Goal: Information Seeking & Learning: Learn about a topic

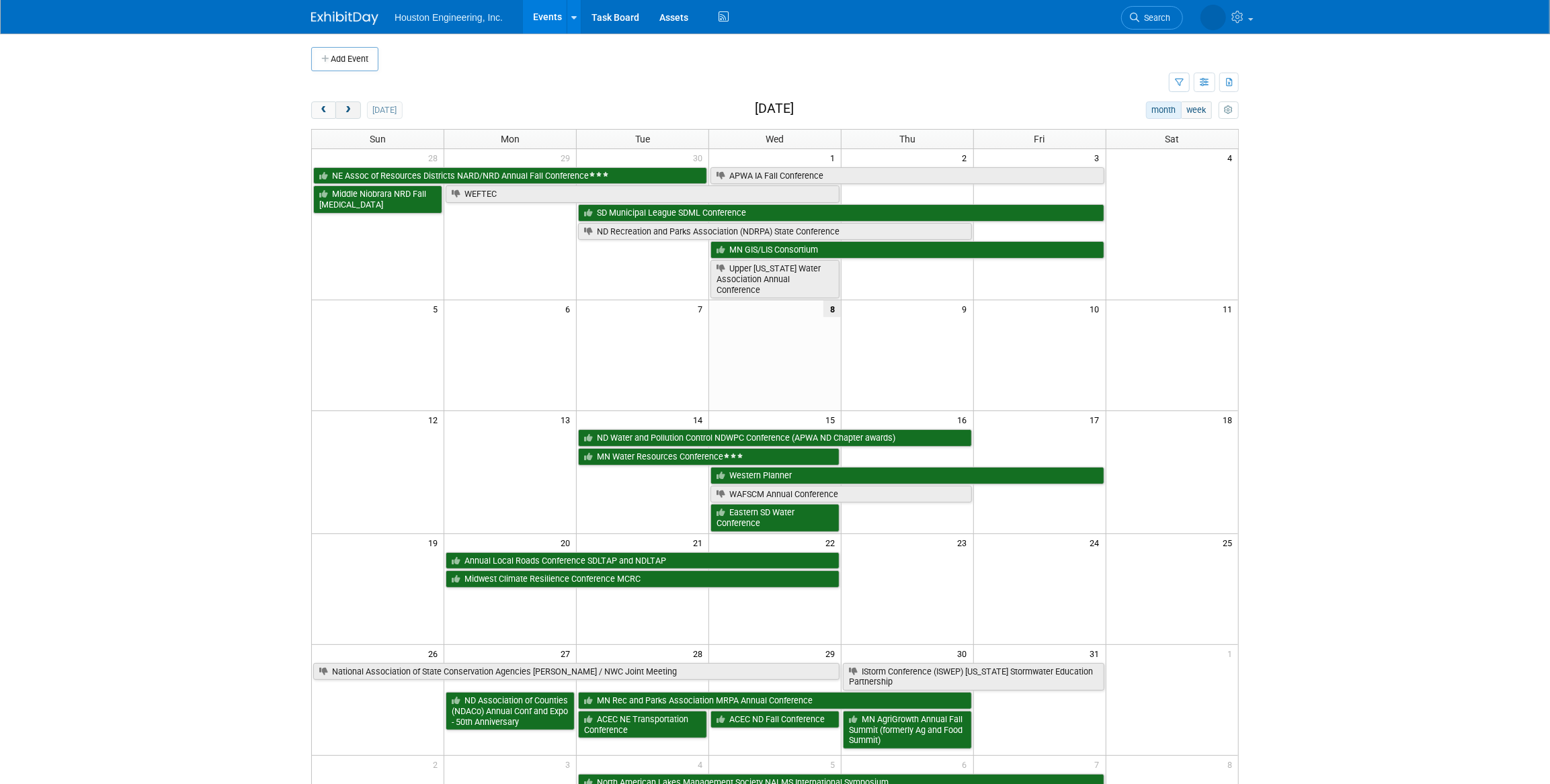
click at [350, 110] on span "next" at bounding box center [347, 110] width 10 height 9
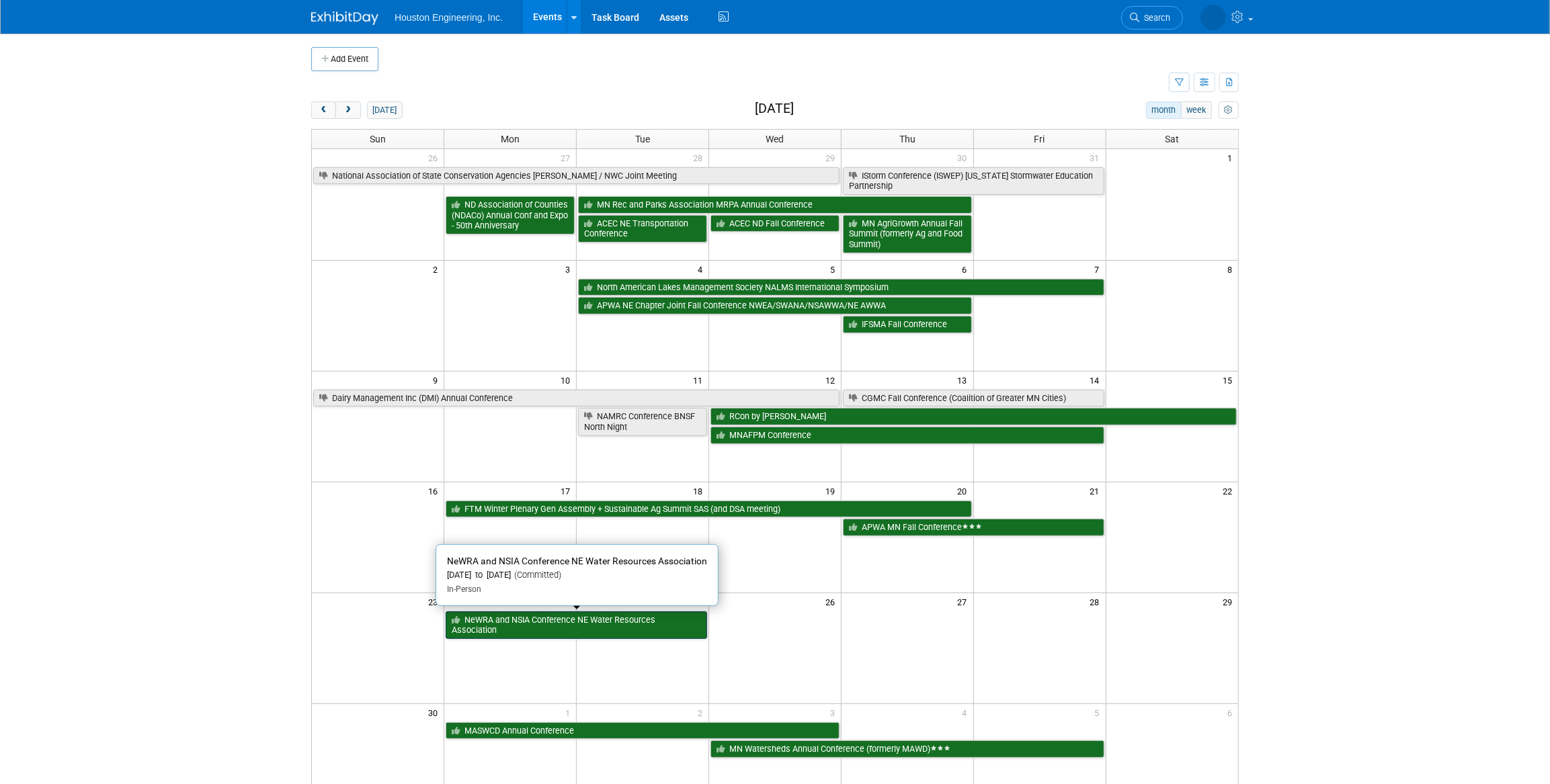
click at [525, 623] on link "NeWRA and NSIA Conference NE Water Resources Association" at bounding box center [576, 625] width 262 height 27
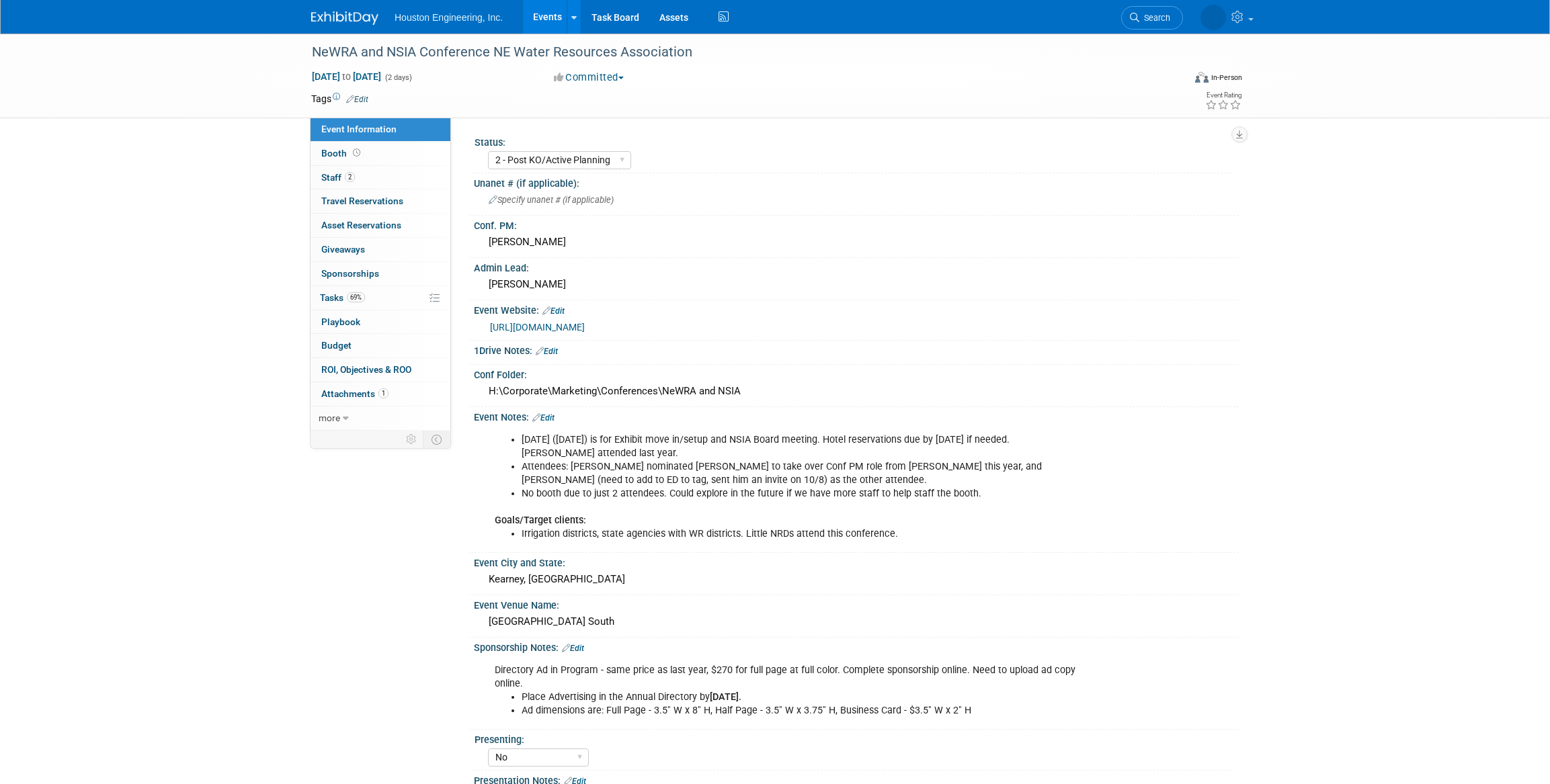
select select "2 - Post KO/Active Planning"
select select "No"
select select "Water Resources"
click at [388, 293] on link "69% Tasks 69%" at bounding box center [380, 298] width 140 height 24
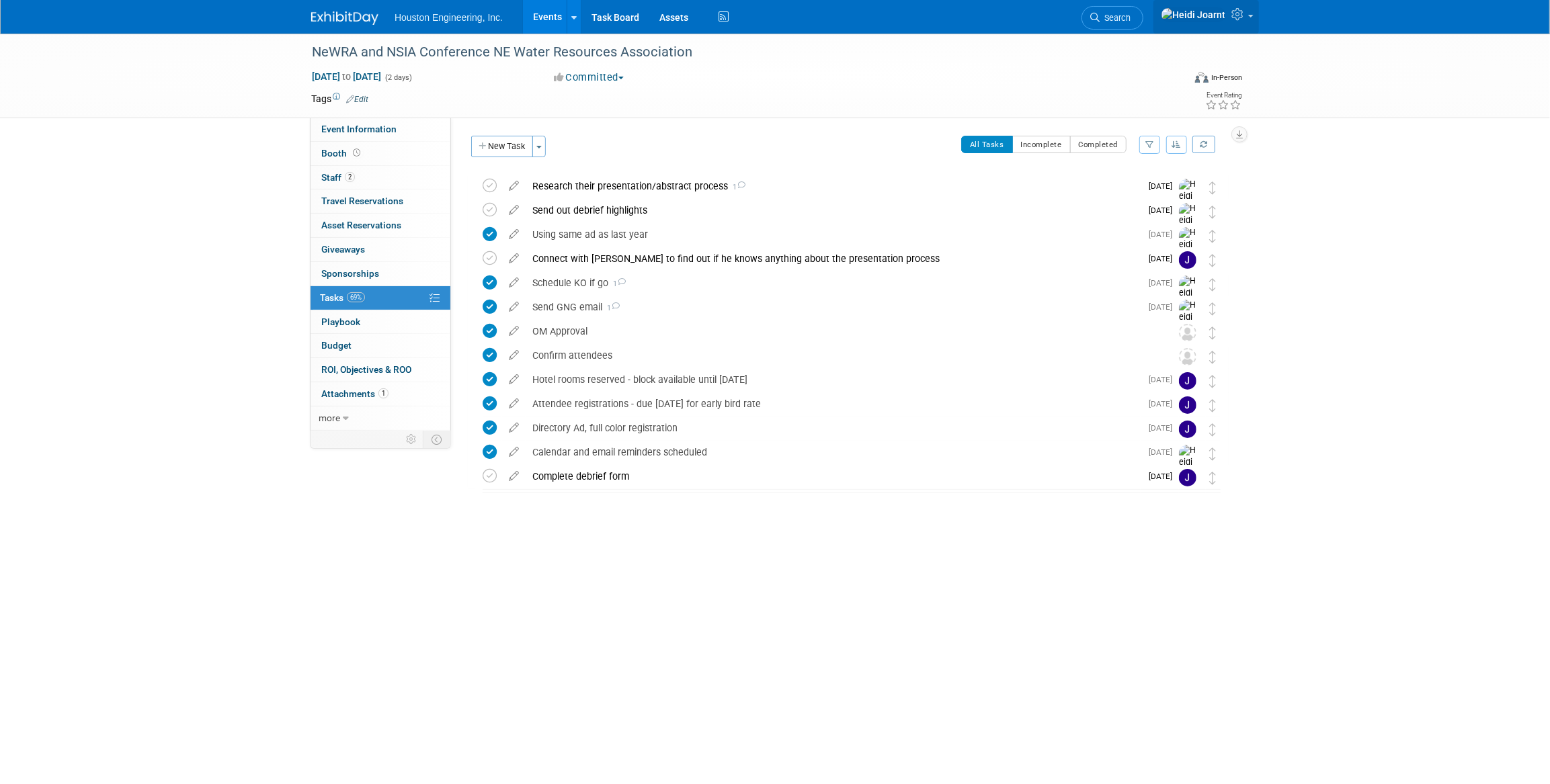
click at [1237, 16] on icon at bounding box center [1239, 14] width 16 height 12
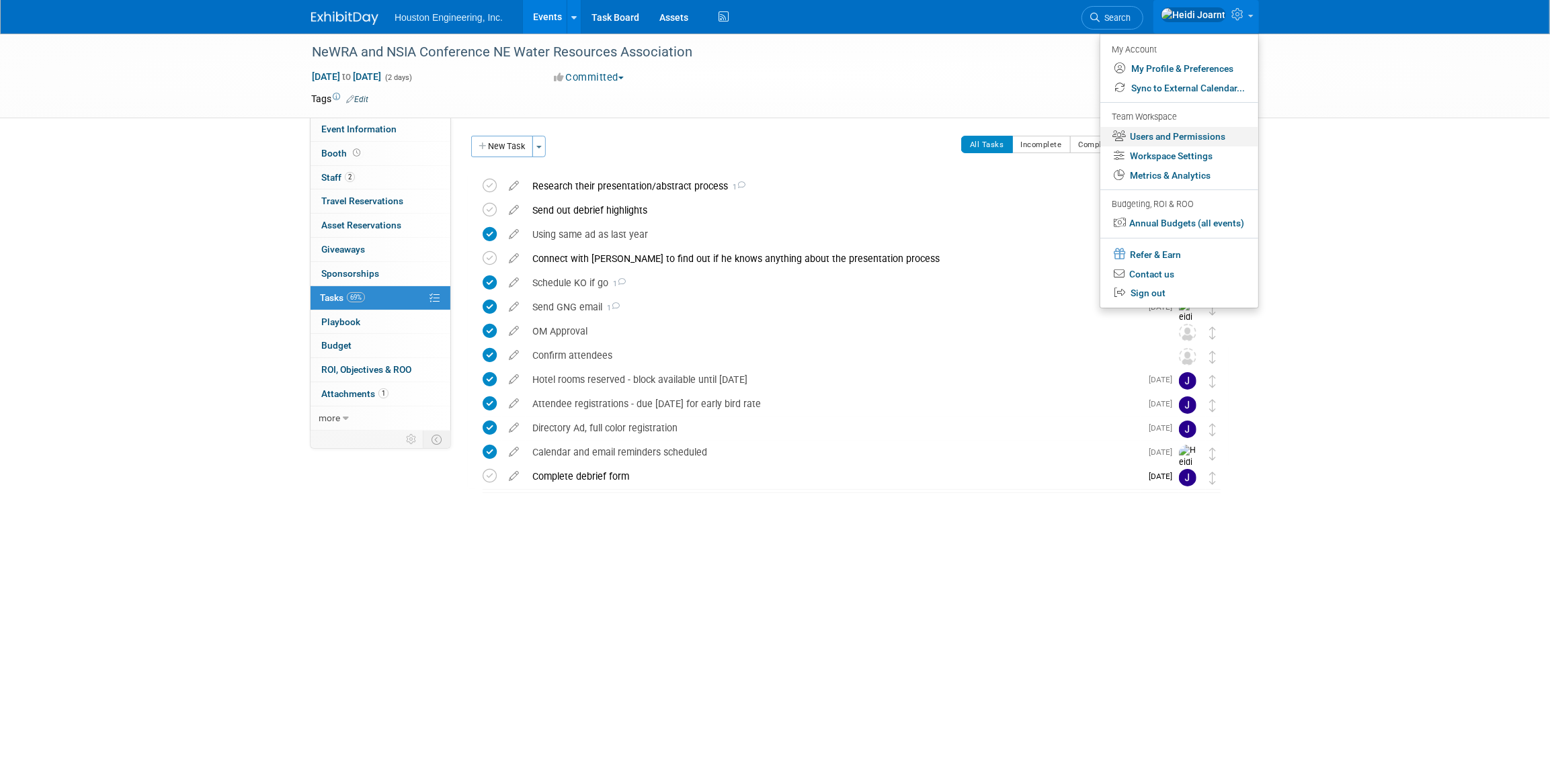
click at [1178, 132] on link "Users and Permissions" at bounding box center [1179, 136] width 158 height 20
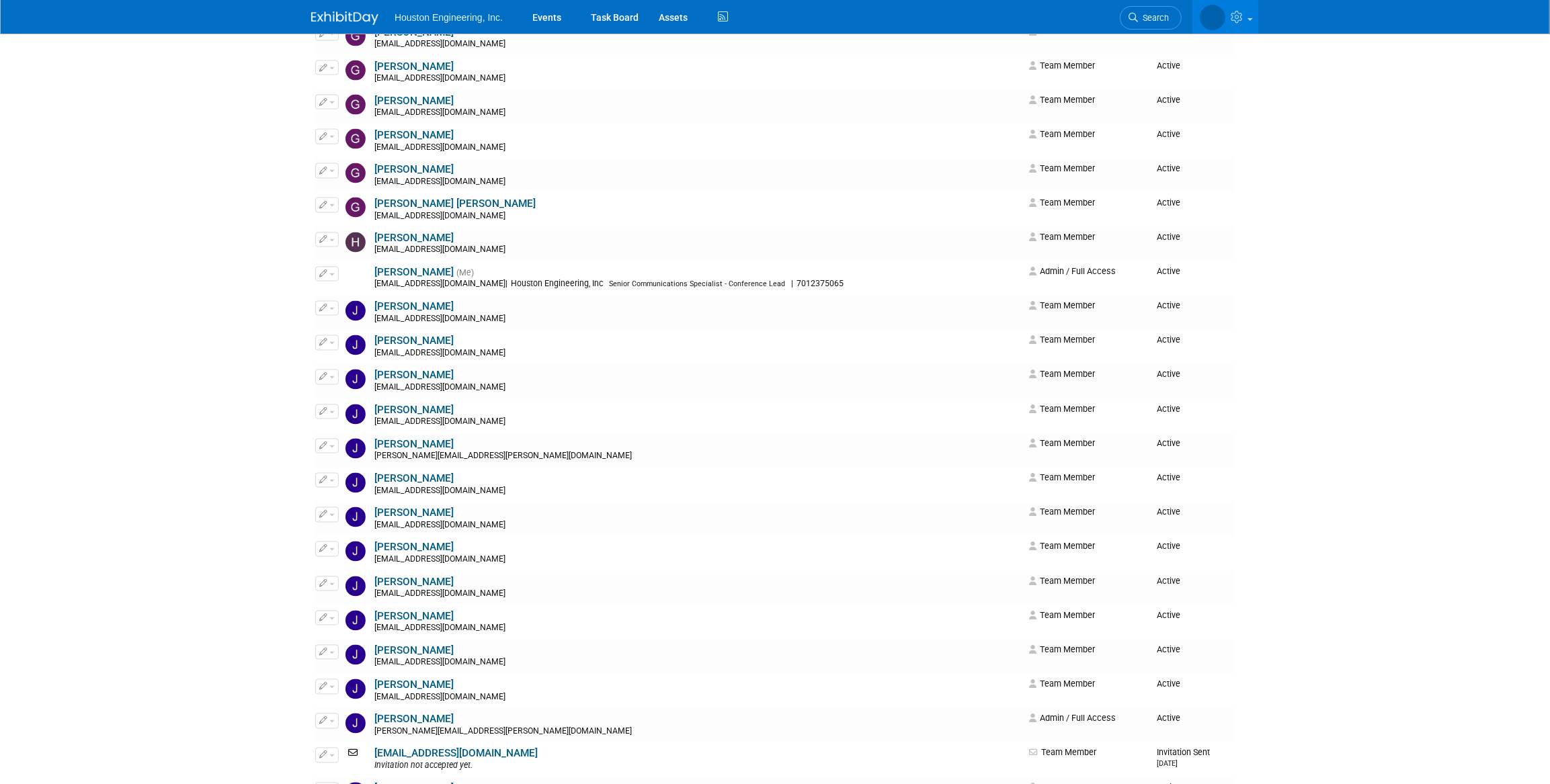
scroll to position [1955, 0]
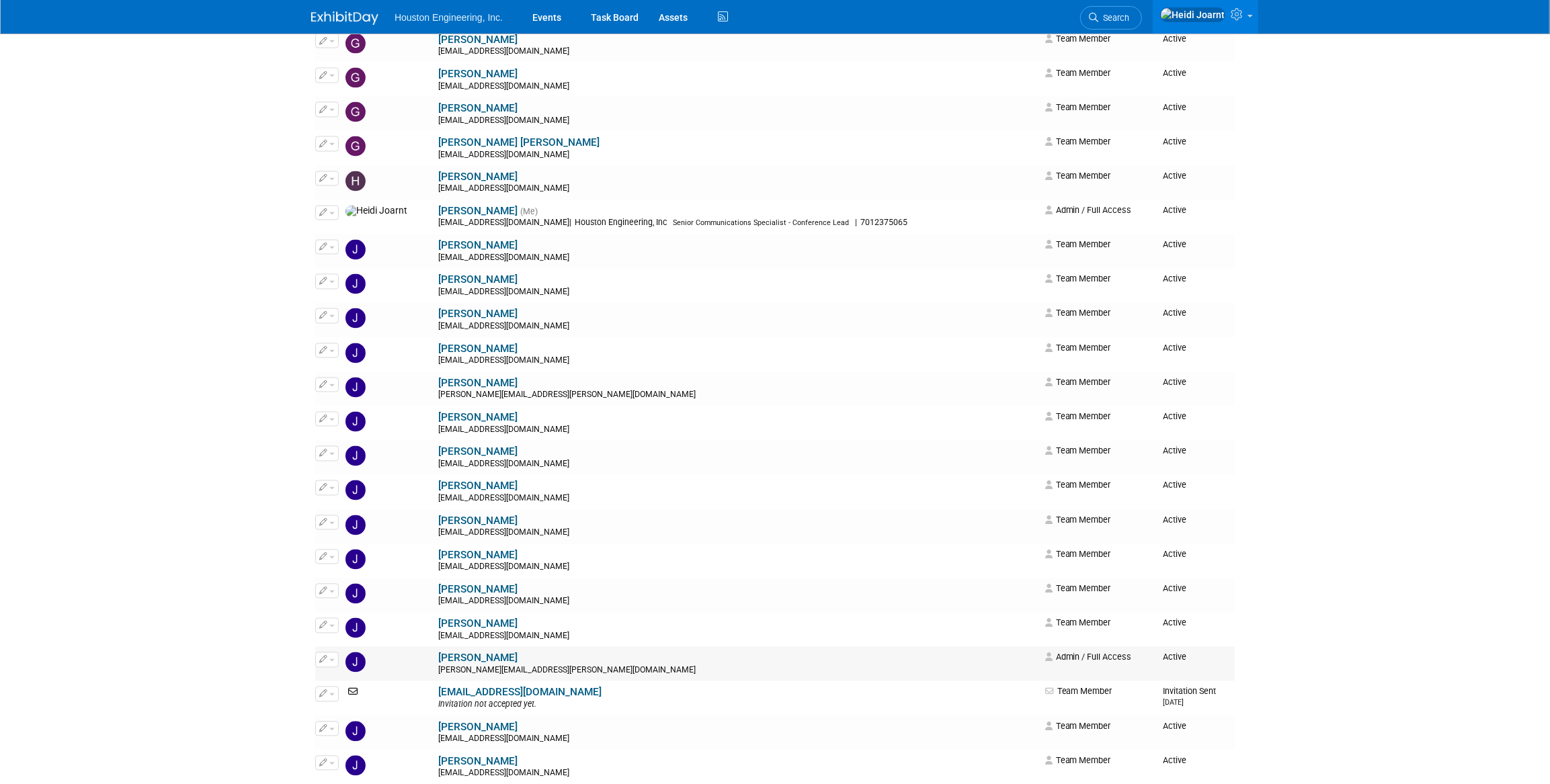
click at [322, 660] on icon "button" at bounding box center [324, 659] width 8 height 7
click at [341, 673] on link "Edit" at bounding box center [369, 683] width 106 height 19
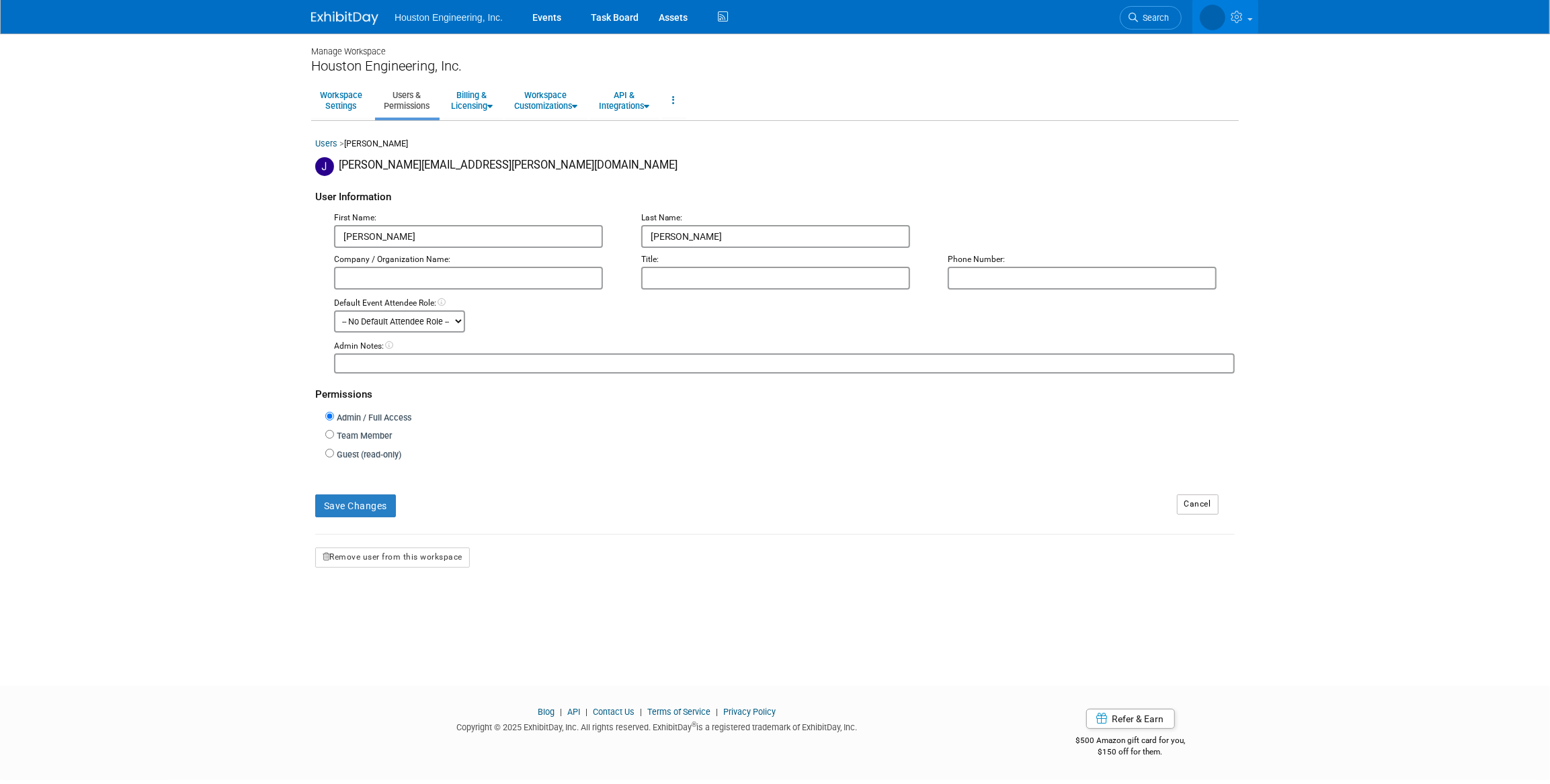
click at [366, 432] on label "Team Member" at bounding box center [362, 436] width 58 height 13
click at [334, 432] on input "Team Member" at bounding box center [330, 434] width 9 height 9
radio input "true"
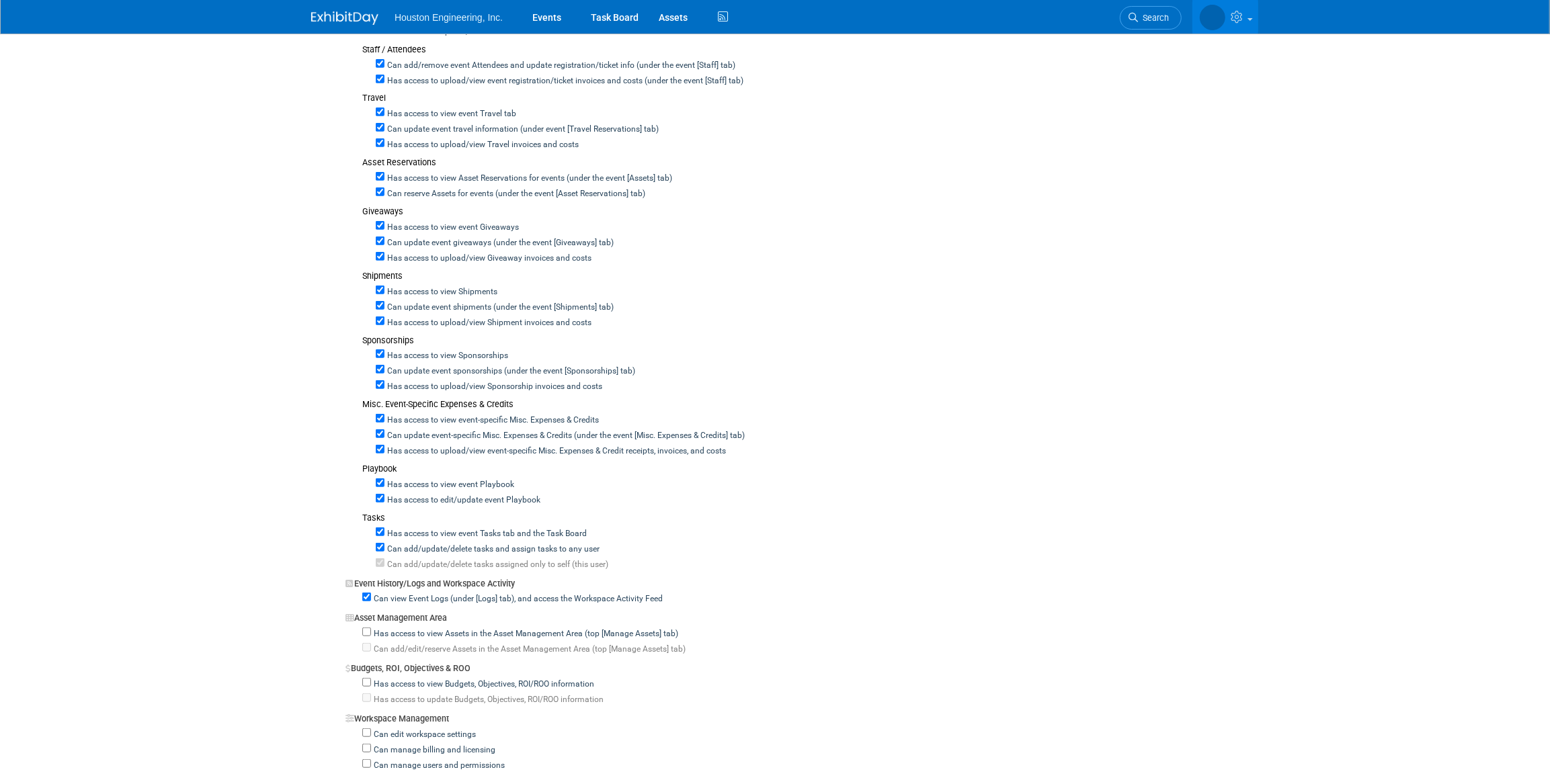
scroll to position [611, 0]
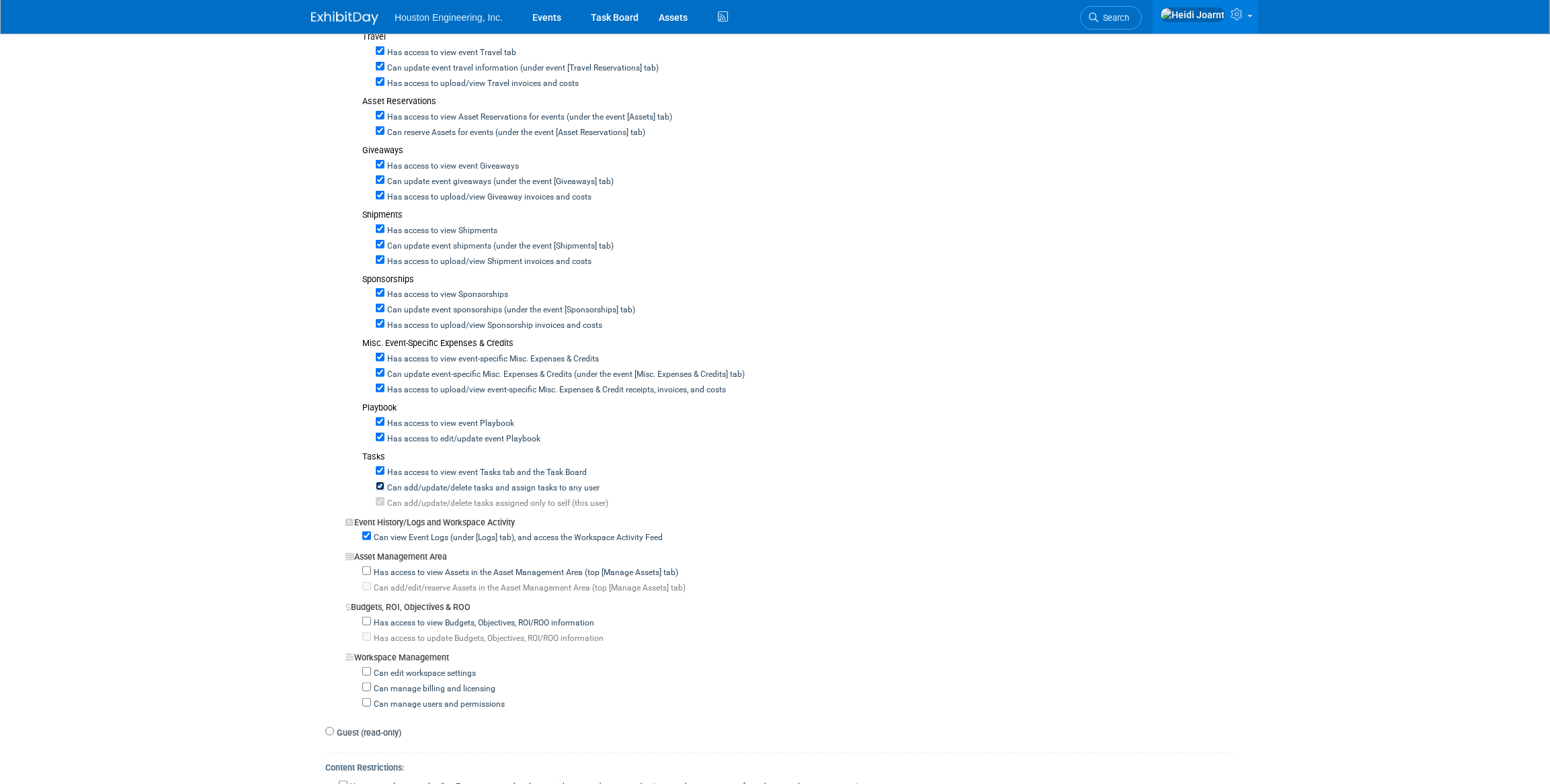
click at [379, 482] on input "Can add/update/delete tasks and assign tasks to any user" at bounding box center [380, 486] width 9 height 9
checkbox input "false"
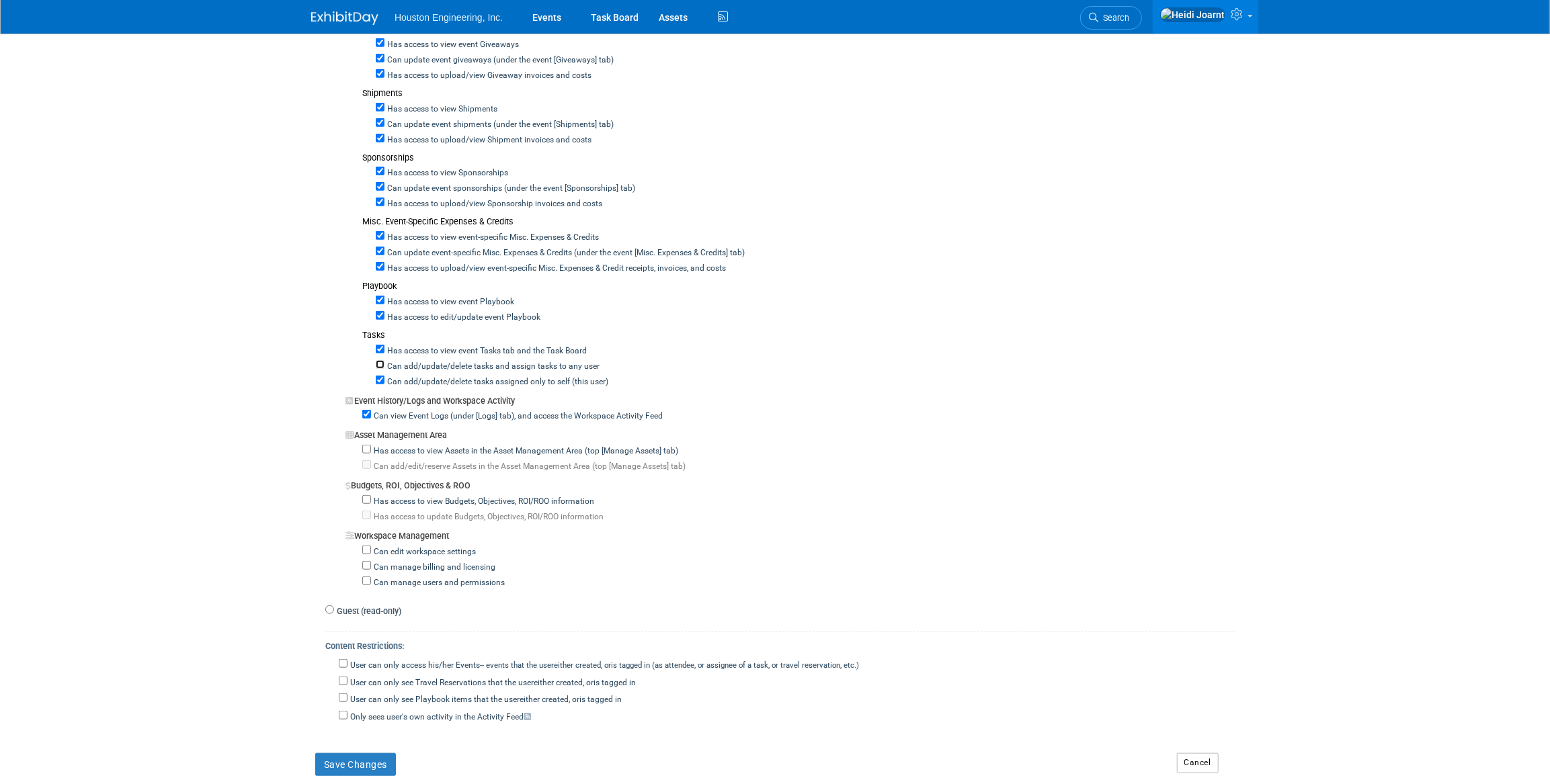
scroll to position [855, 0]
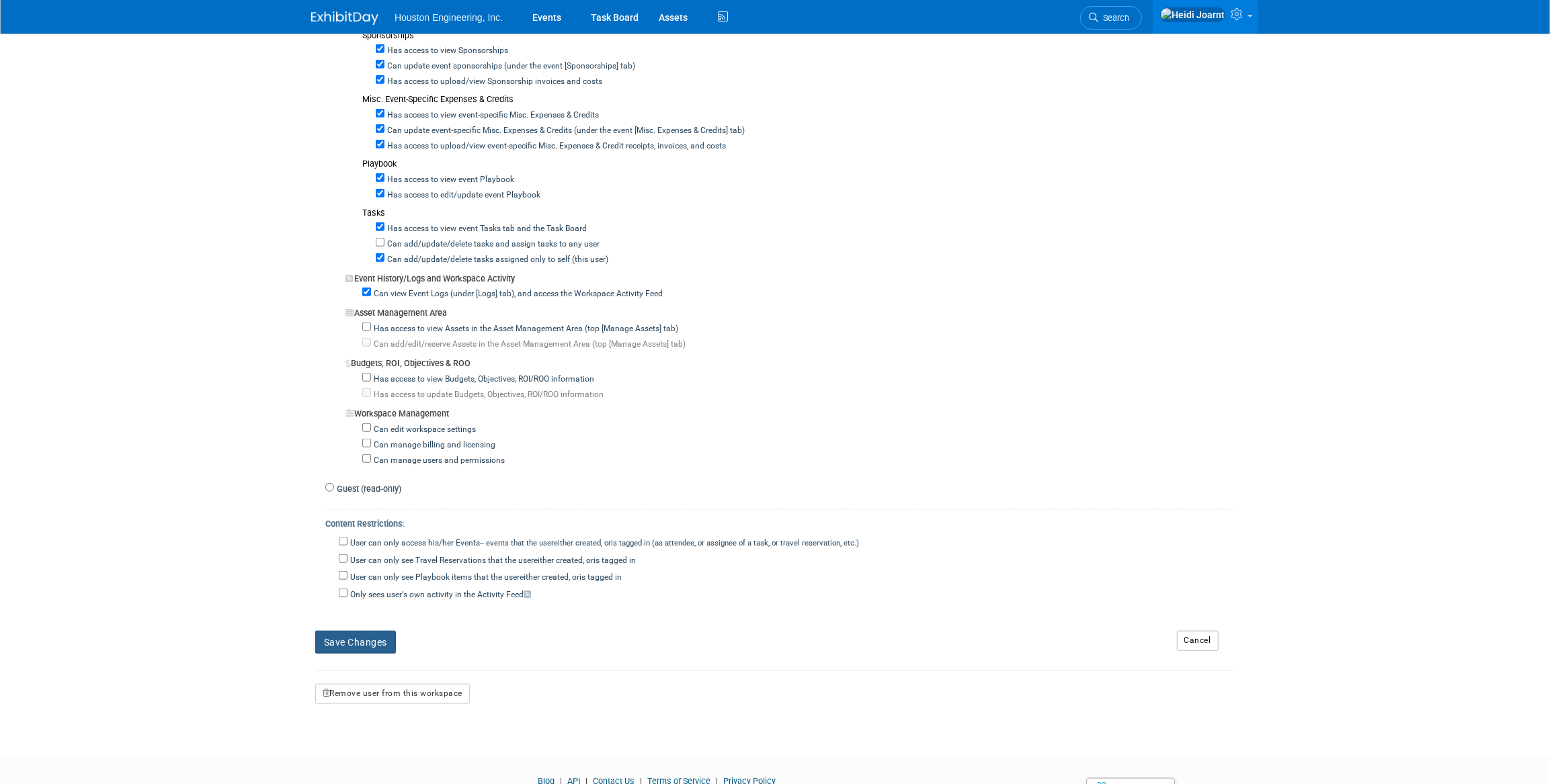
click at [388, 631] on button "Save Changes" at bounding box center [356, 643] width 80 height 23
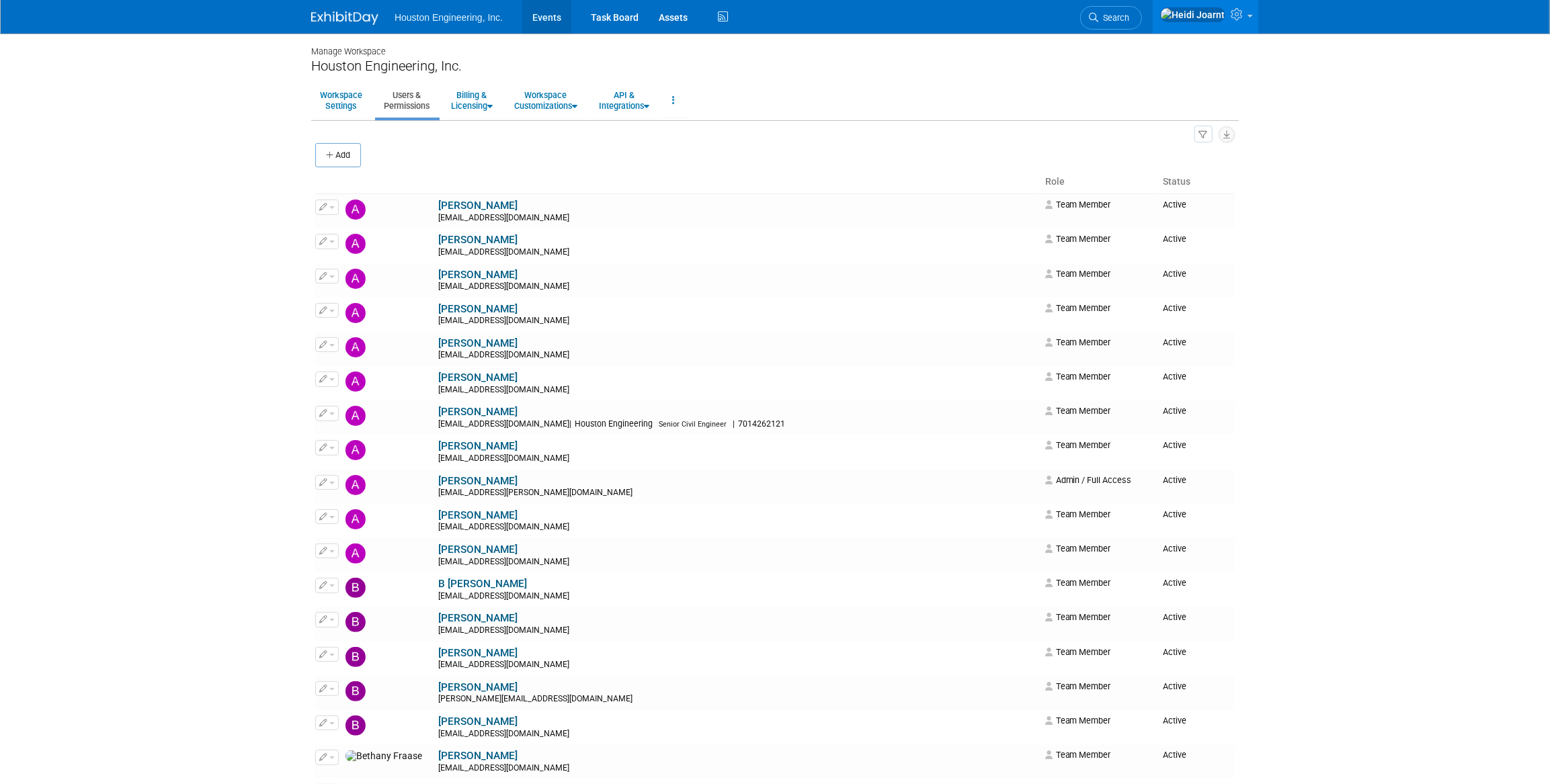
click at [543, 24] on link "Events" at bounding box center [547, 16] width 49 height 33
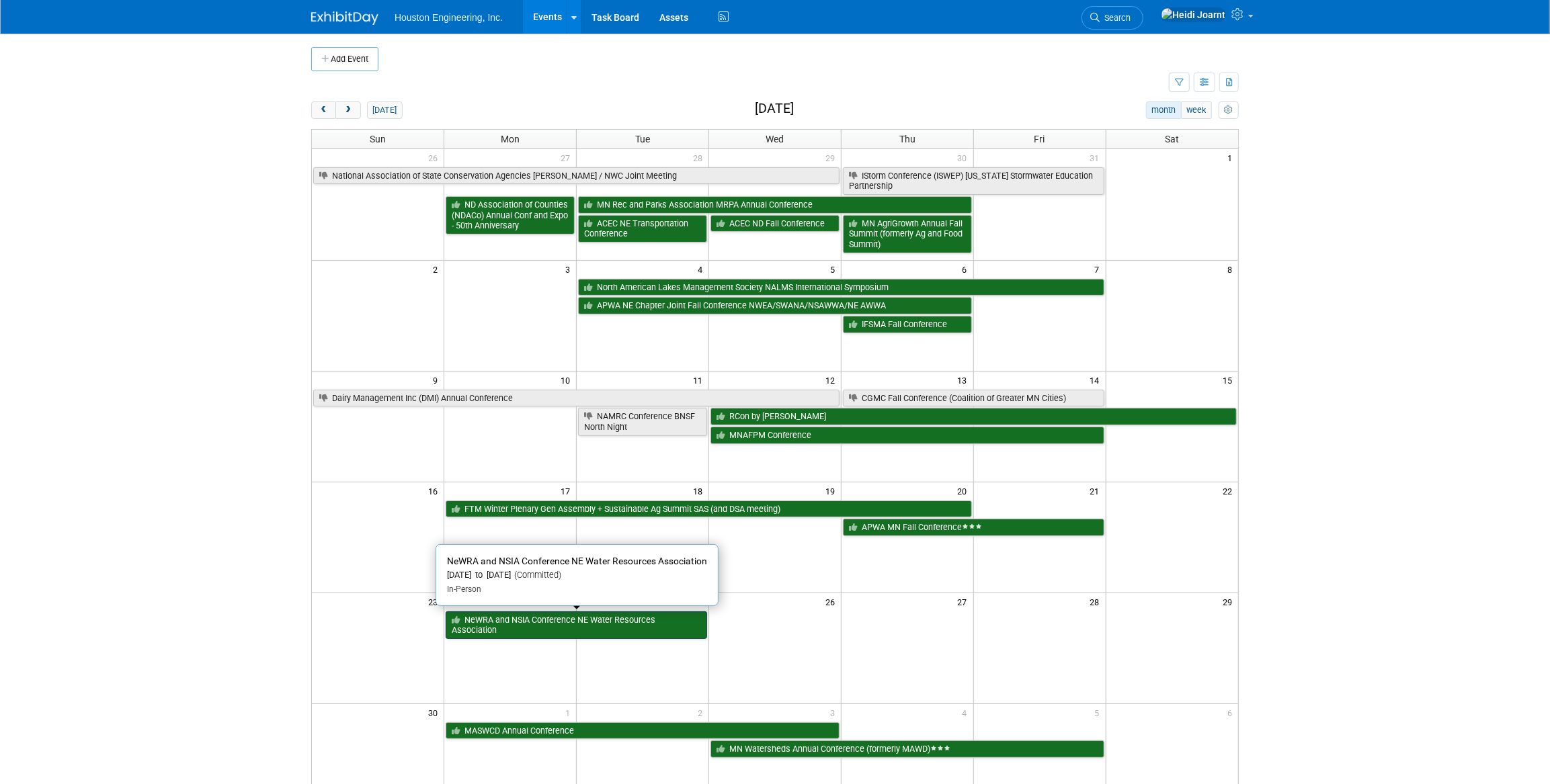
click at [583, 629] on link "NeWRA and NSIA Conference NE Water Resources Association" at bounding box center [576, 625] width 262 height 27
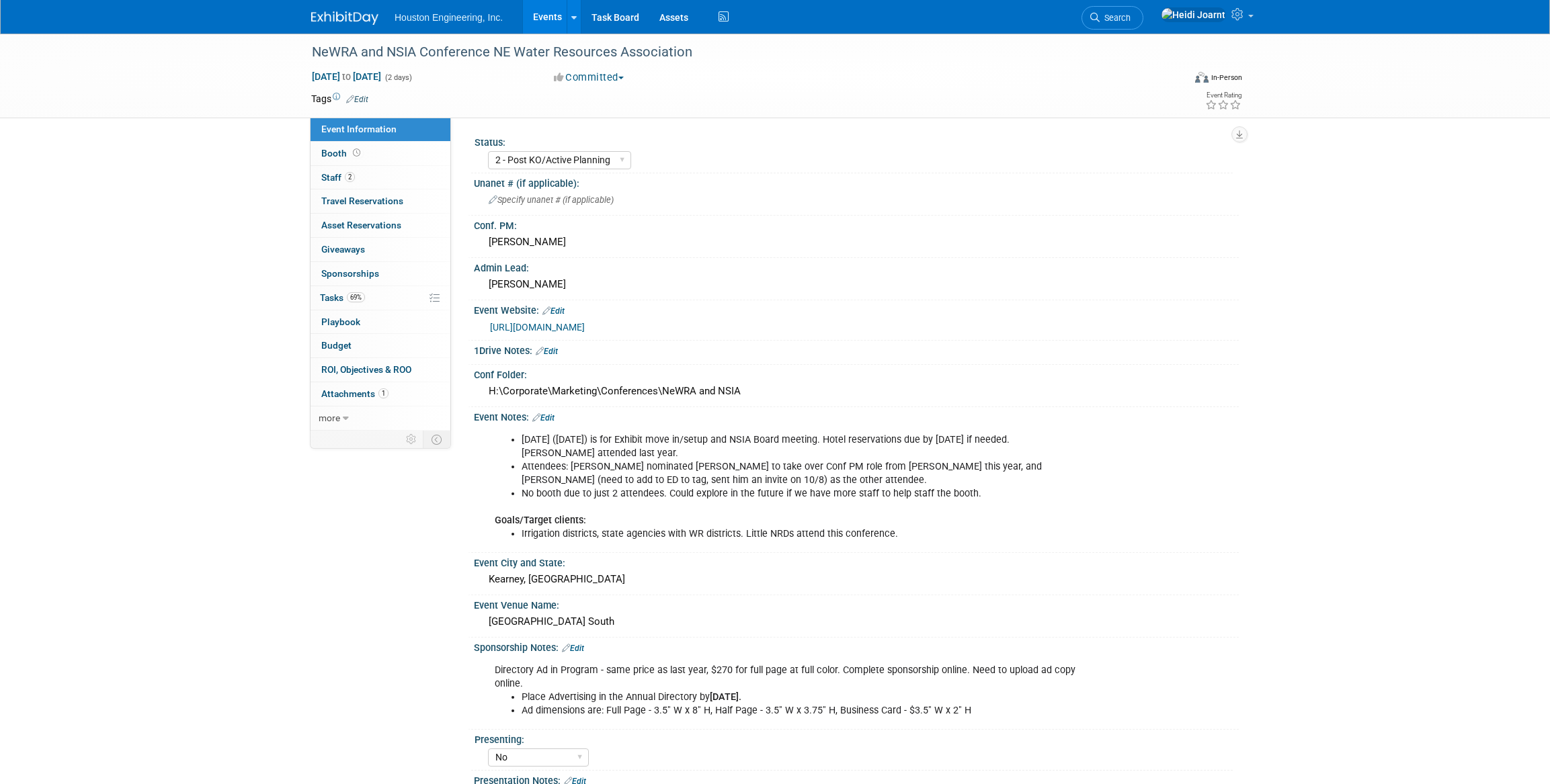
select select "2 - Post KO/Active Planning"
select select "No"
select select "Water Resources"
click at [366, 298] on link "69% Tasks 69%" at bounding box center [380, 298] width 140 height 24
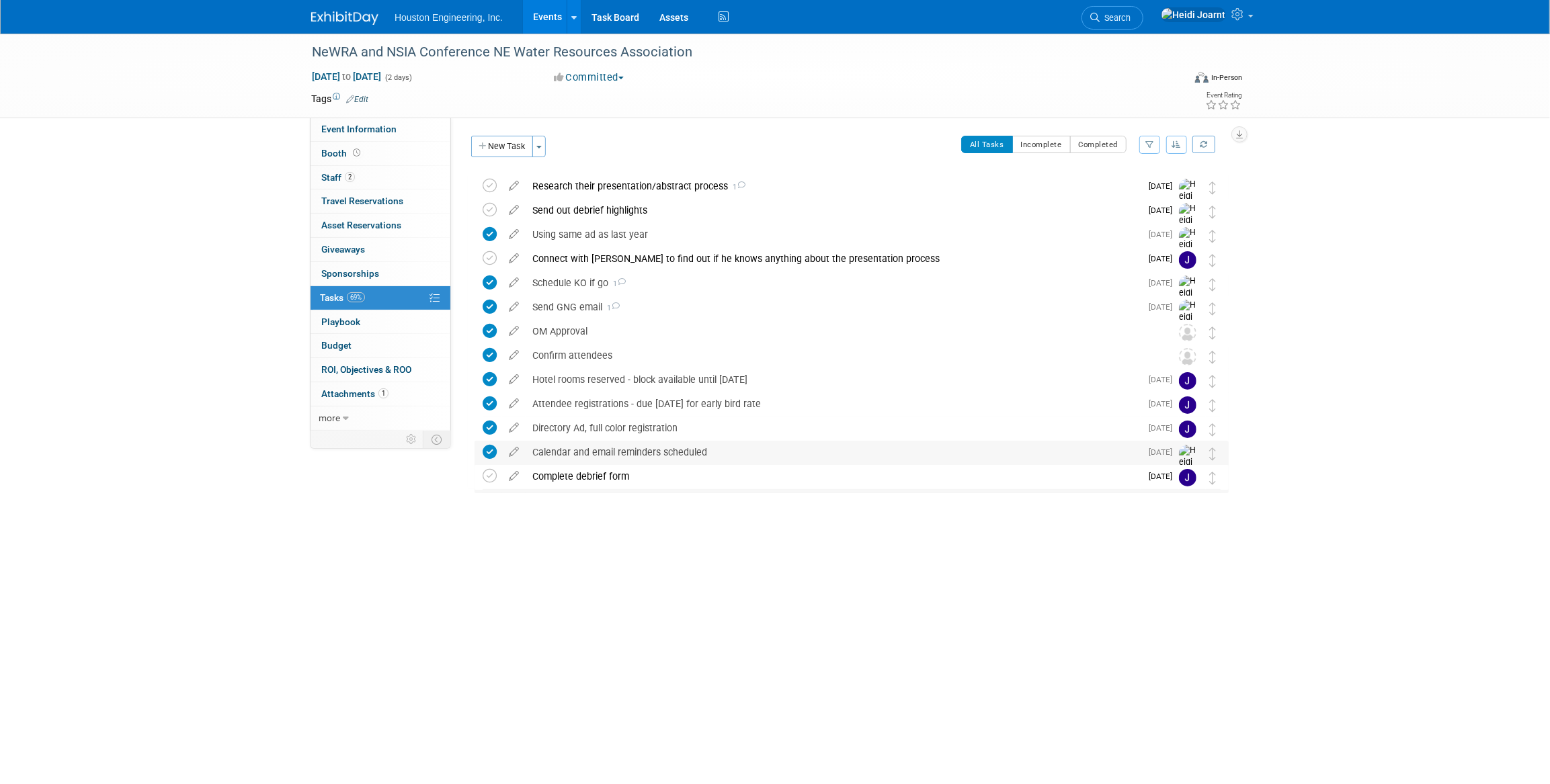
click at [489, 451] on icon at bounding box center [489, 452] width 14 height 14
click at [1051, 143] on button "Incomplete" at bounding box center [1042, 144] width 59 height 18
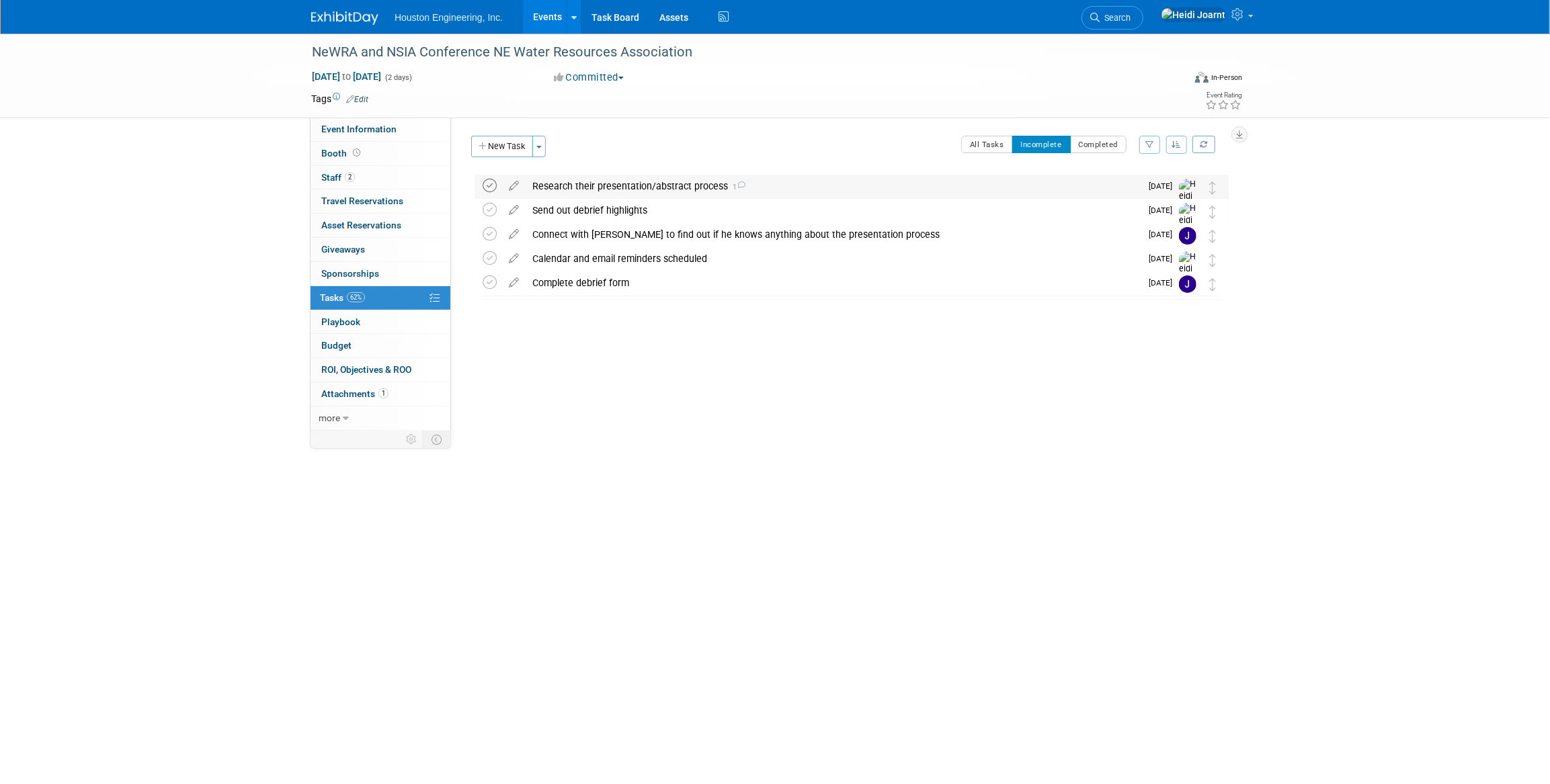
click at [484, 185] on icon at bounding box center [489, 185] width 14 height 14
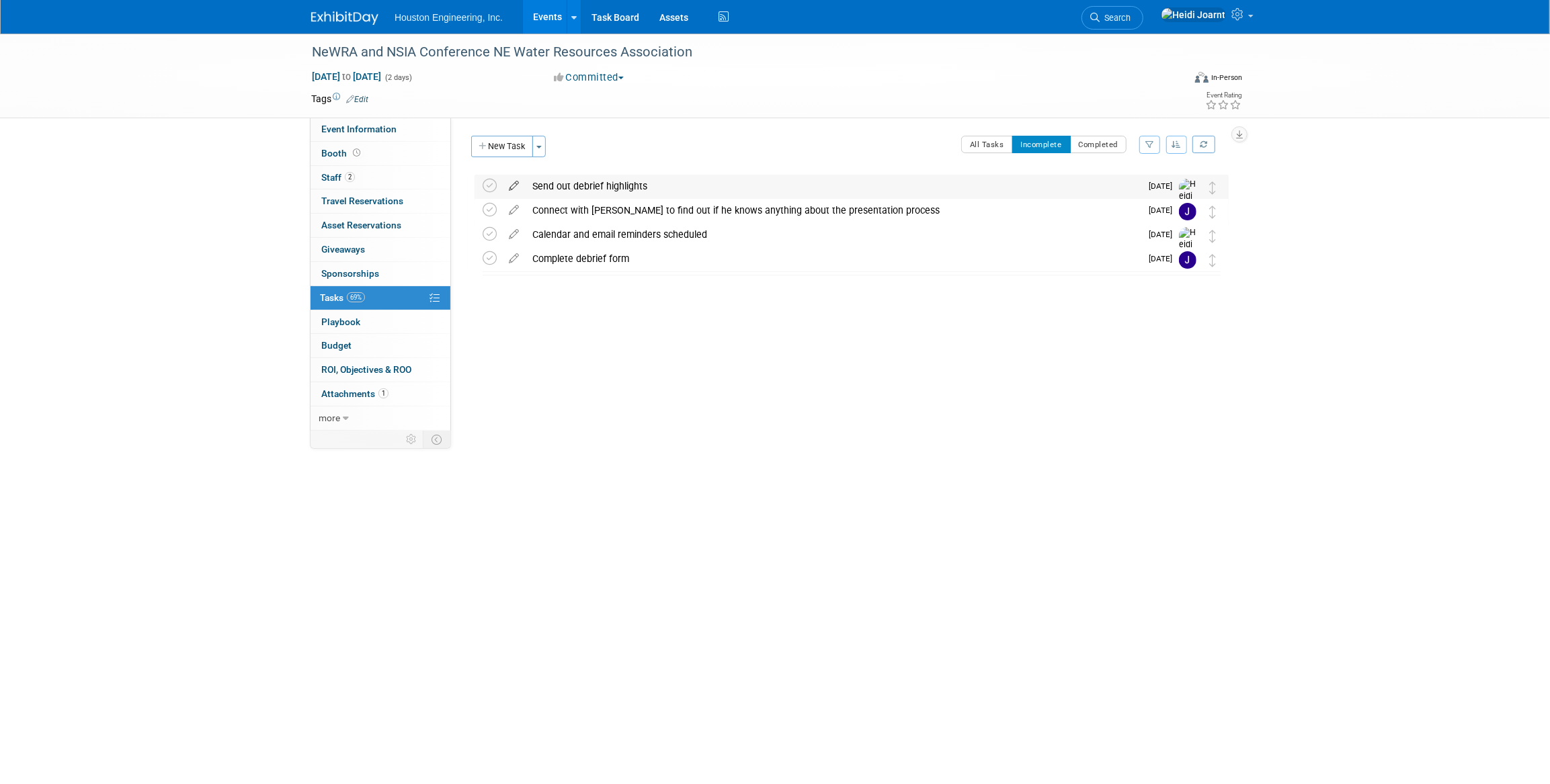
click at [508, 183] on icon at bounding box center [514, 183] width 24 height 17
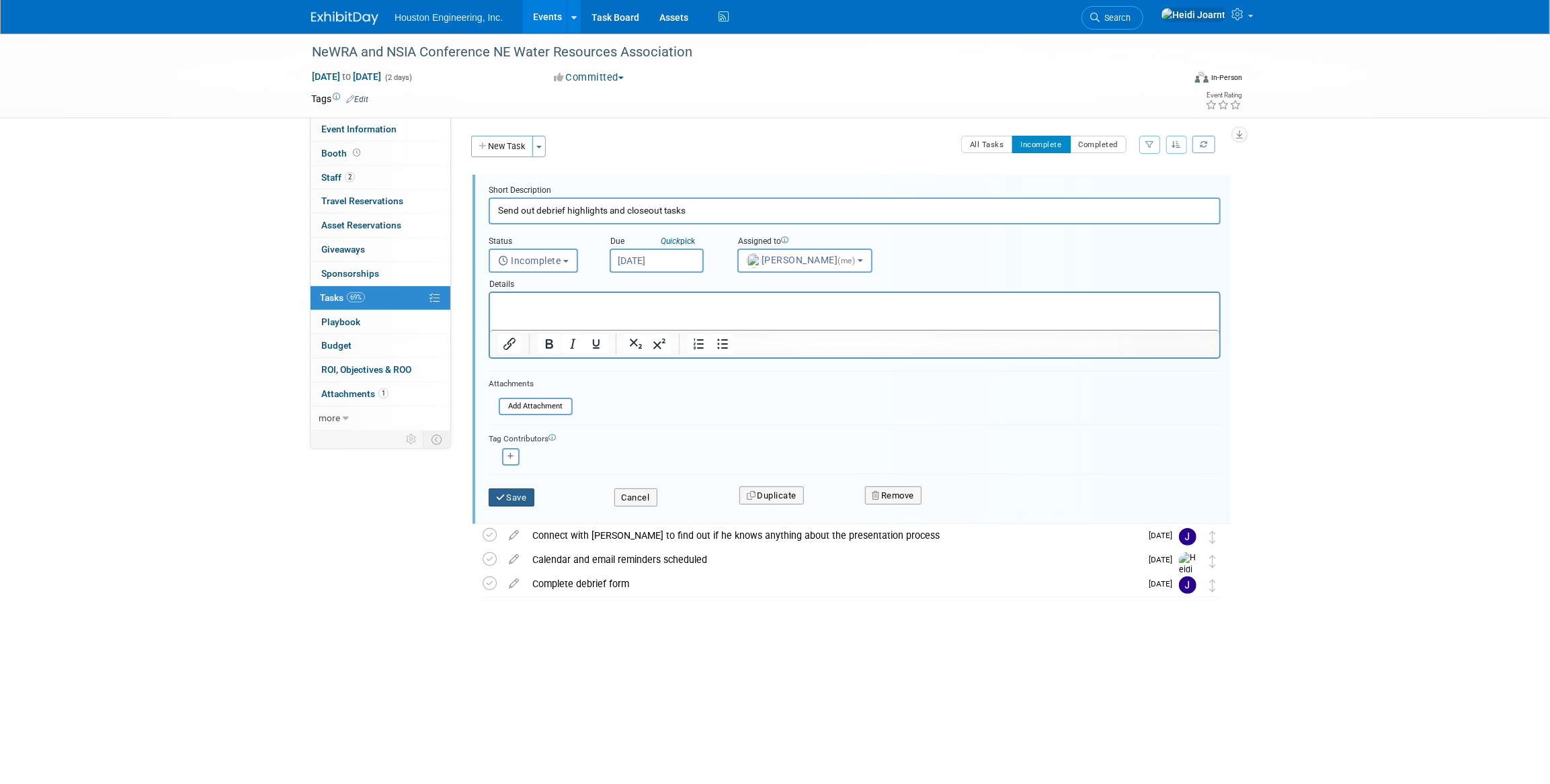
type input "Send out debrief highlights and closeout tasks"
click at [515, 492] on button "Save" at bounding box center [511, 498] width 46 height 19
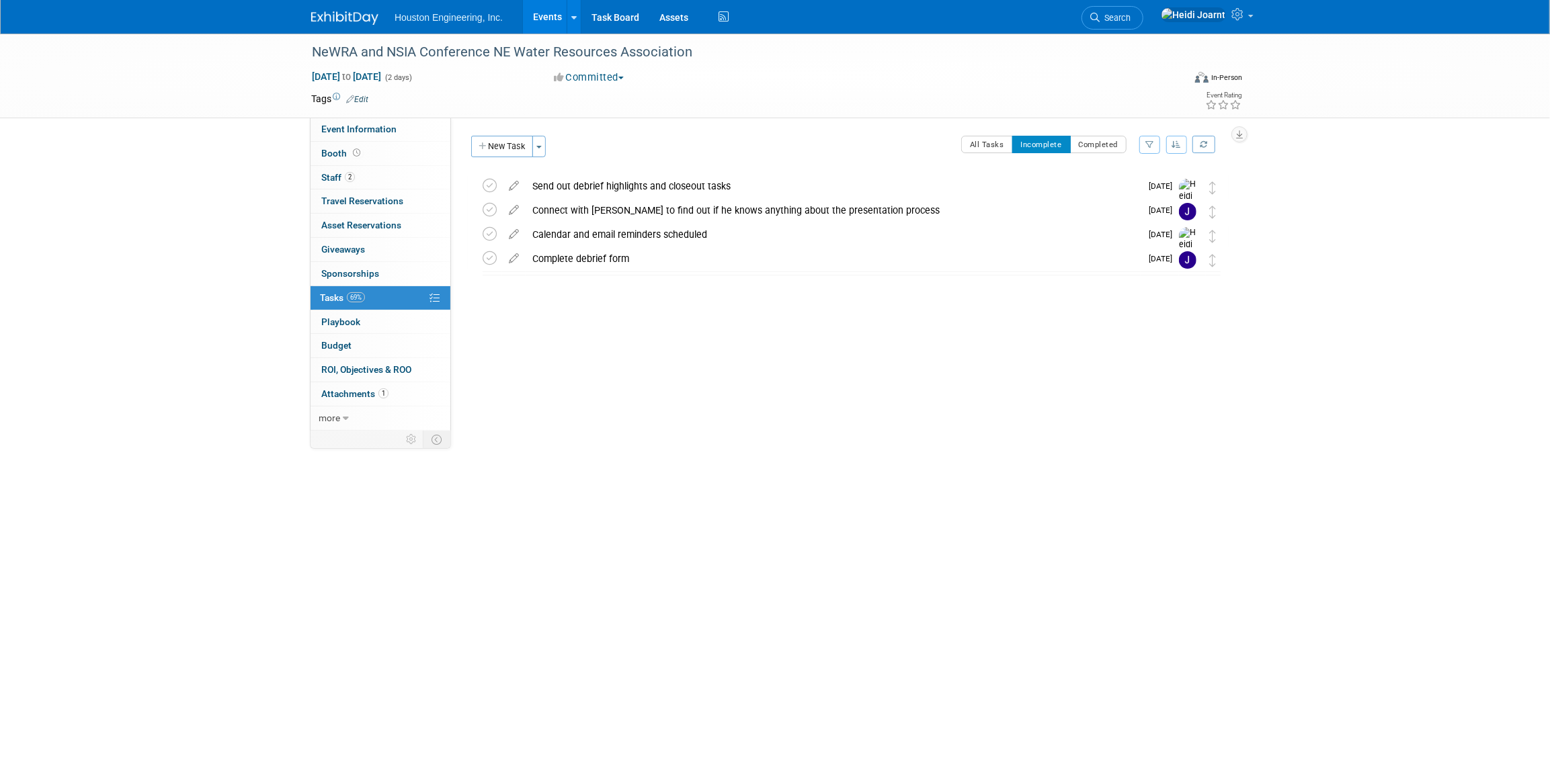
click at [538, 14] on link "Events" at bounding box center [548, 16] width 49 height 33
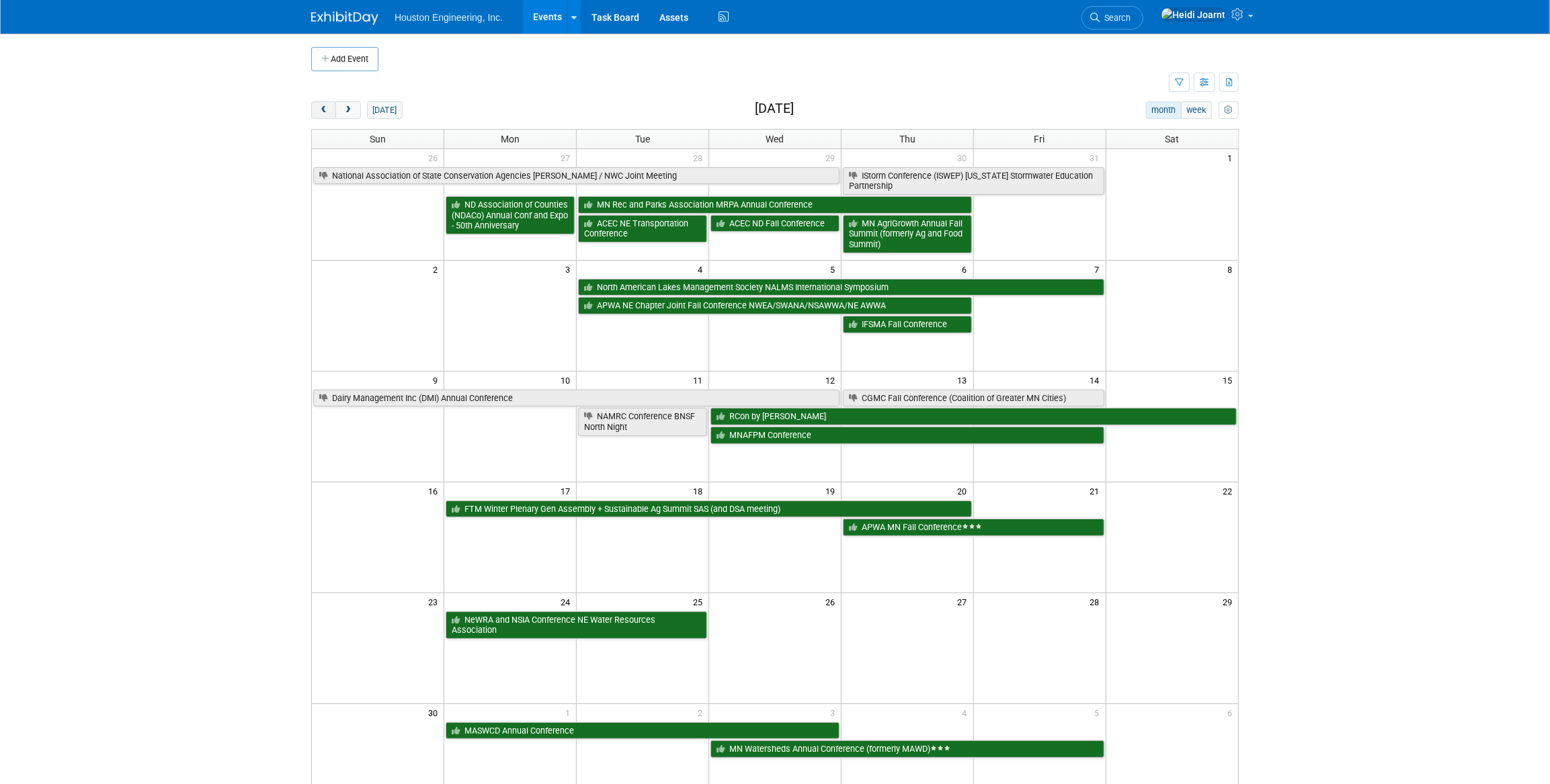
click at [320, 108] on span "prev" at bounding box center [324, 110] width 10 height 9
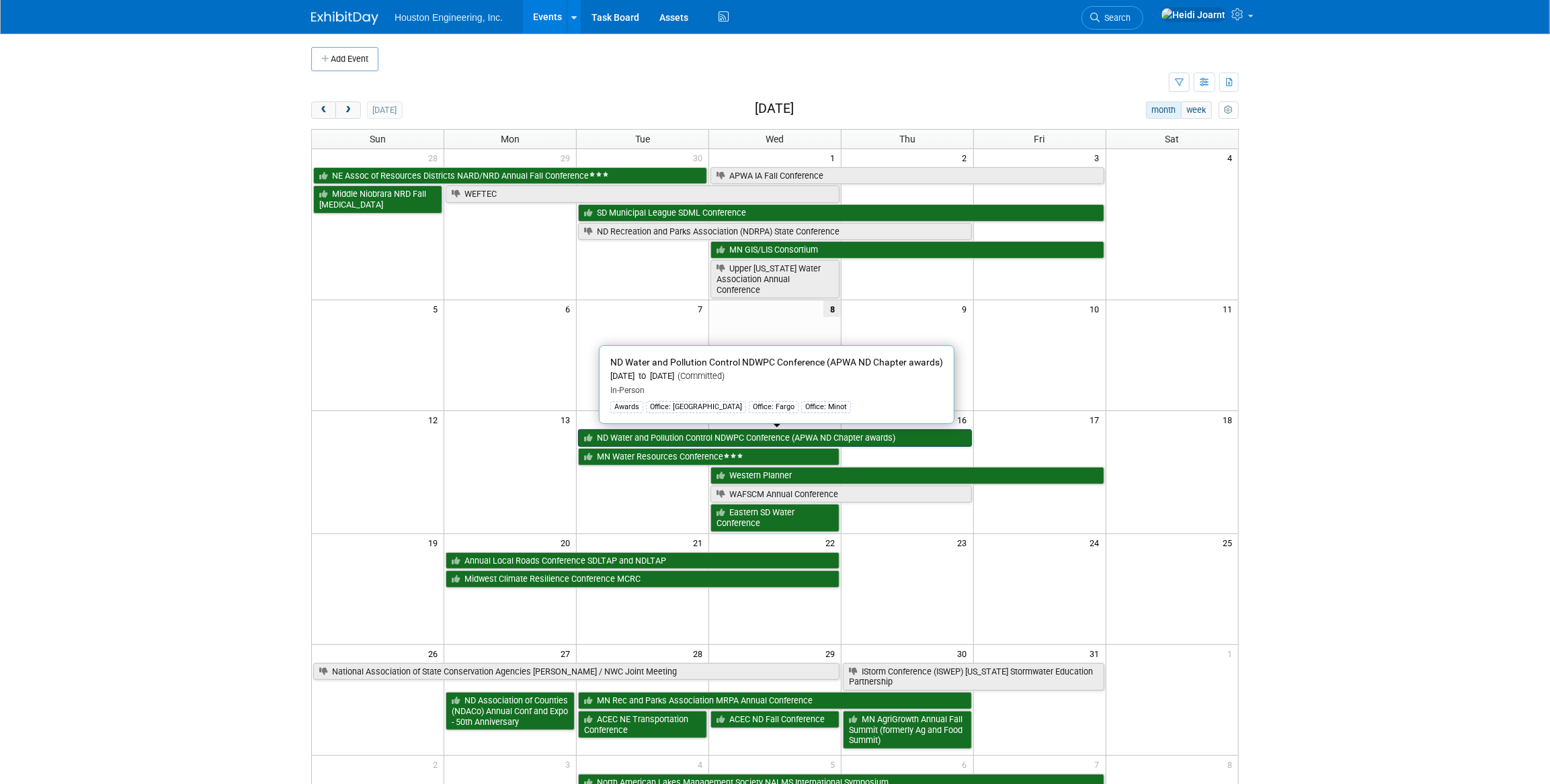
click at [672, 437] on link "ND Water and Pollution Control NDWPC Conference (APWA ND Chapter awards)" at bounding box center [775, 439] width 394 height 18
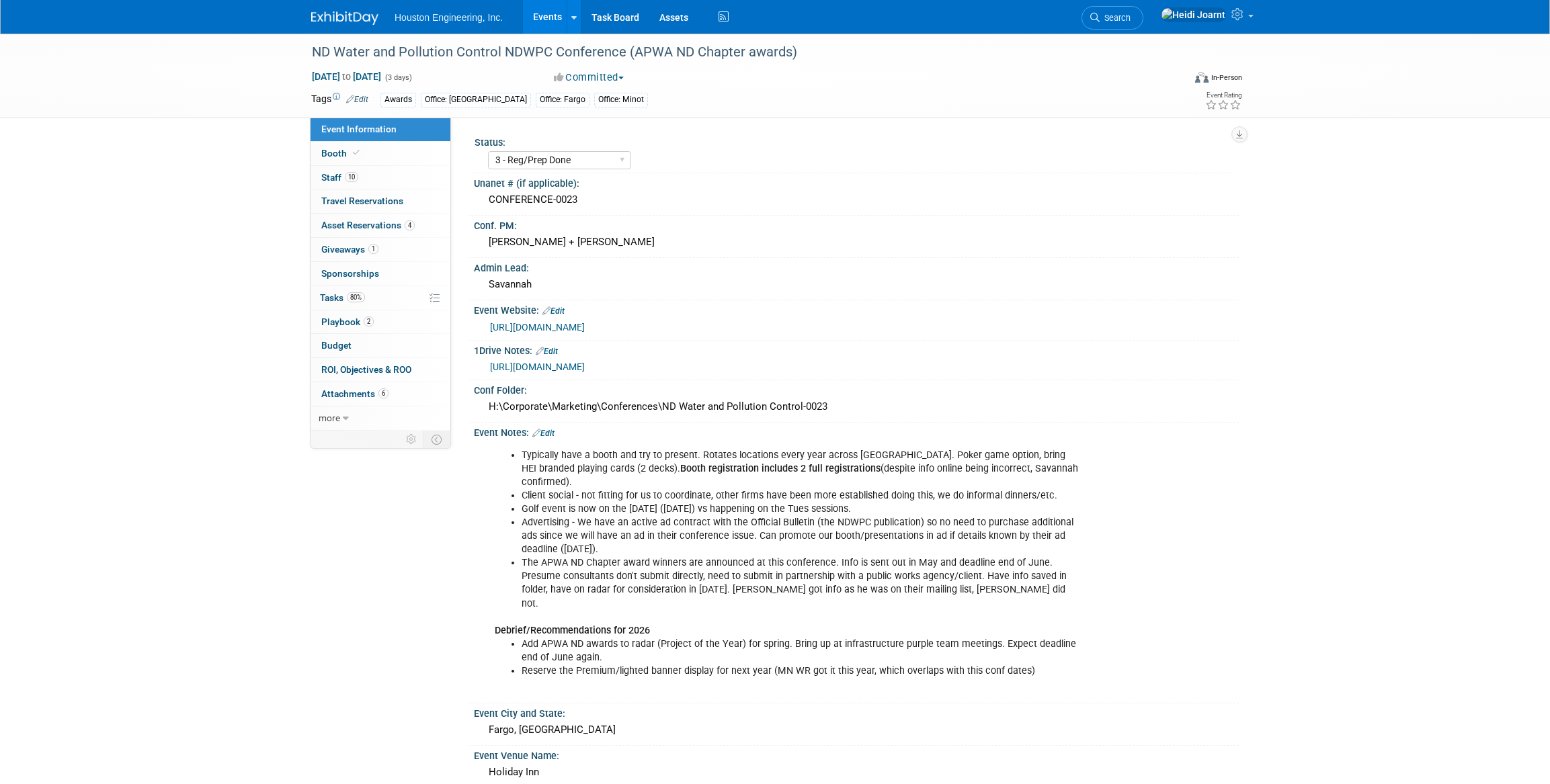
select select "3 - Reg/Prep Done"
select select "Yes"
select select "Mun. Infrastructure"
click at [361, 393] on span "Attachments 6" at bounding box center [355, 394] width 67 height 11
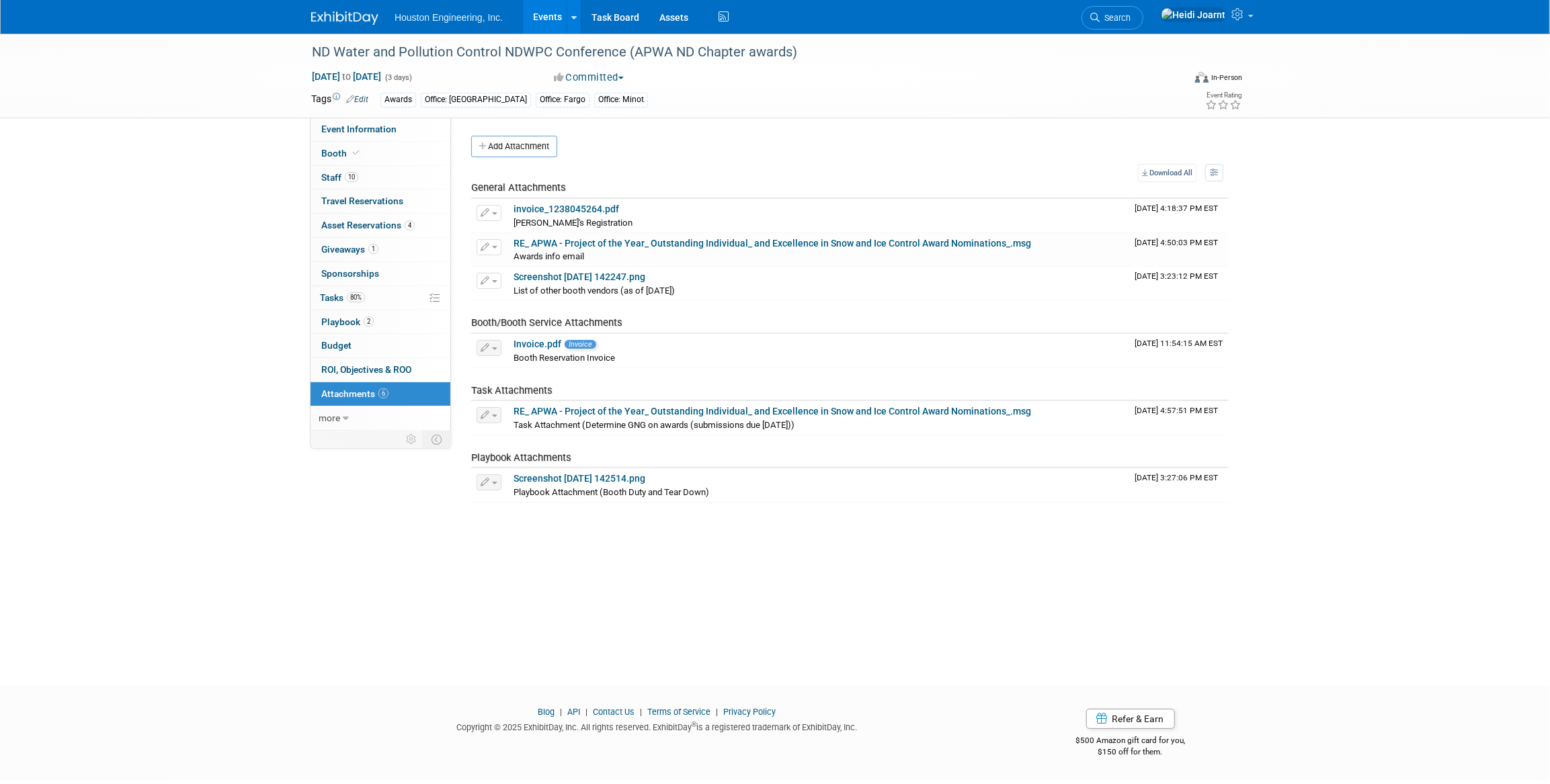
click at [547, 14] on link "Events" at bounding box center [548, 16] width 49 height 33
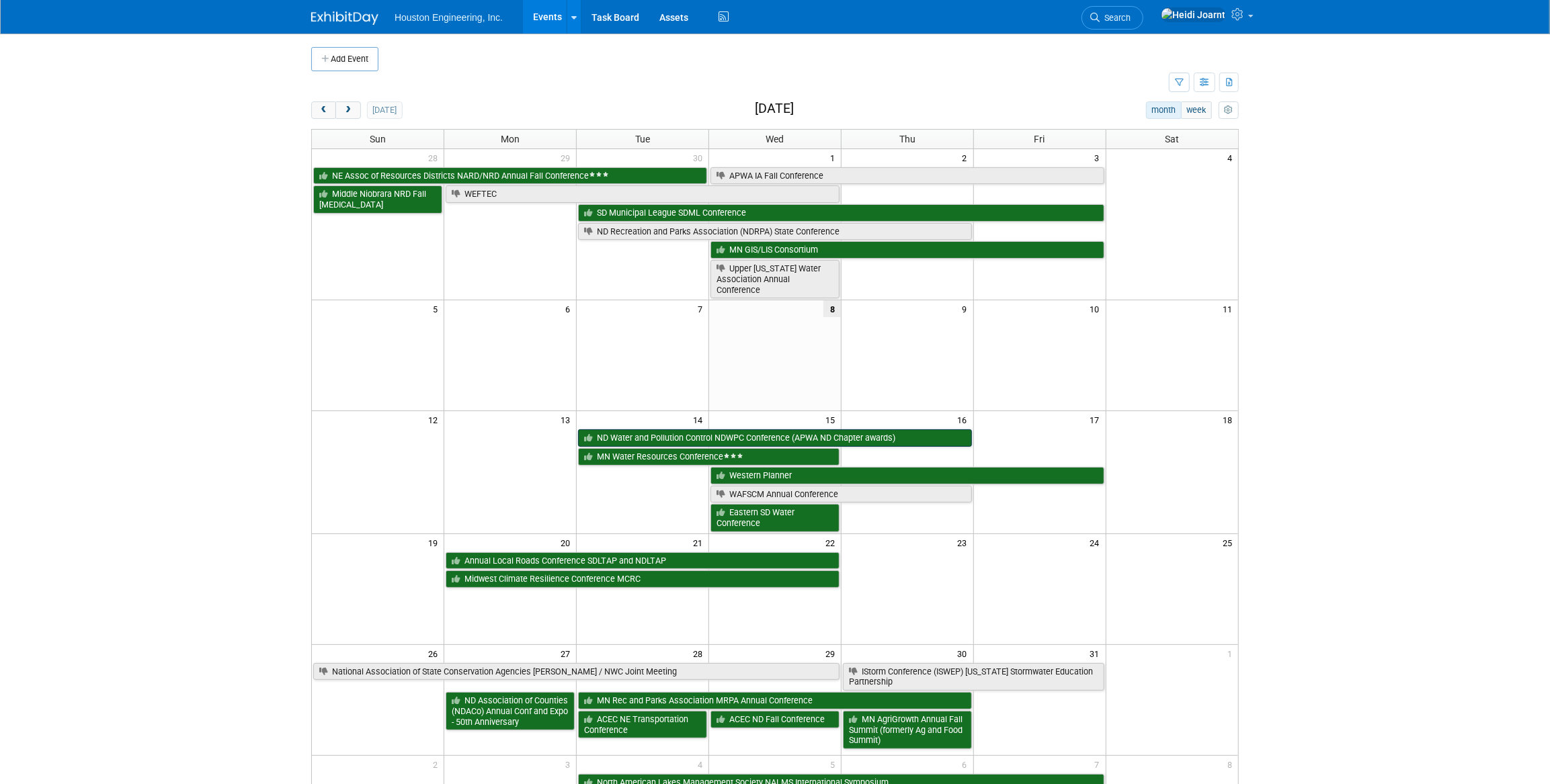
click at [640, 436] on link "ND Water and Pollution Control NDWPC Conference (APWA ND Chapter awards)" at bounding box center [775, 439] width 394 height 18
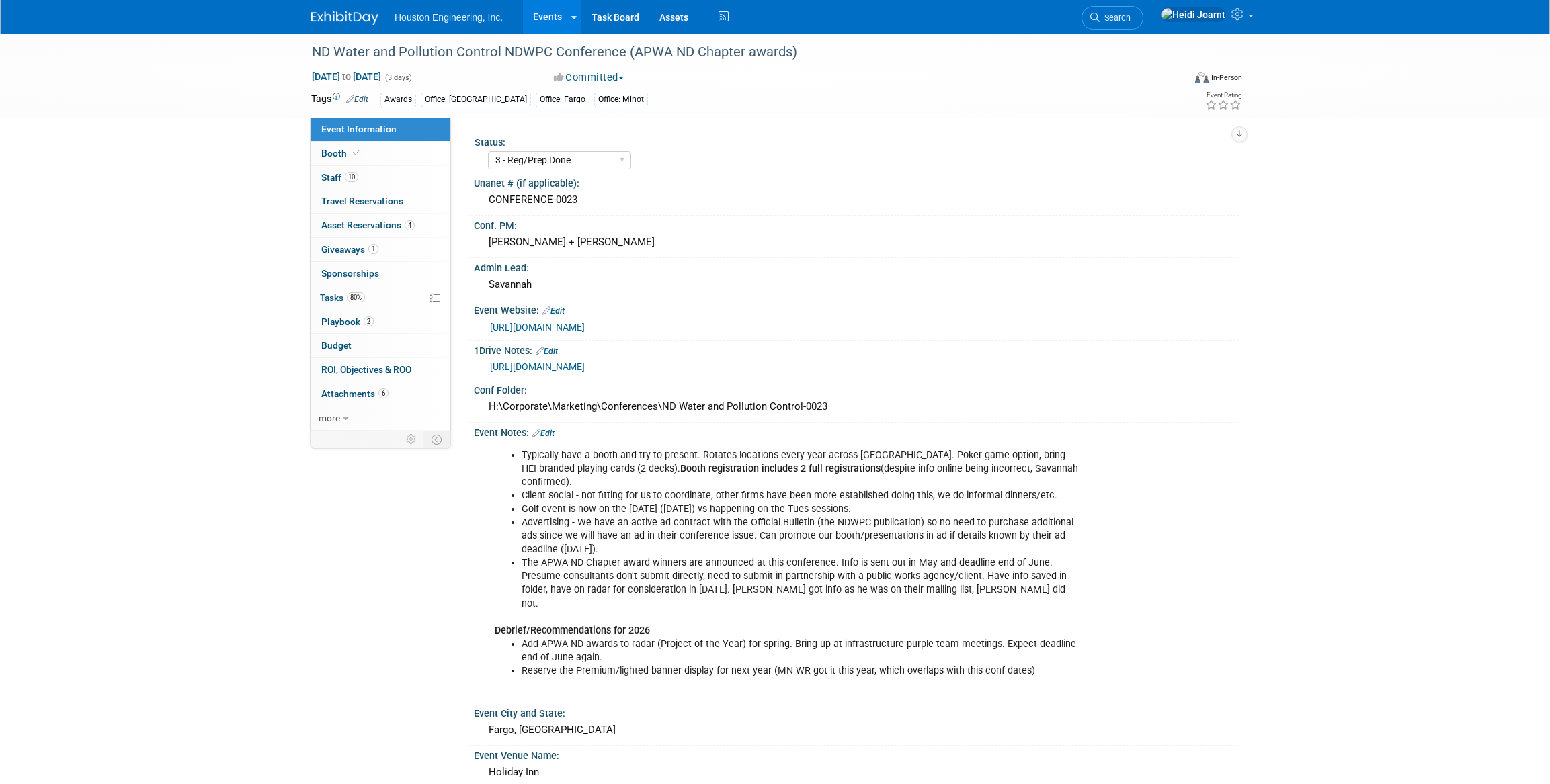
select select "3 - Reg/Prep Done"
select select "Yes"
select select "Mun. Infrastructure"
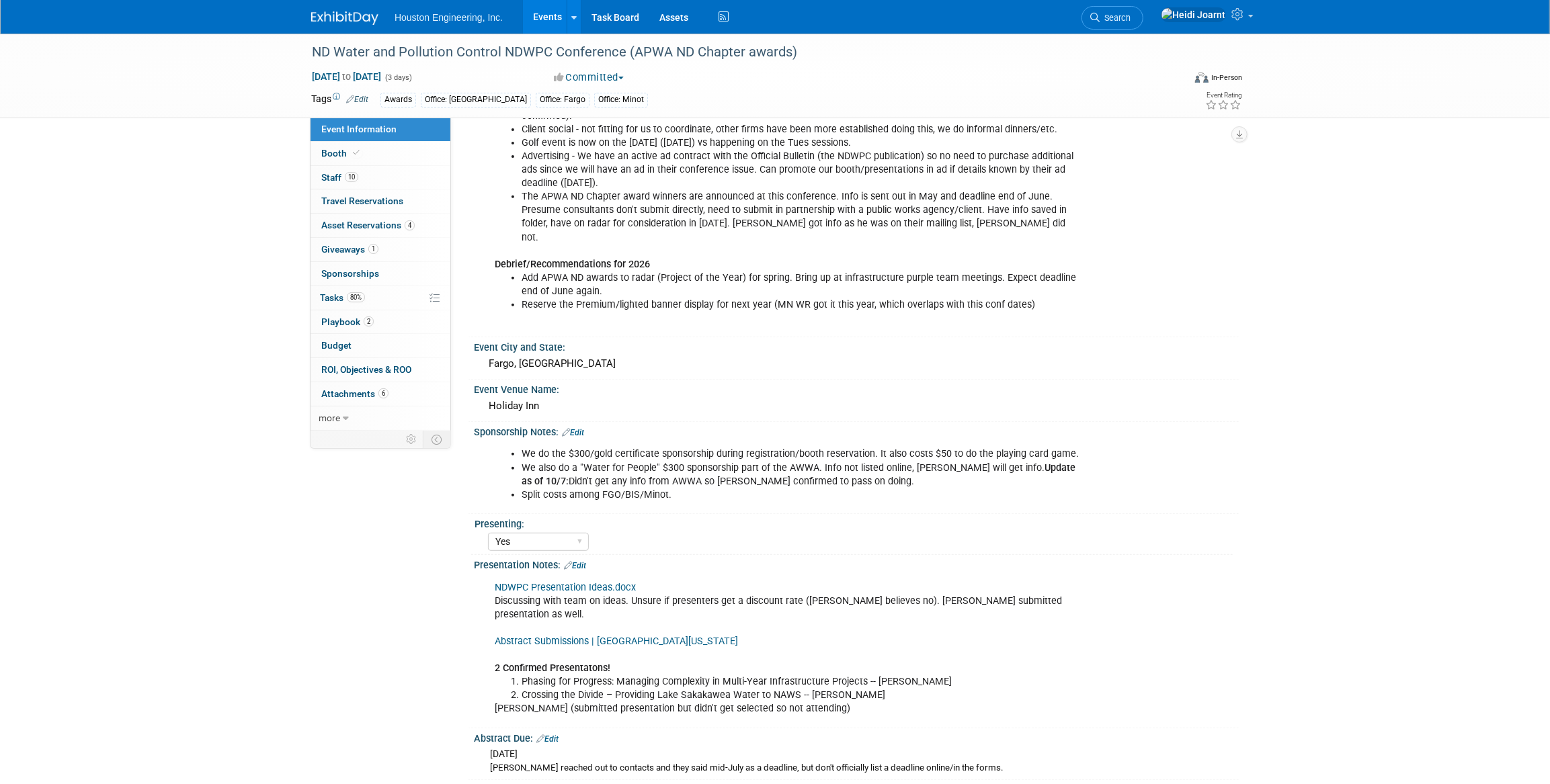
scroll to position [546, 0]
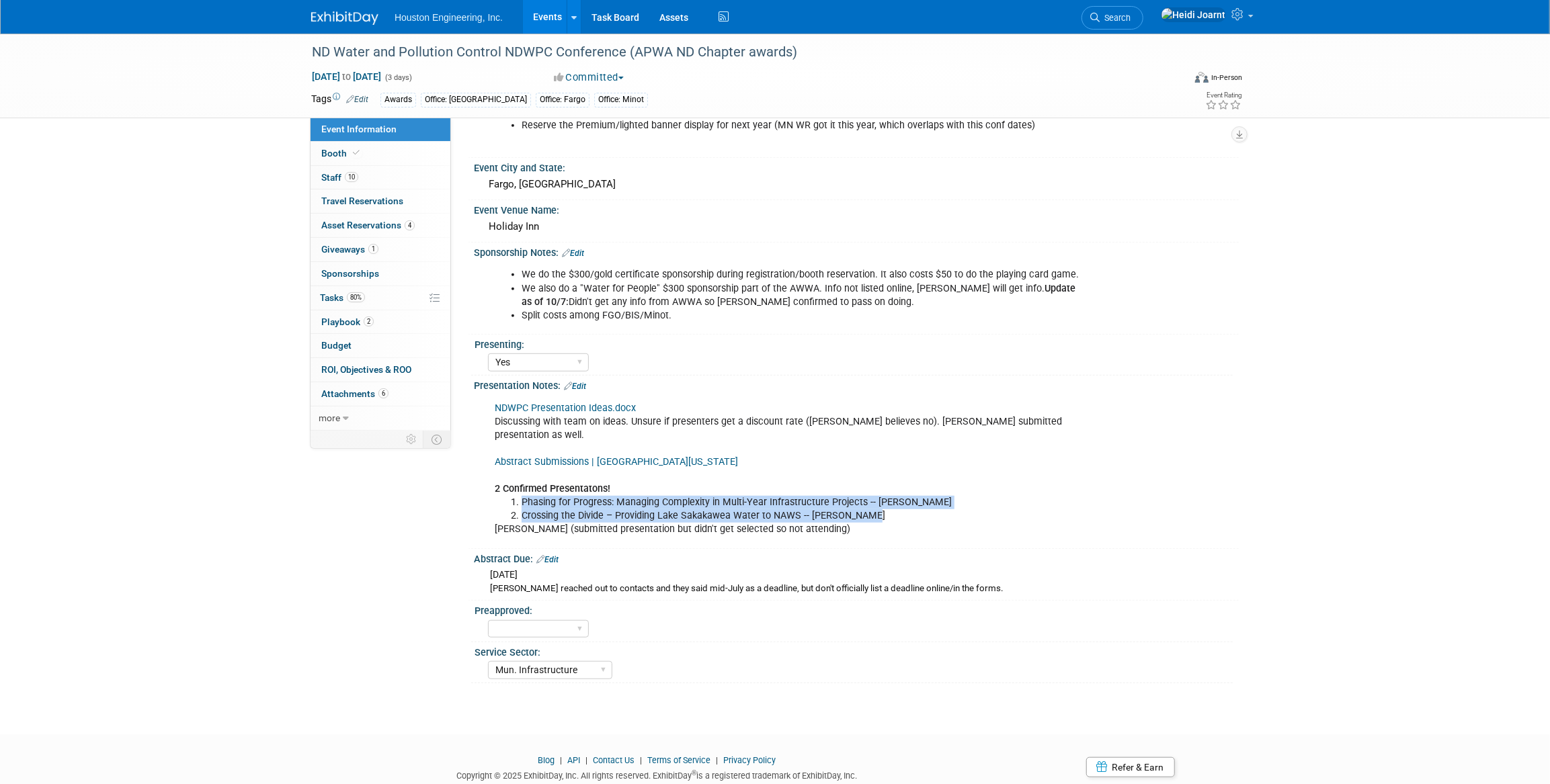
drag, startPoint x: 524, startPoint y: 457, endPoint x: 893, endPoint y: 471, distance: 369.3
click at [893, 496] on ol "Phasing for Progress: Managing Complexity in Multi-Year Infrastructure Projects…" at bounding box center [788, 509] width 588 height 27
copy ol "Phasing for Progress: Managing Complexity in Multi-Year Infrastructure Projects…"
click at [605, 456] on link "Abstract Submissions | University of North Dakota" at bounding box center [616, 462] width 243 height 12
click at [377, 396] on span "Attachments 6" at bounding box center [355, 394] width 67 height 11
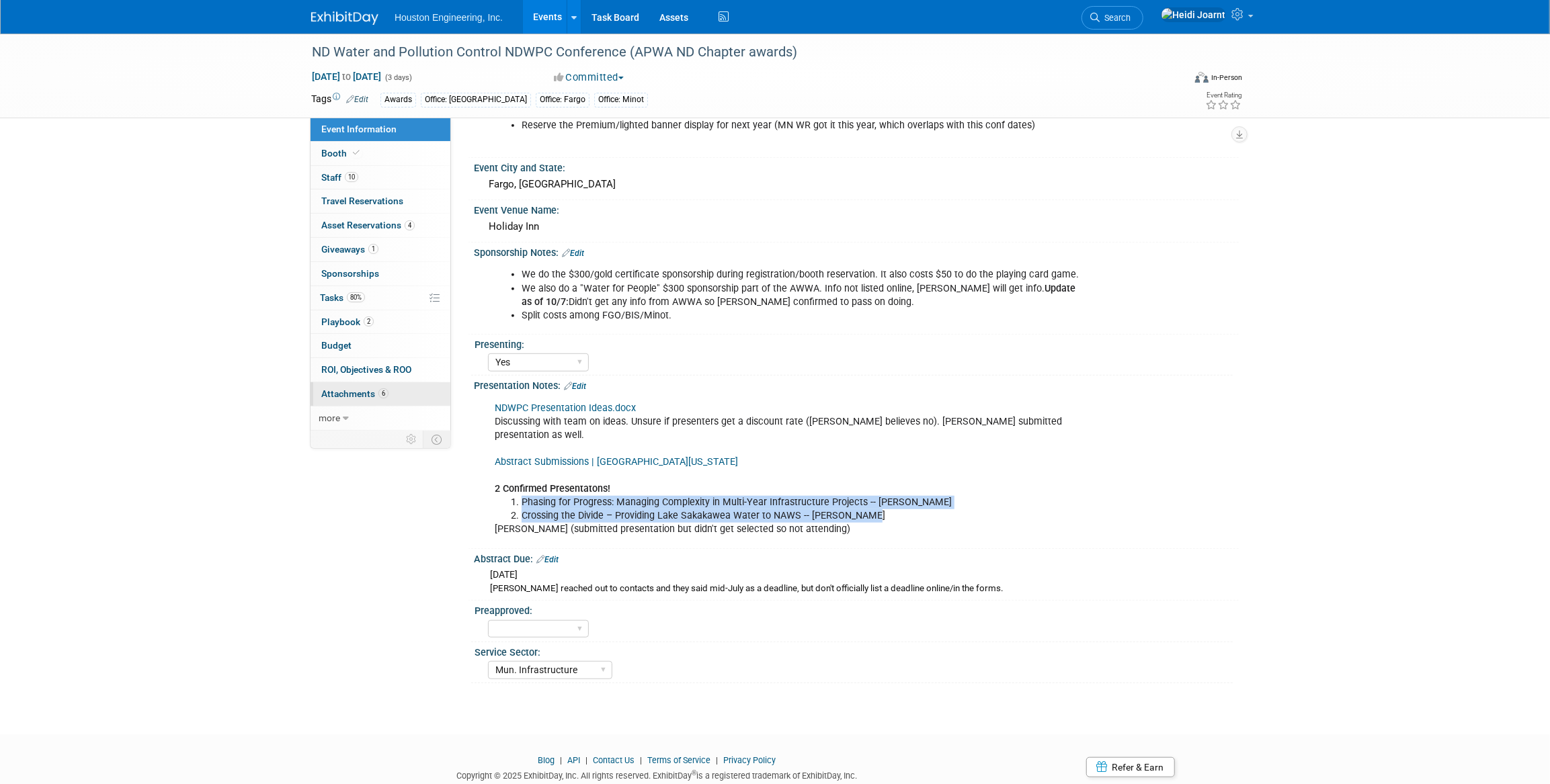
scroll to position [0, 0]
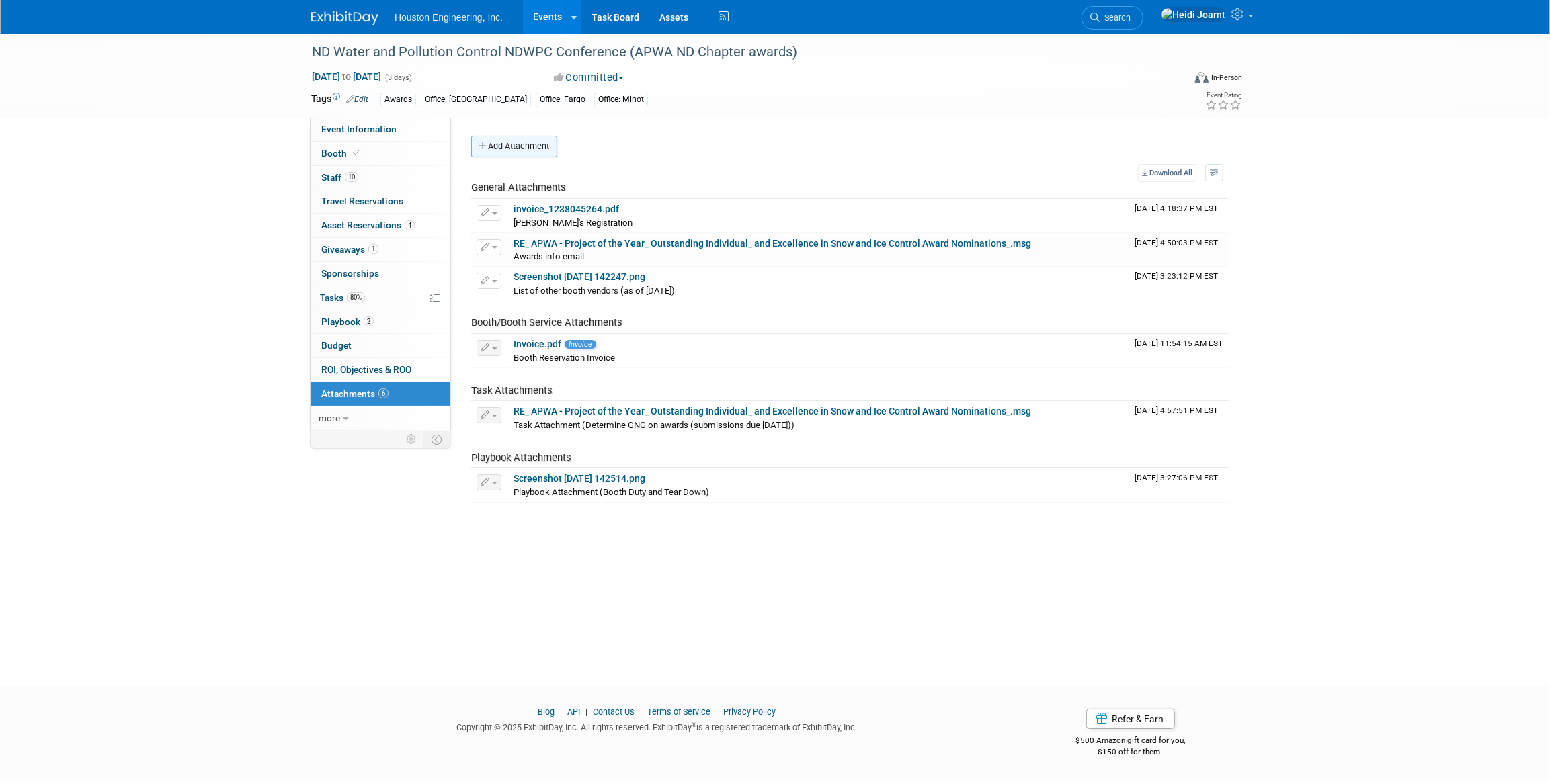
click at [518, 151] on button "Add Attachment" at bounding box center [514, 146] width 86 height 22
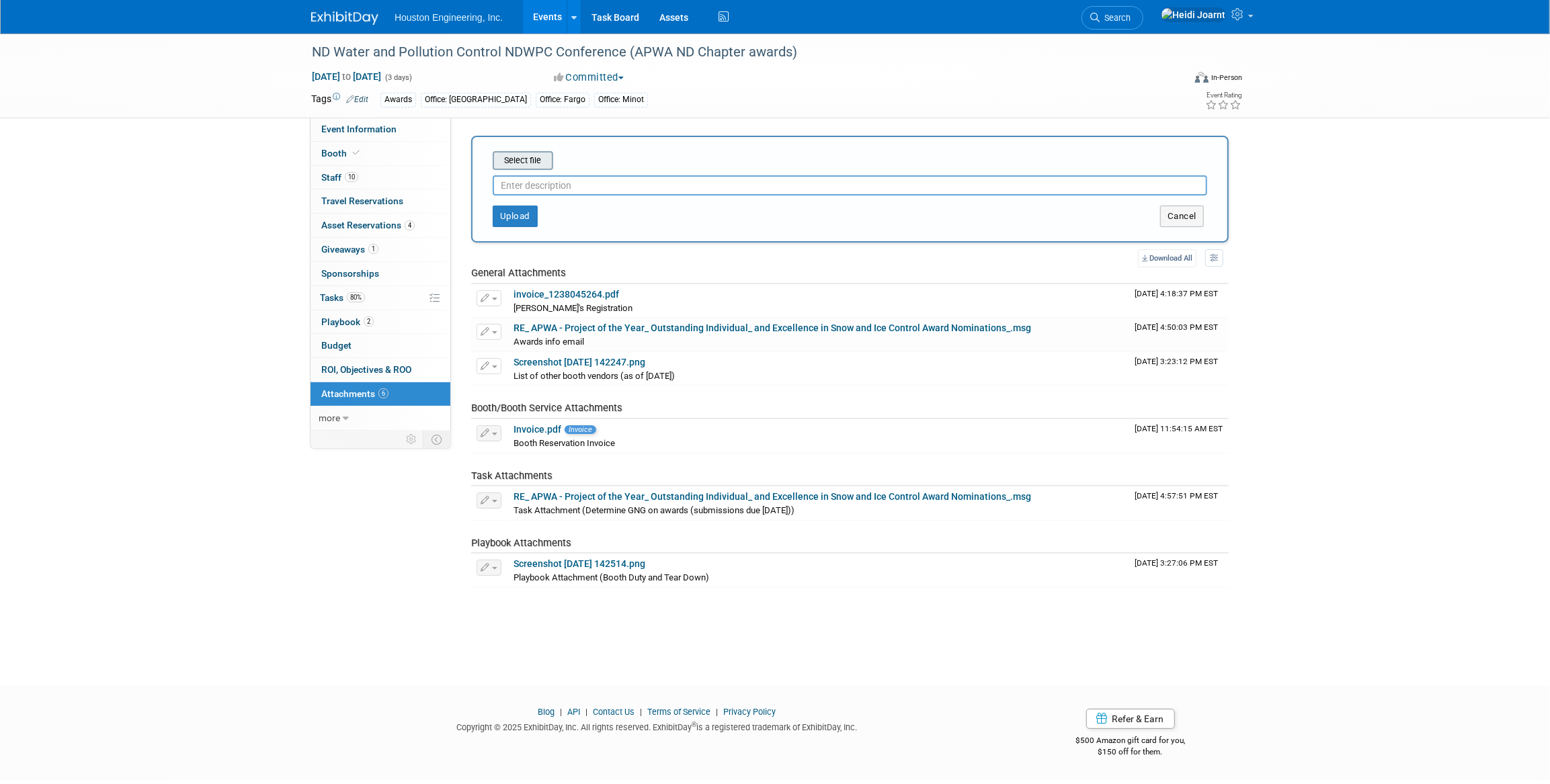
click at [525, 161] on input "file" at bounding box center [471, 161] width 160 height 16
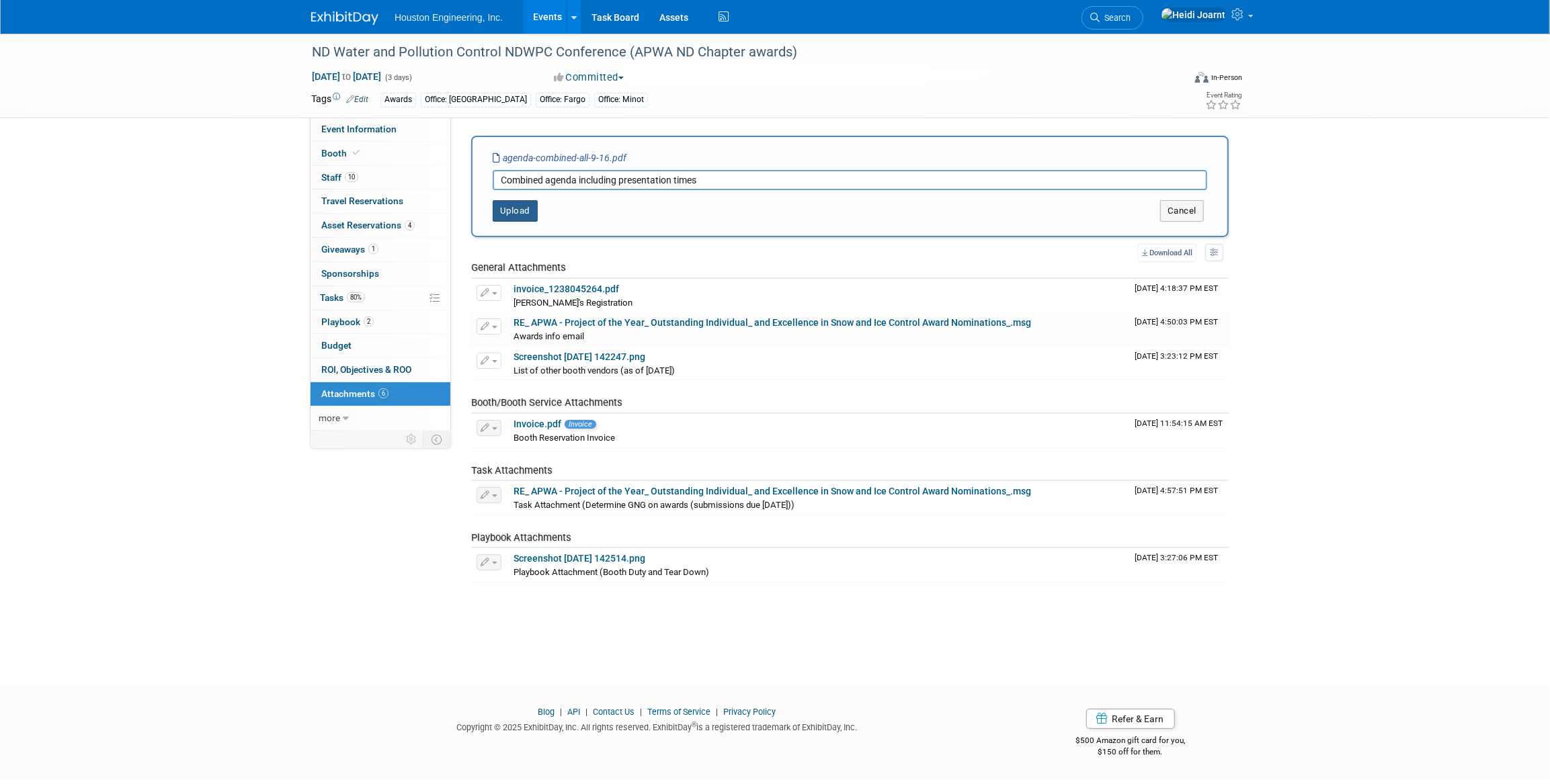
type input "Combined agenda including presentation times"
click at [531, 212] on button "Upload" at bounding box center [515, 211] width 45 height 22
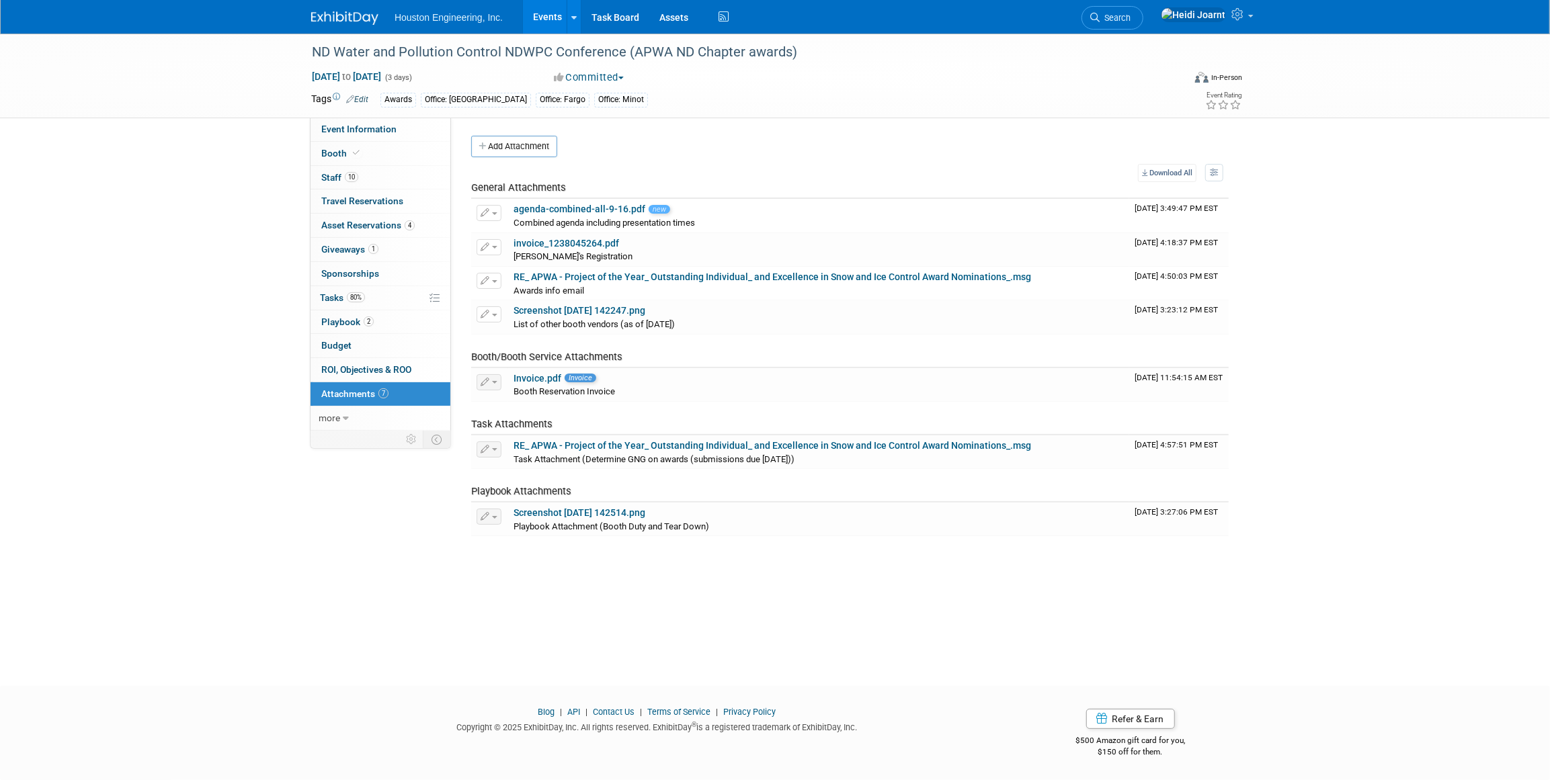
click at [531, 212] on link "agenda-combined-all-9-16.pdf" at bounding box center [579, 209] width 131 height 11
click at [390, 127] on span "Event Information" at bounding box center [359, 129] width 76 height 11
select select "3 - Reg/Prep Done"
select select "Yes"
select select "Mun. Infrastructure"
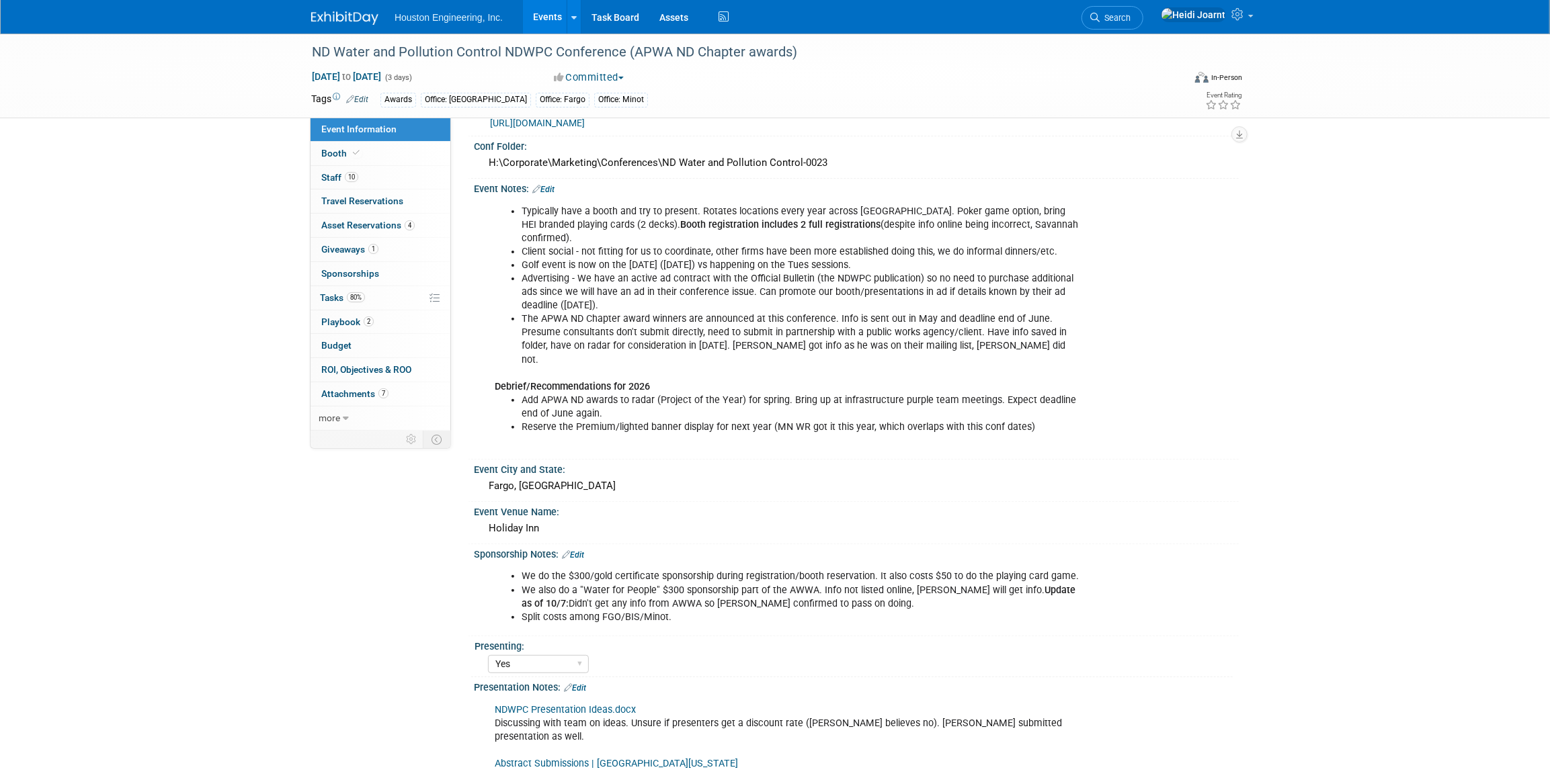
scroll to position [428, 0]
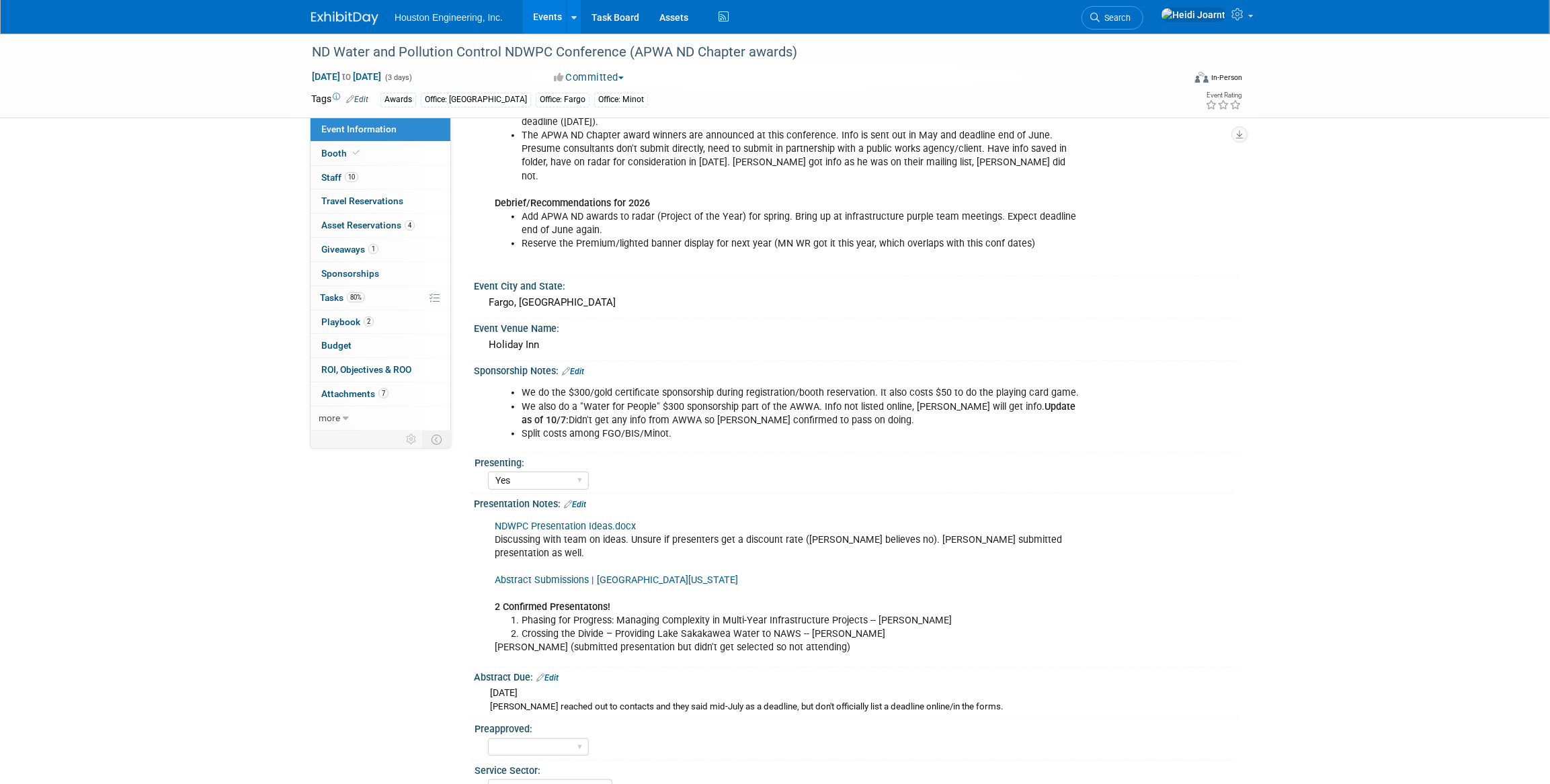
click at [584, 500] on link "Edit" at bounding box center [575, 505] width 22 height 10
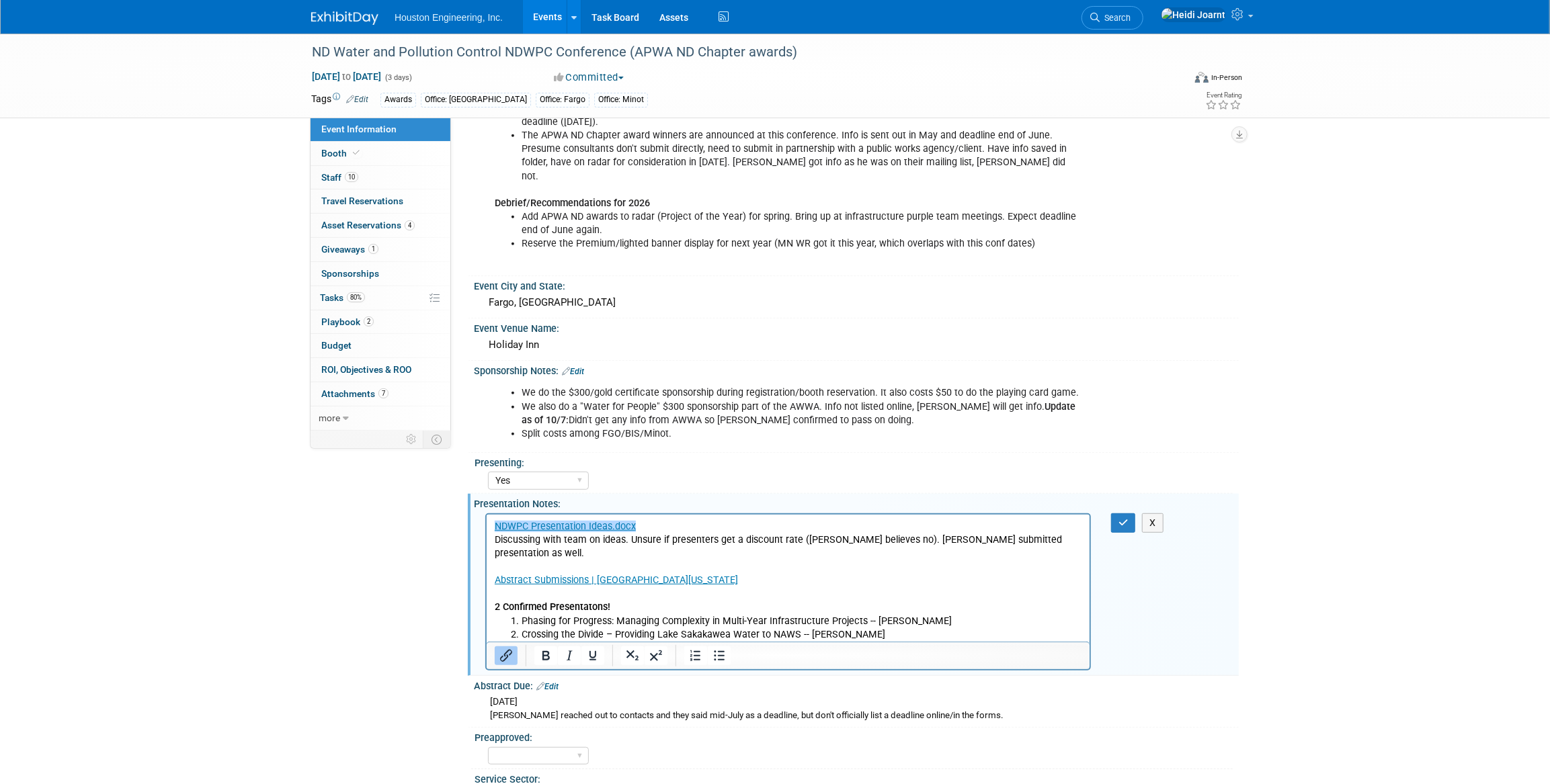
scroll to position [0, 0]
click at [940, 614] on li "Phasing for Progress: Managing Complexity in Multi-Year Infrastructure Projects…" at bounding box center [801, 621] width 561 height 14
click at [1126, 518] on icon "button" at bounding box center [1123, 523] width 10 height 10
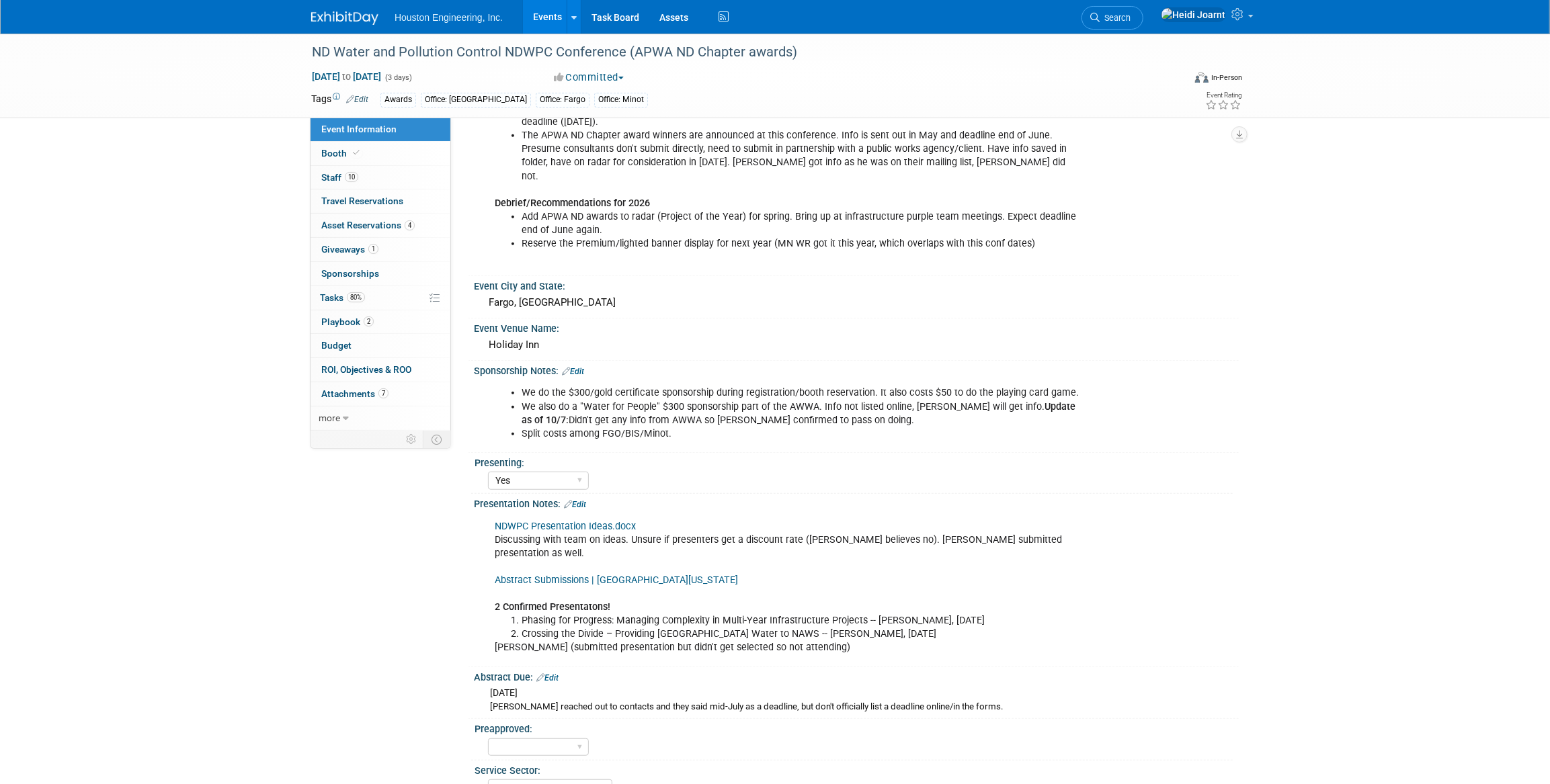
click at [546, 19] on link "Events" at bounding box center [548, 16] width 49 height 33
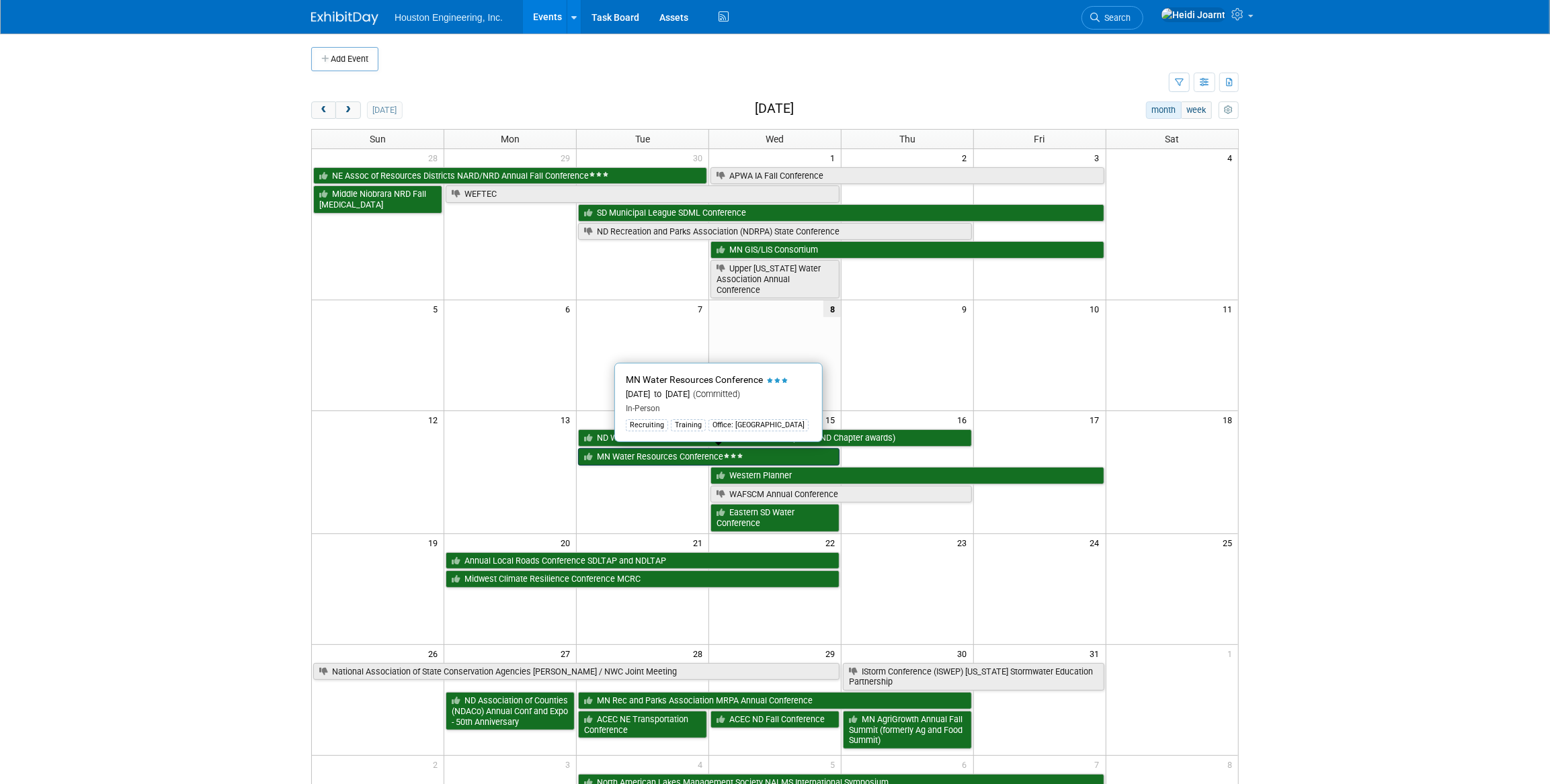
click at [625, 455] on link "MN Water Resources Conference" at bounding box center [709, 457] width 262 height 18
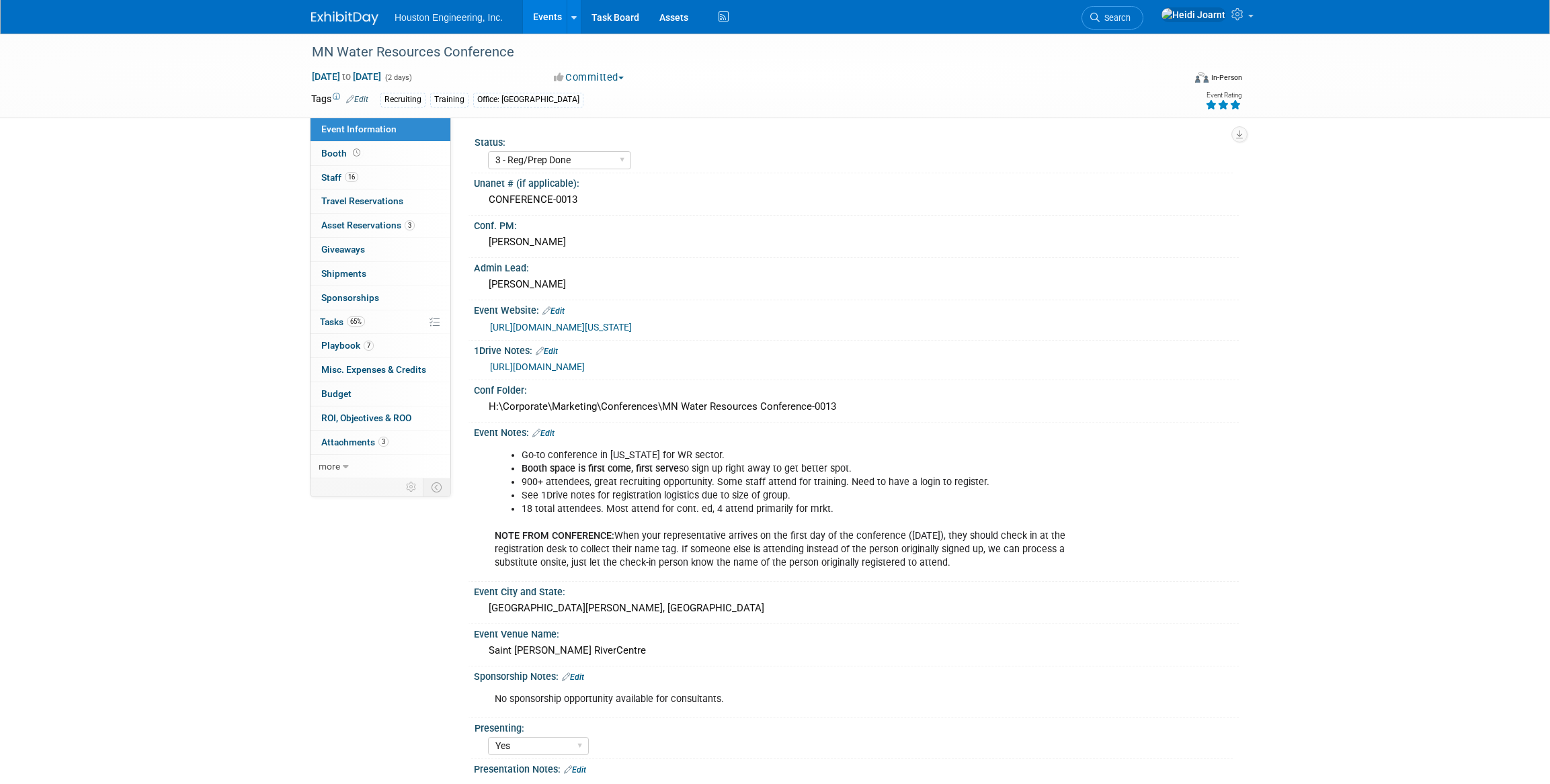
select select "3 - Reg/Prep Done"
select select "Yes"
select select "No"
select select "Water Resources"
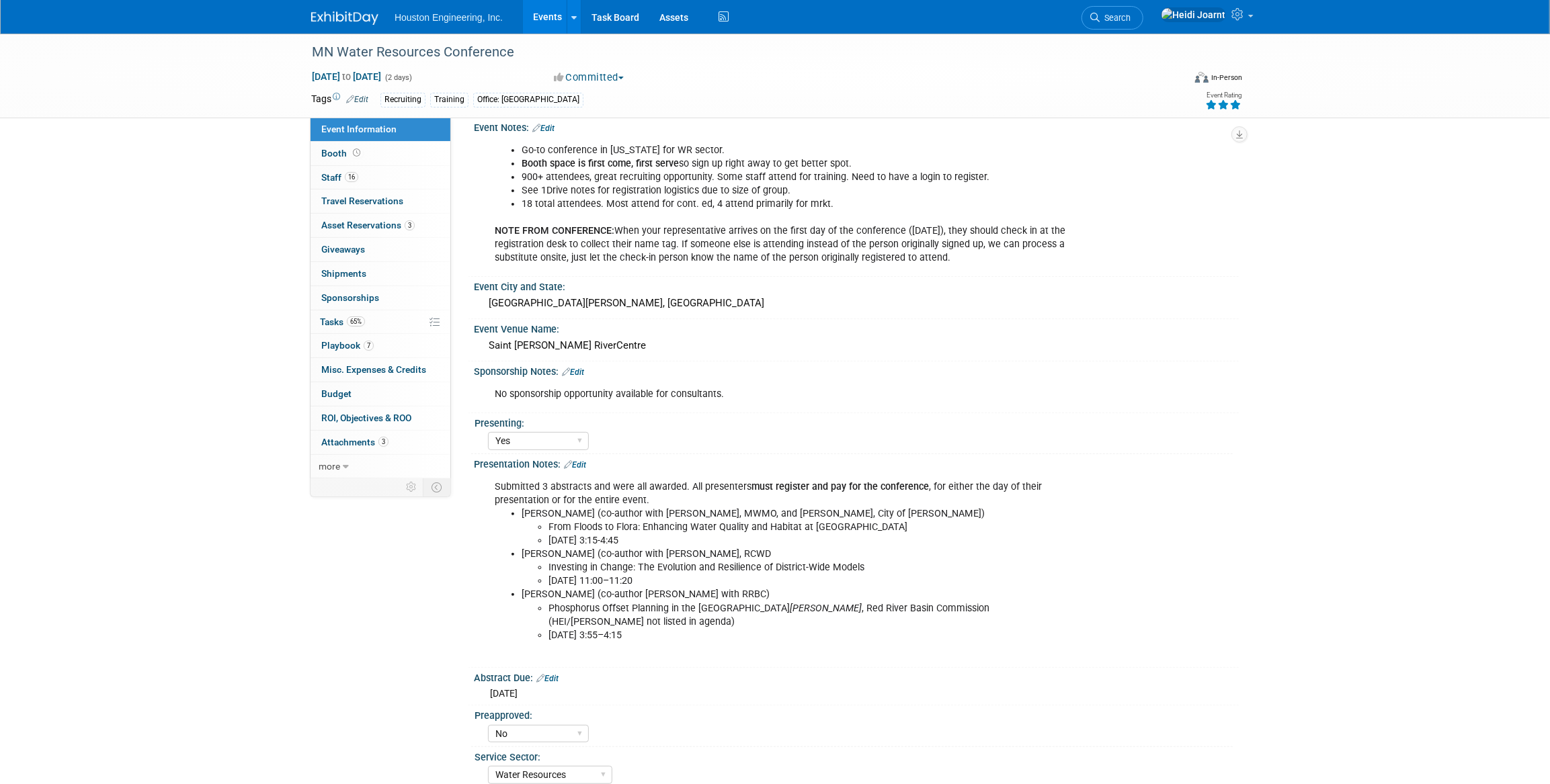
drag, startPoint x: 524, startPoint y: 509, endPoint x: 640, endPoint y: 613, distance: 155.8
click at [640, 613] on ul "Alex Schmidt (co-author with Nancy Stowe, MWMO, and Rachel Workin, City of Frid…" at bounding box center [788, 575] width 588 height 135
click at [589, 552] on li "Bret Zimmermann (co-author with Nick Tomczik, RCWD Investing in Change: The Evo…" at bounding box center [803, 567] width 561 height 40
drag, startPoint x: 556, startPoint y: 511, endPoint x: 886, endPoint y: 507, distance: 330.0
click at [886, 507] on li "Alex Schmidt (co-author with Nancy Stowe, MWMO, and Rachel Workin, City of Frid…" at bounding box center [803, 527] width 561 height 40
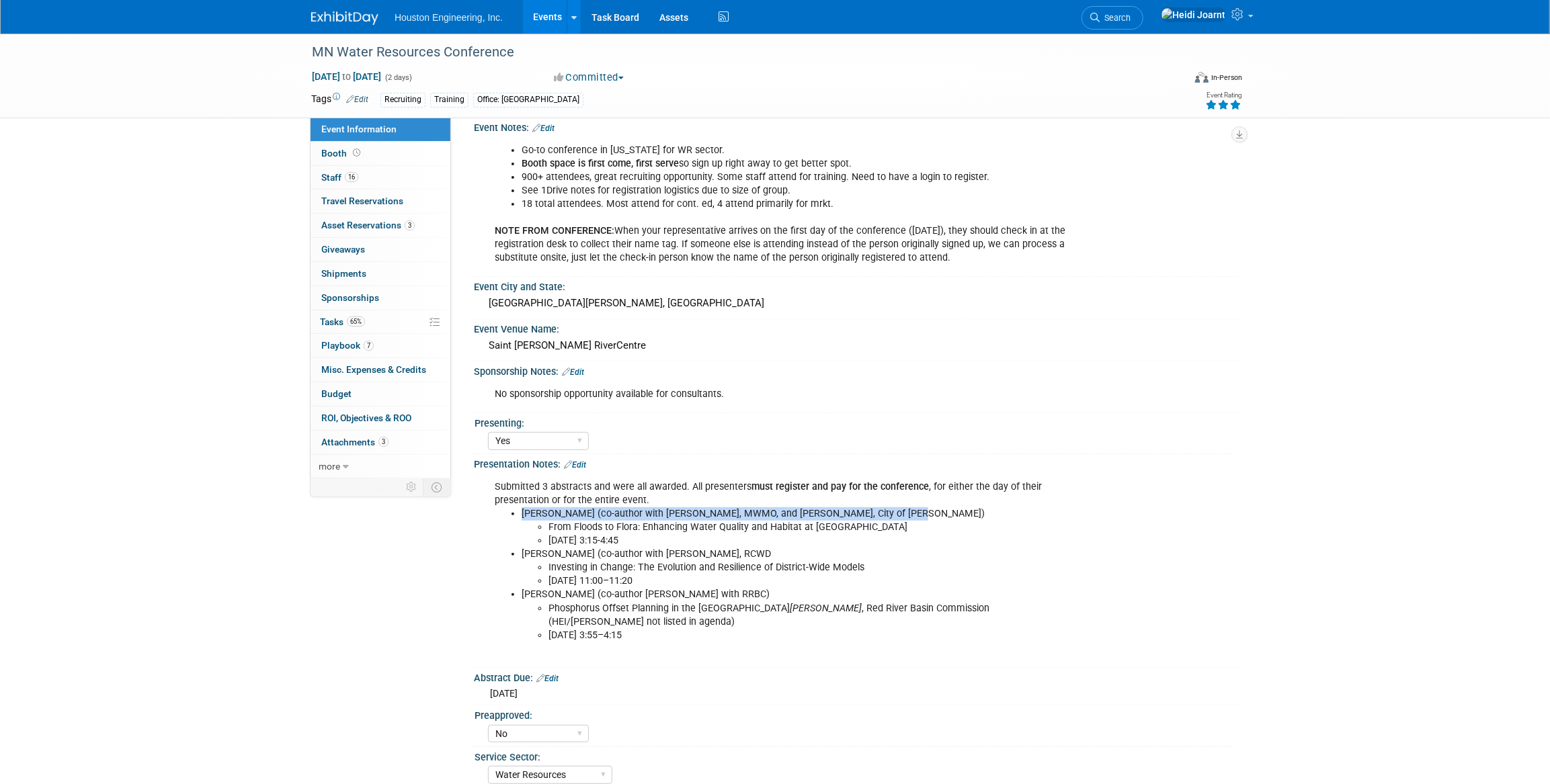
copy li "Alex Schmidt (co-author with Nancy Stowe, MWMO, and Rachel Workin, City of Frid…"
drag, startPoint x: 551, startPoint y: 522, endPoint x: 914, endPoint y: 529, distance: 363.1
click at [914, 529] on li "From Floods to Flora: Enhancing Water Quality and Habitat at Sylvan Hills Park" at bounding box center [816, 528] width 534 height 14
copy li "From Floods to Flora: Enhancing Water Quality and Habitat at Sylvan Hills Park"
drag, startPoint x: 557, startPoint y: 563, endPoint x: 867, endPoint y: 561, distance: 310.0
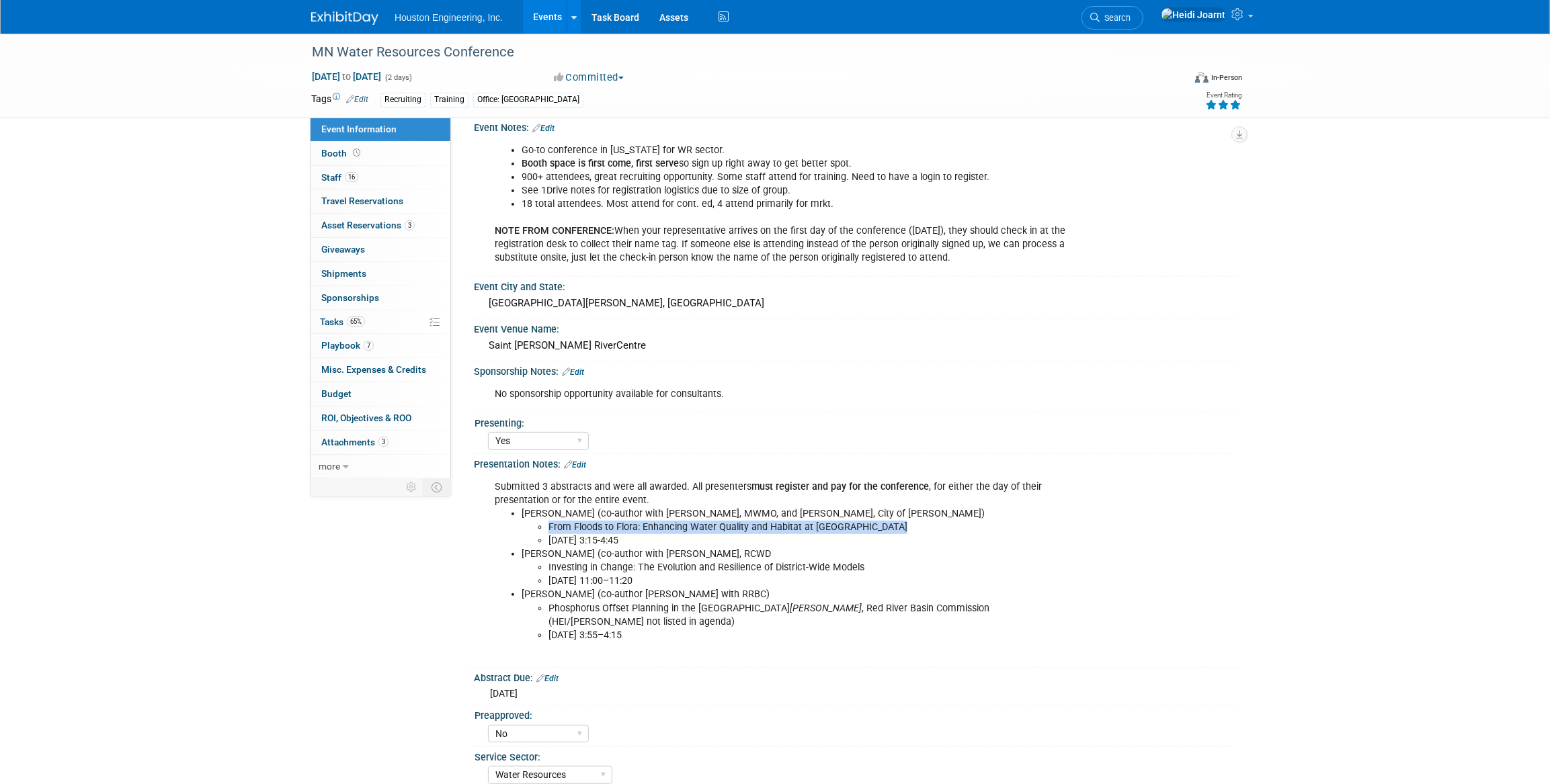
click at [867, 561] on li "Investing in Change: The Evolution and Resilience of District-Wide Models" at bounding box center [816, 568] width 534 height 14
click at [584, 460] on link "Edit" at bounding box center [575, 465] width 22 height 10
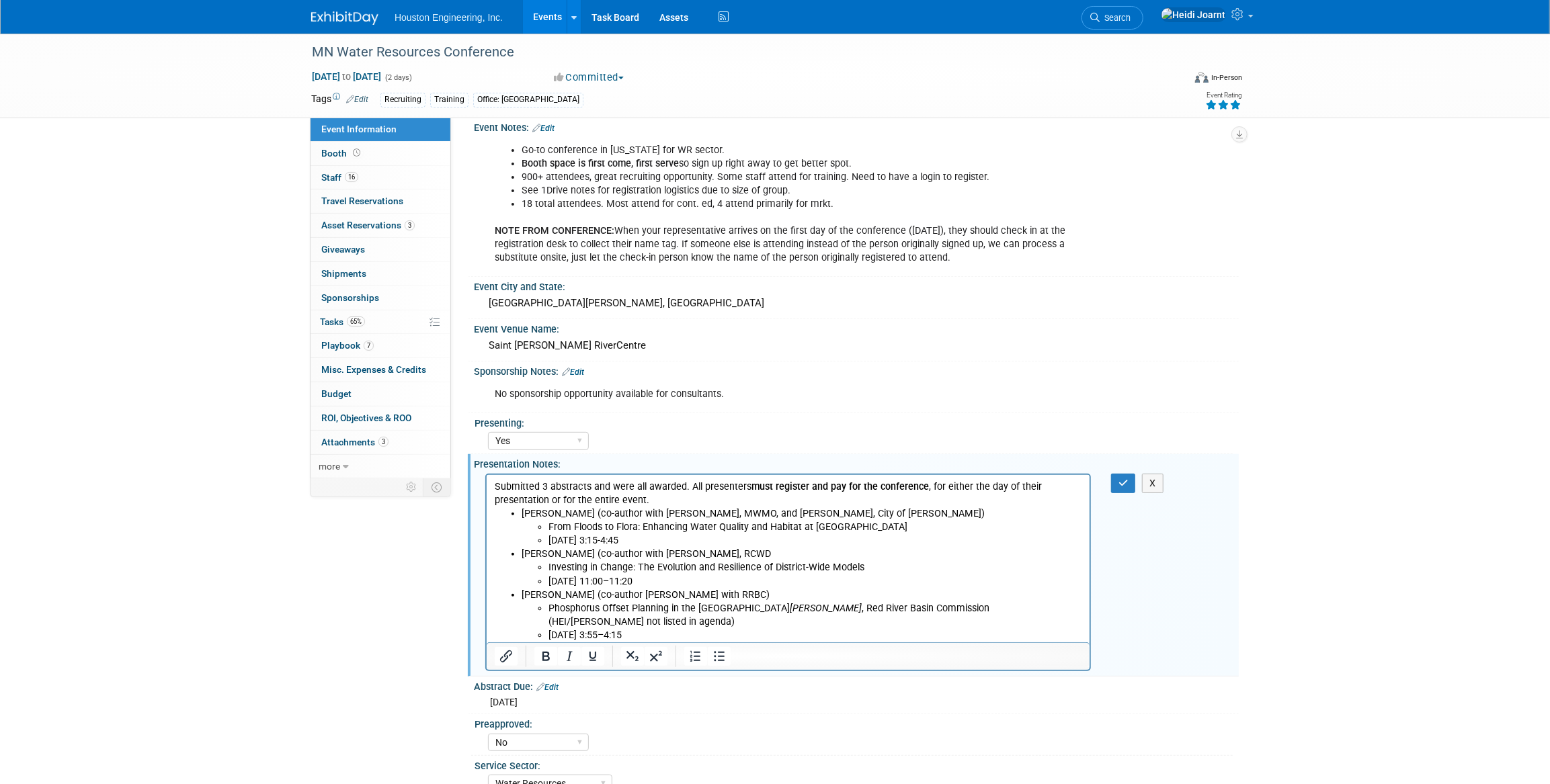
scroll to position [0, 0]
click at [542, 567] on ul "Investing in Change: The Evolution and Resilience of District-Wide Models Oct 1…" at bounding box center [801, 574] width 561 height 27
copy li "Investing in Change: The Evolution and Resilience of District-Wide Models"
drag, startPoint x: 603, startPoint y: 551, endPoint x: 773, endPoint y: 550, distance: 170.0
click at [773, 550] on li "Bret Zimmermann (co-author with Nick Tomczik, RCWD Investing in Change: The Evo…" at bounding box center [801, 567] width 561 height 40
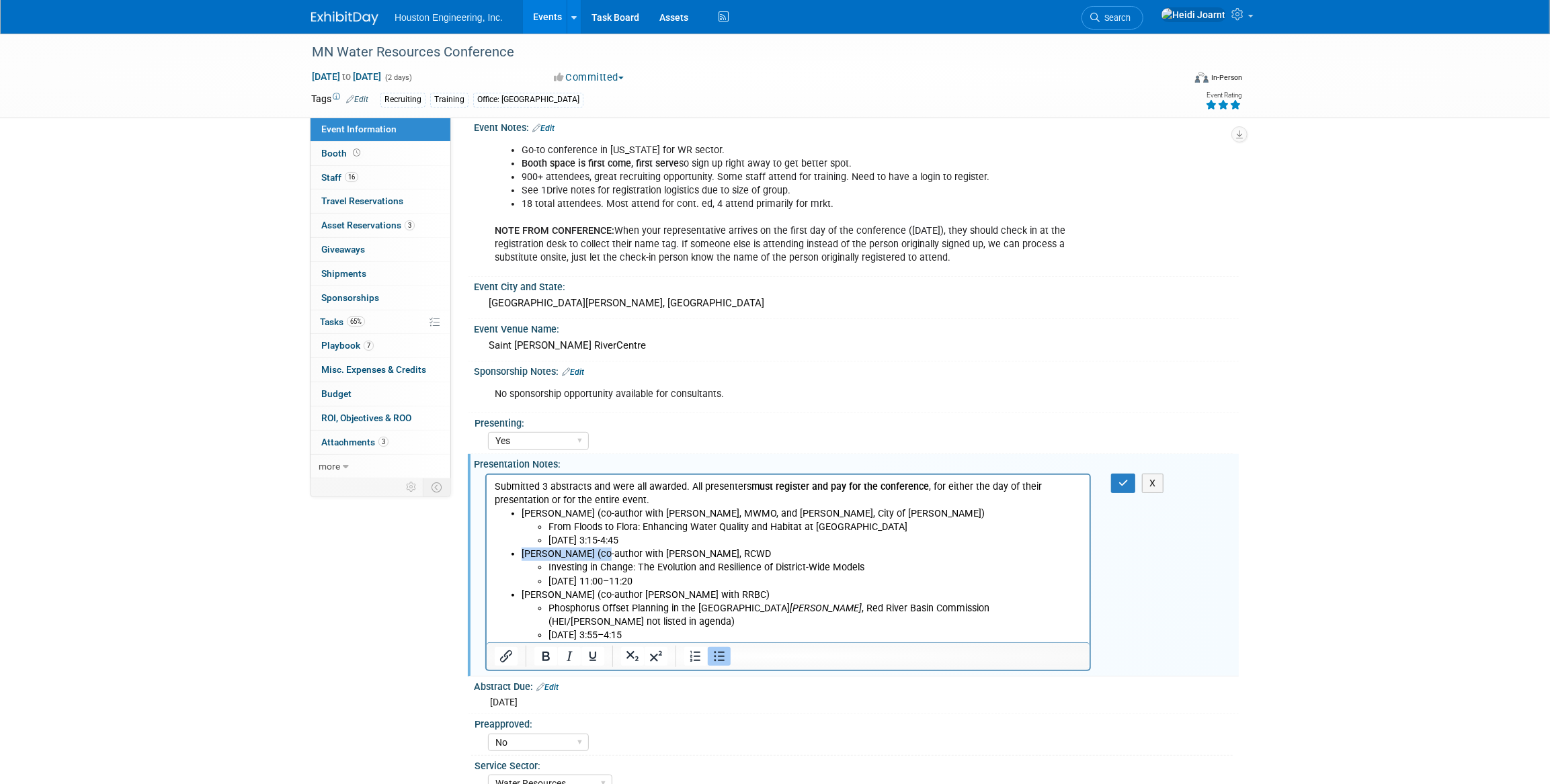
click at [773, 550] on li "Bret Zimmermann (co-author with Nick Tomczik, RCWD Investing in Change: The Evo…" at bounding box center [801, 567] width 561 height 40
drag, startPoint x: 730, startPoint y: 548, endPoint x: 636, endPoint y: 547, distance: 94.0
click at [636, 547] on li "Bret Zimmermann (co-author with Nick Tomczik, RCWD Investing in Change: The Evo…" at bounding box center [801, 567] width 561 height 40
click at [764, 550] on li "Bret Zimmermann (co-author with Nick Tomczik, RCWD Investing in Change: The Evo…" at bounding box center [801, 567] width 561 height 40
click at [756, 553] on li "Bret Zimmermann (co-author with Nick Tomczik, RCWD Investing in Change: The Evo…" at bounding box center [801, 567] width 561 height 40
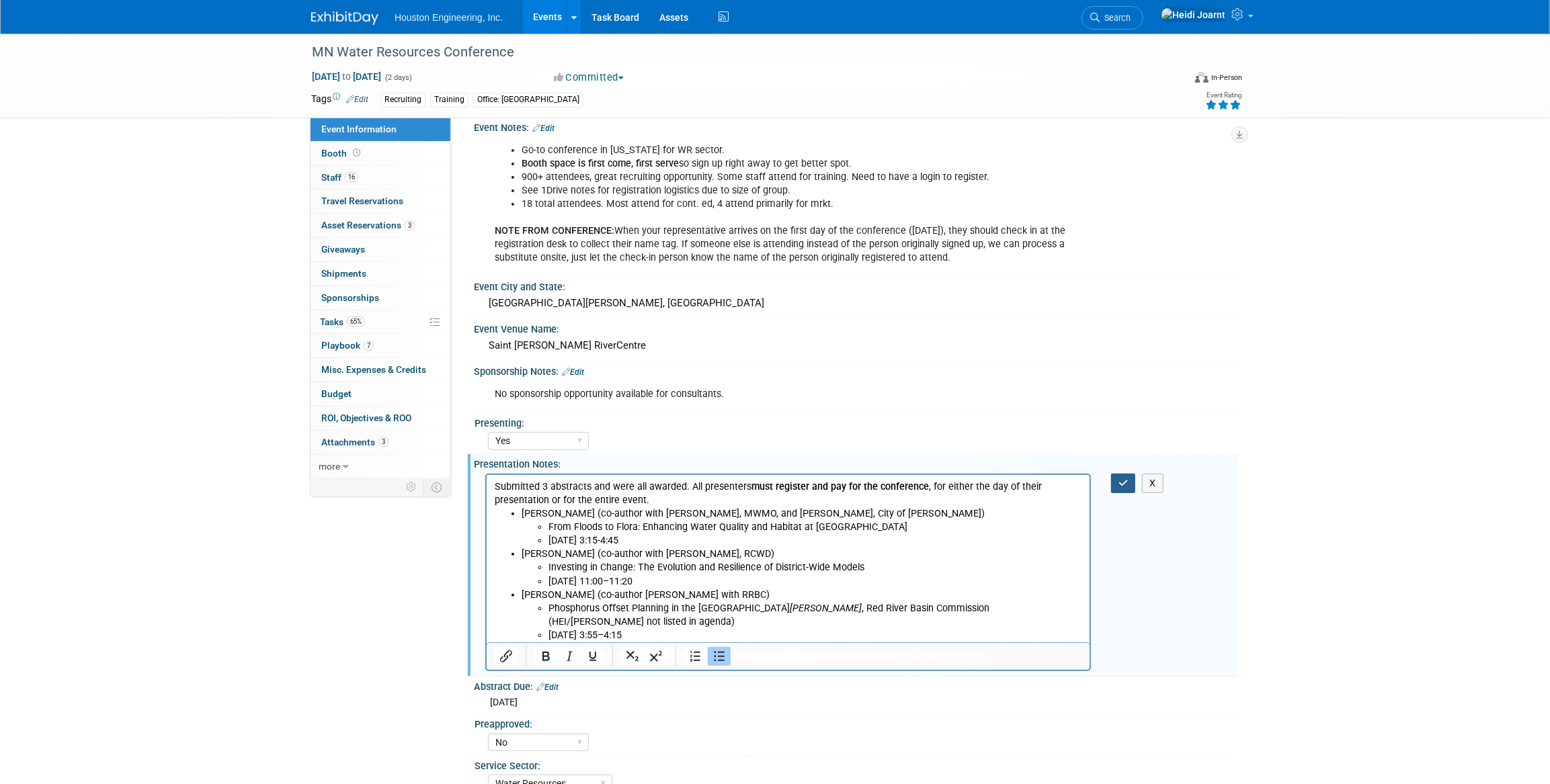
click at [1128, 480] on icon "button" at bounding box center [1123, 484] width 10 height 10
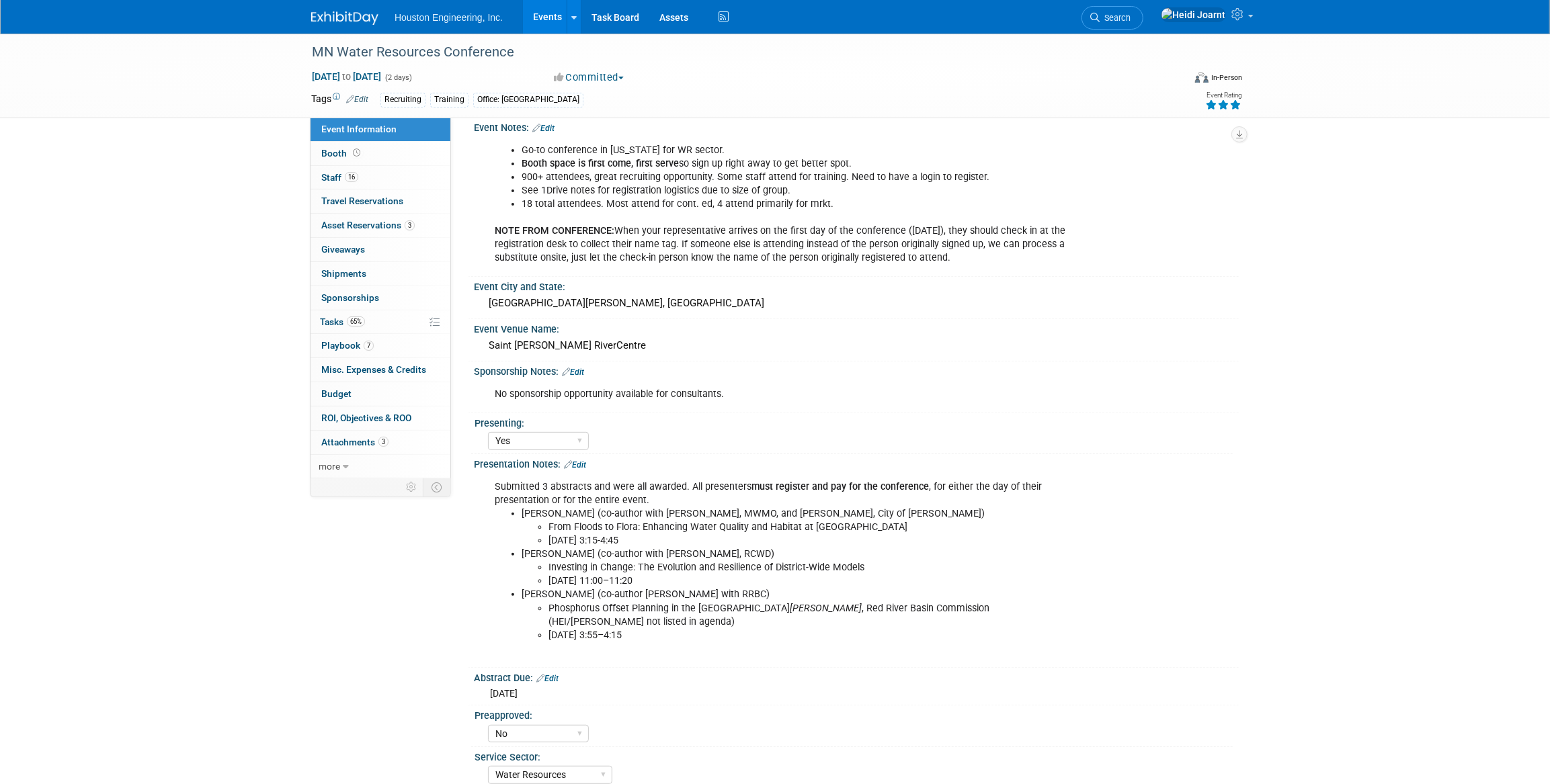
drag, startPoint x: 600, startPoint y: 552, endPoint x: 760, endPoint y: 550, distance: 160.0
click at [760, 550] on li "Bret Zimmermann (co-author with Nick Tomczik, RCWD) Investing in Change: The Ev…" at bounding box center [803, 567] width 561 height 40
copy li "(co-author with Nick Tomczik, RCWD)"
drag, startPoint x: 581, startPoint y: 594, endPoint x: 726, endPoint y: 594, distance: 145.0
click at [726, 594] on li "Drew Kessler (co-author Ted Preister with RRBC) Phosphorus Offset Planning in t…" at bounding box center [803, 614] width 561 height 54
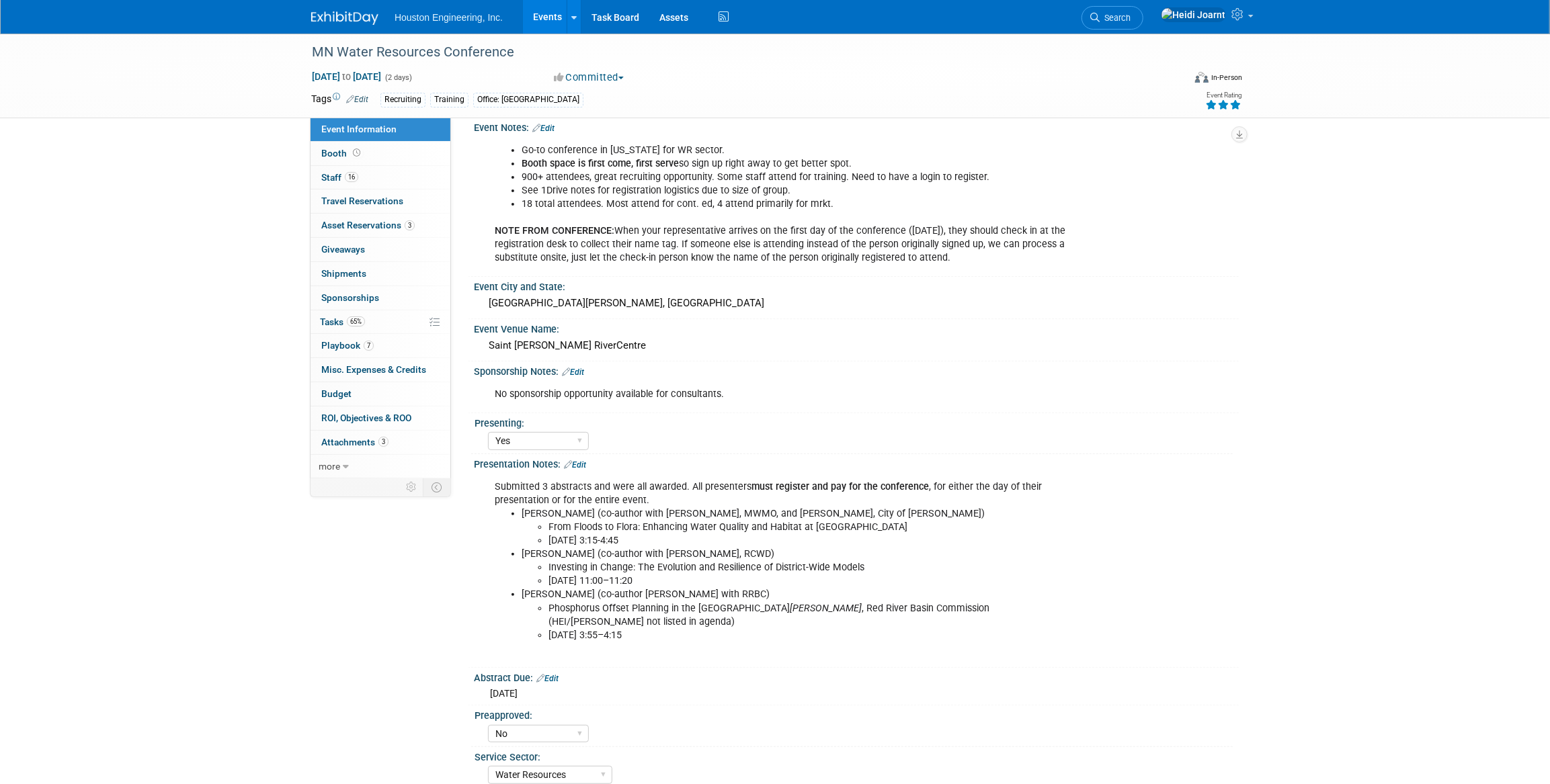
drag, startPoint x: 726, startPoint y: 594, endPoint x: 740, endPoint y: 594, distance: 14.0
click at [740, 594] on li "Drew Kessler (co-author Ted Preister with RRBC) Phosphorus Offset Planning in t…" at bounding box center [803, 614] width 561 height 54
drag, startPoint x: 731, startPoint y: 594, endPoint x: 580, endPoint y: 591, distance: 151.0
click at [580, 591] on li "Drew Kessler (co-author Ted Preister with RRBC) Phosphorus Offset Planning in t…" at bounding box center [803, 614] width 561 height 54
click at [578, 591] on li "Drew Kessler (co-author Ted Preister with RRBC) Phosphorus Offset Planning in t…" at bounding box center [803, 614] width 561 height 54
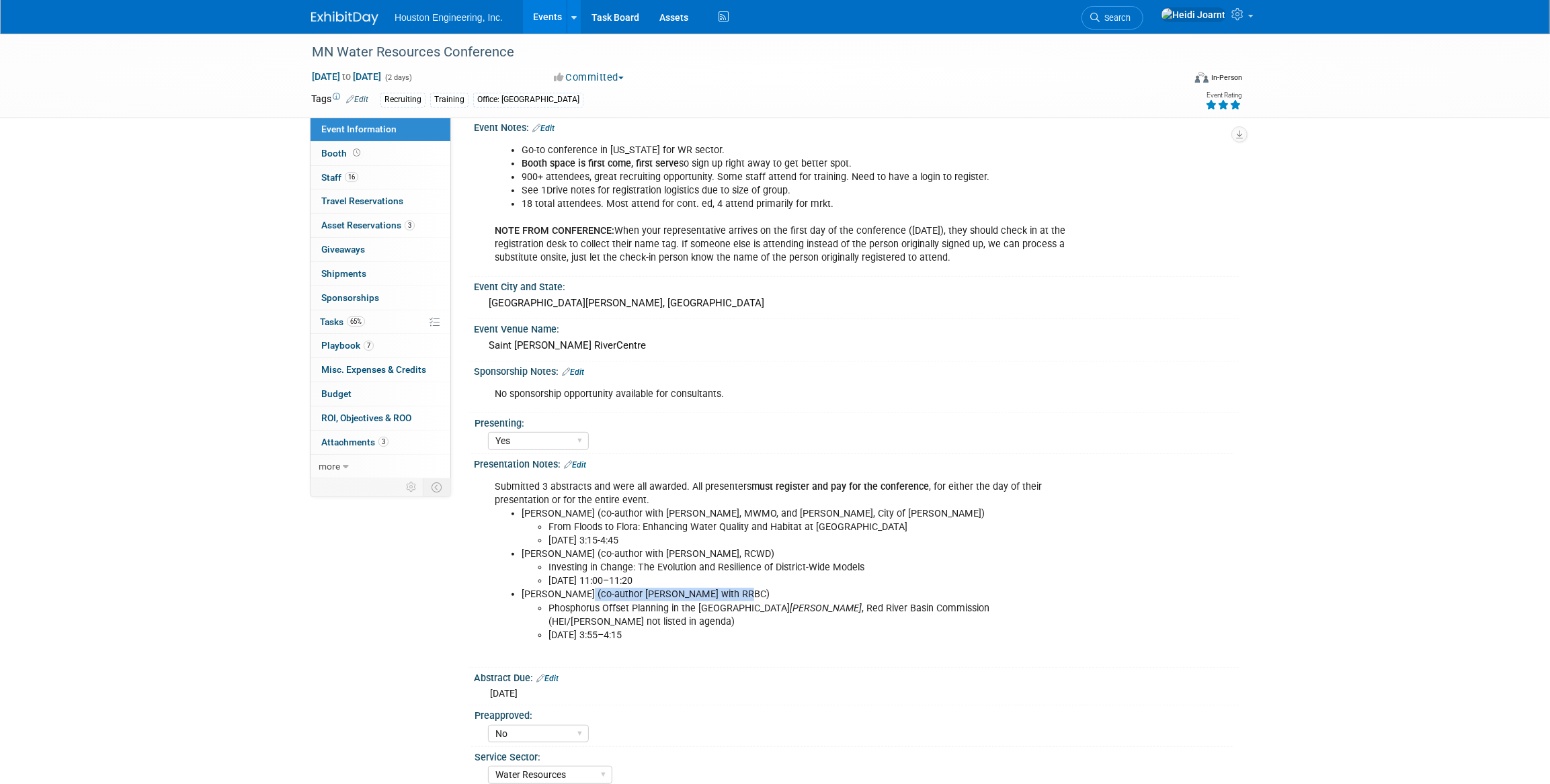
drag, startPoint x: 580, startPoint y: 591, endPoint x: 726, endPoint y: 591, distance: 146.0
click at [726, 591] on li "Drew Kessler (co-author Ted Preister with RRBC) Phosphorus Offset Planning in t…" at bounding box center [803, 614] width 561 height 54
copy li "(co-author Ted Preister with RRBC"
drag, startPoint x: 548, startPoint y: 604, endPoint x: 1083, endPoint y: 603, distance: 535.0
click at [1083, 603] on div "Submitted 3 abstracts and were all awarded. All presenters must register and pa…" at bounding box center [788, 568] width 606 height 189
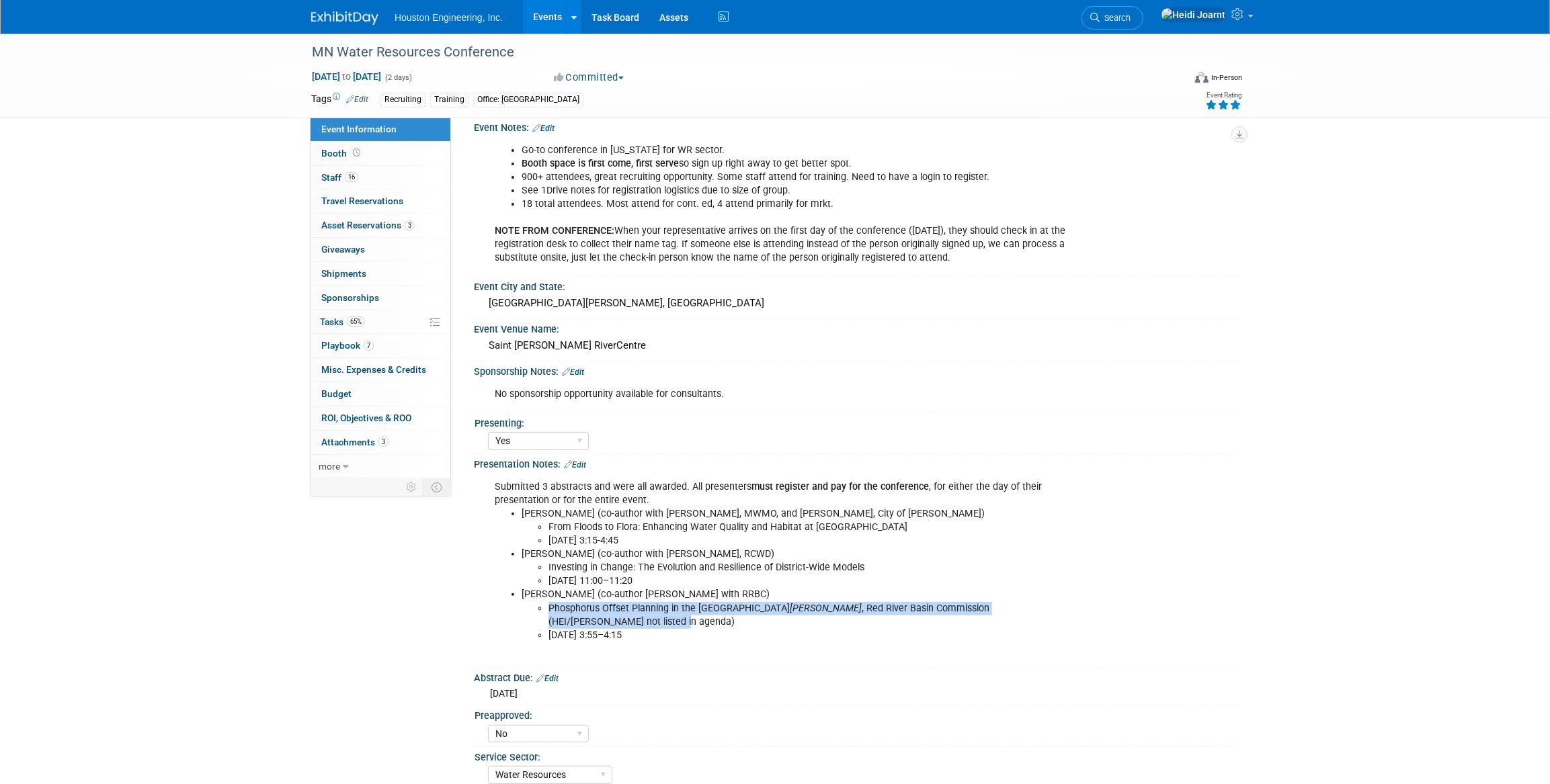
copy li "Phosphorus Offset Planning in the Red River Basin Ted Preister , Red River Basi…"
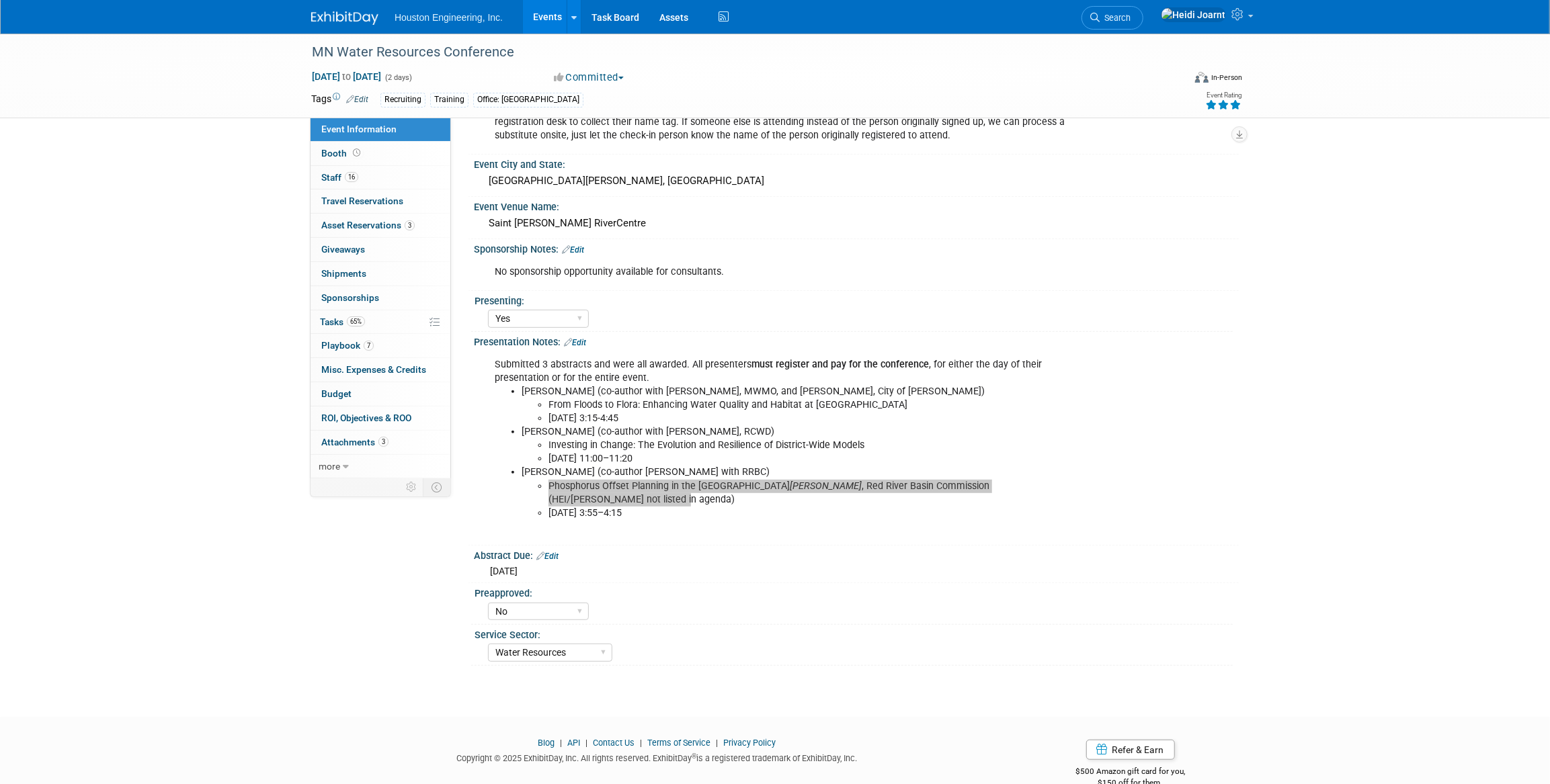
scroll to position [437, 0]
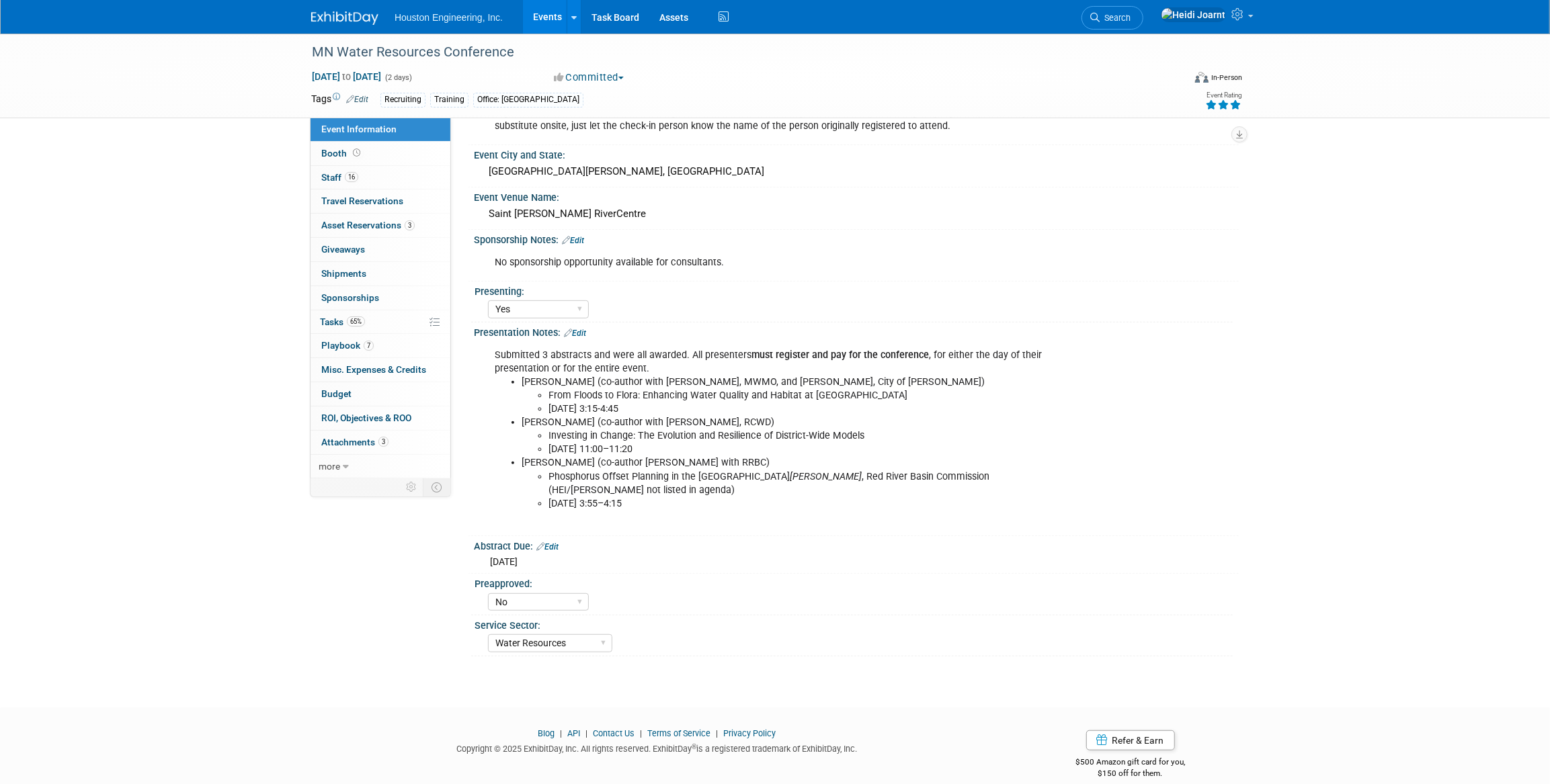
click at [948, 590] on div "Yes No" at bounding box center [860, 601] width 745 height 22
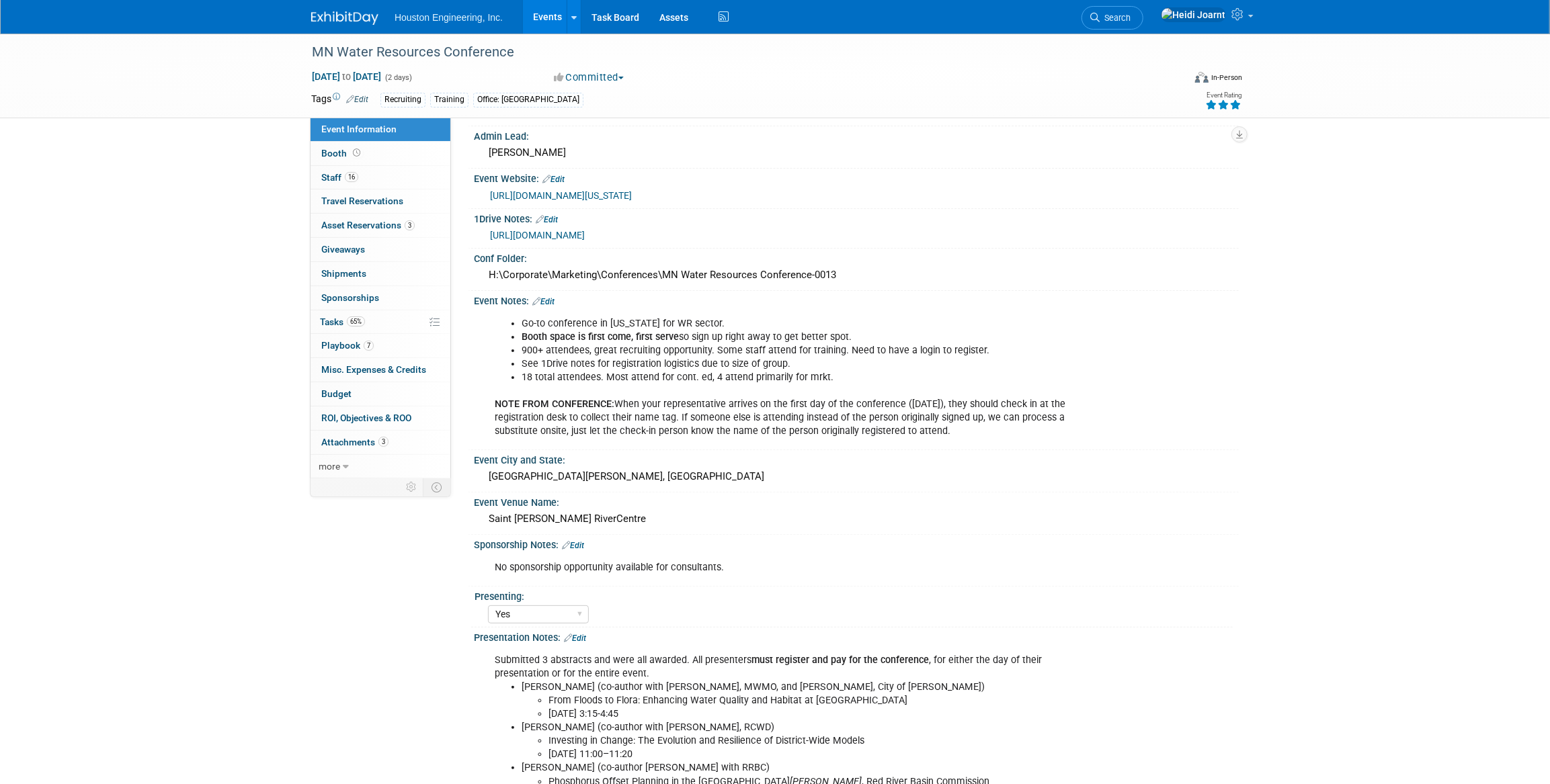
click at [544, 14] on link "Events" at bounding box center [548, 16] width 49 height 33
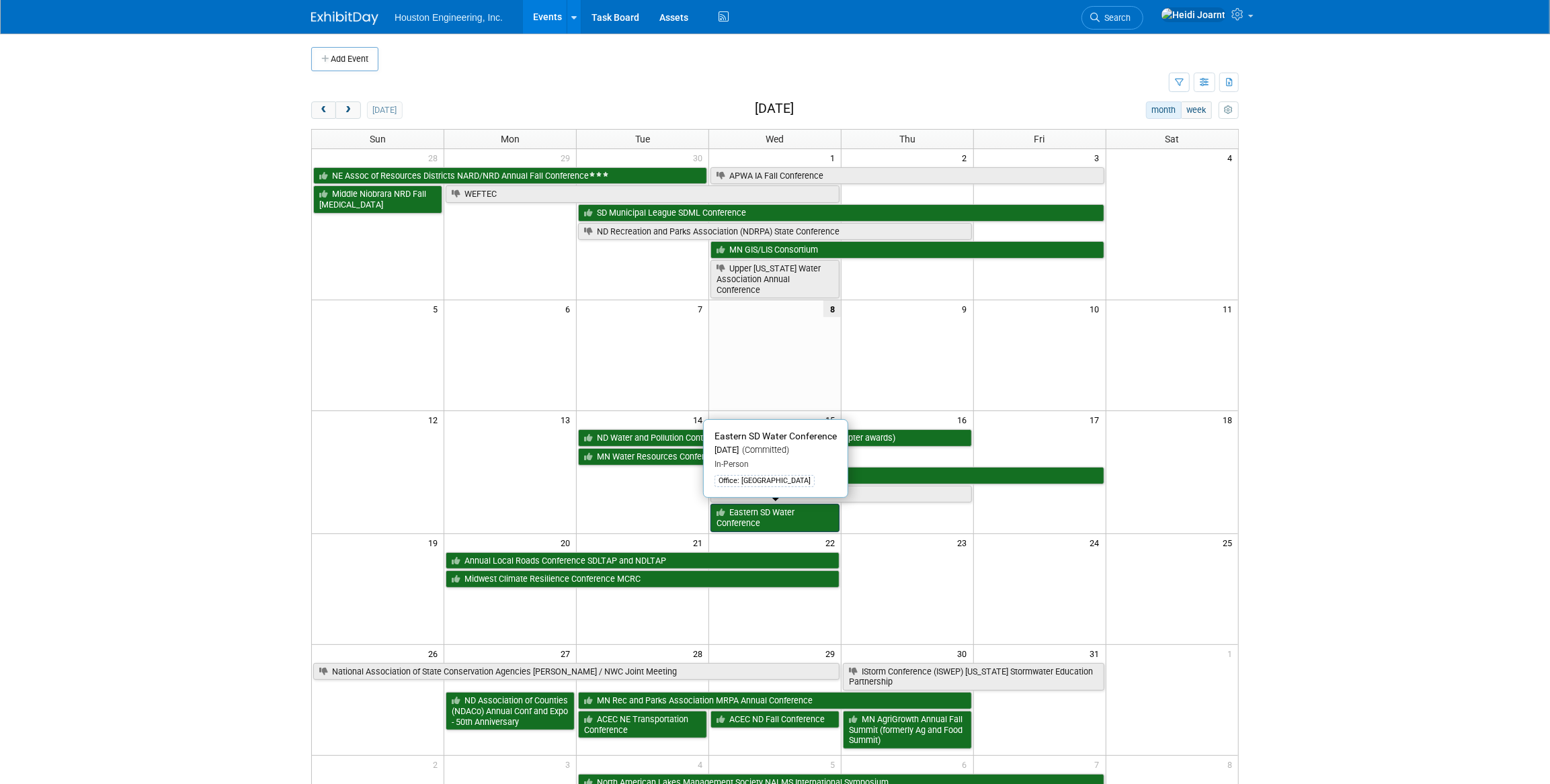
click at [766, 516] on link "Eastern SD Water Conference" at bounding box center [775, 518] width 129 height 27
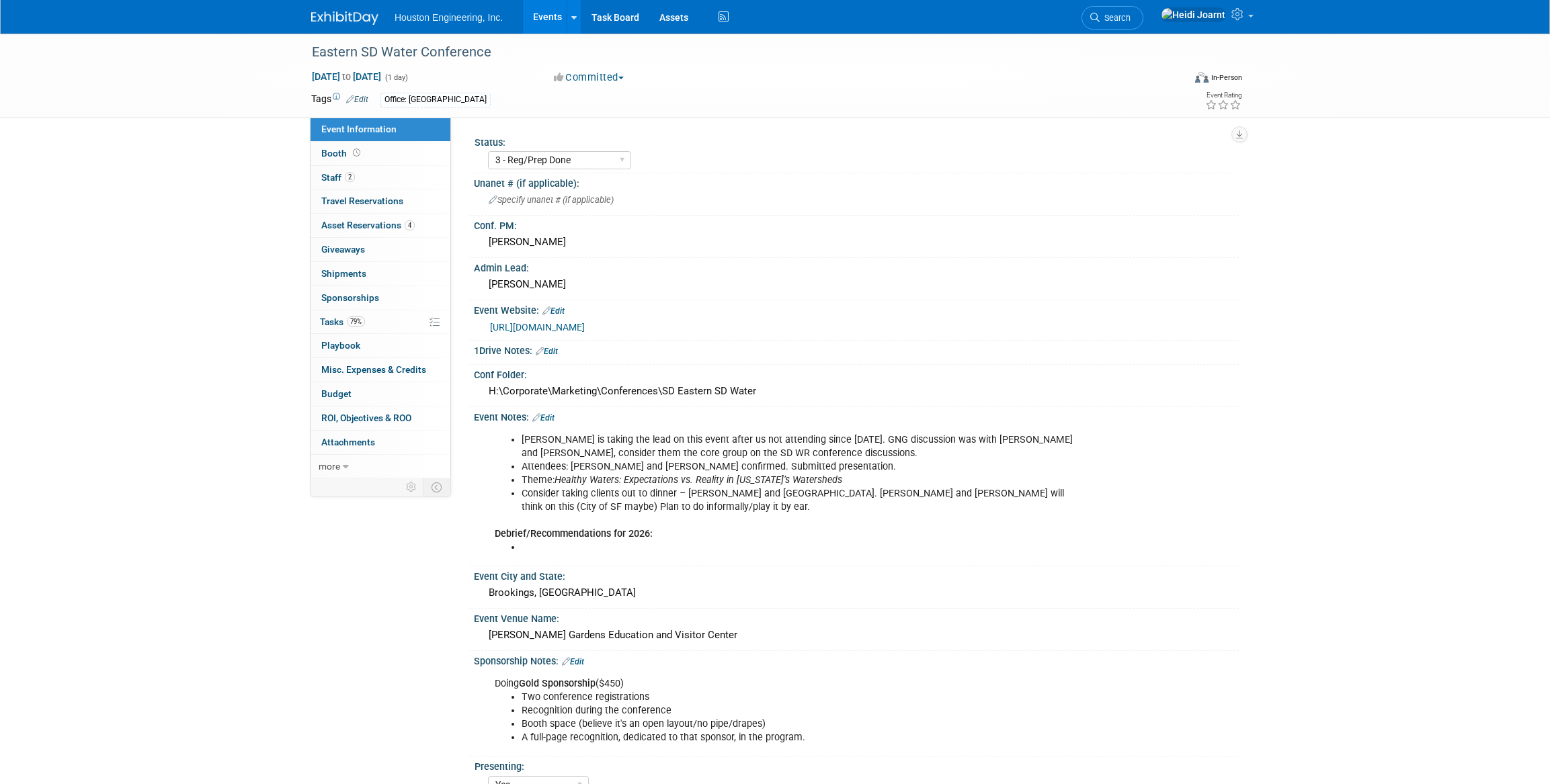
select select "3 - Reg/Prep Done"
select select "Yes"
select select "Water Resources"
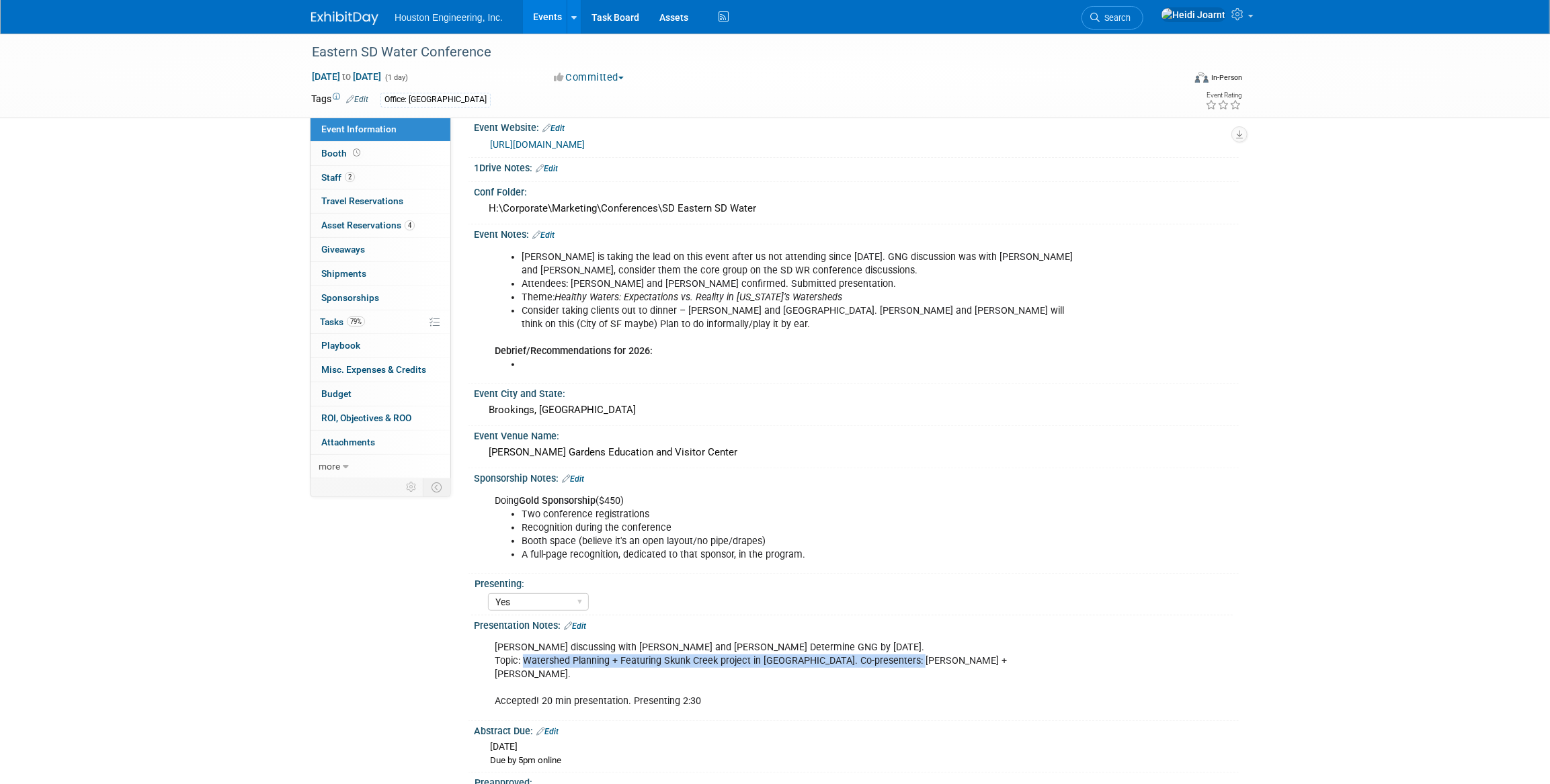
drag, startPoint x: 525, startPoint y: 658, endPoint x: 911, endPoint y: 656, distance: 386.0
click at [911, 656] on div "Kyle discussing with Greg T and Josh J. Determine GNG by Aug 22. Topic: Watersh…" at bounding box center [788, 674] width 606 height 80
copy div "Watershed Planning + Featuring Skunk Creek project in SD. Co-presenters: Thomas…"
click at [555, 17] on link "Events" at bounding box center [548, 16] width 49 height 33
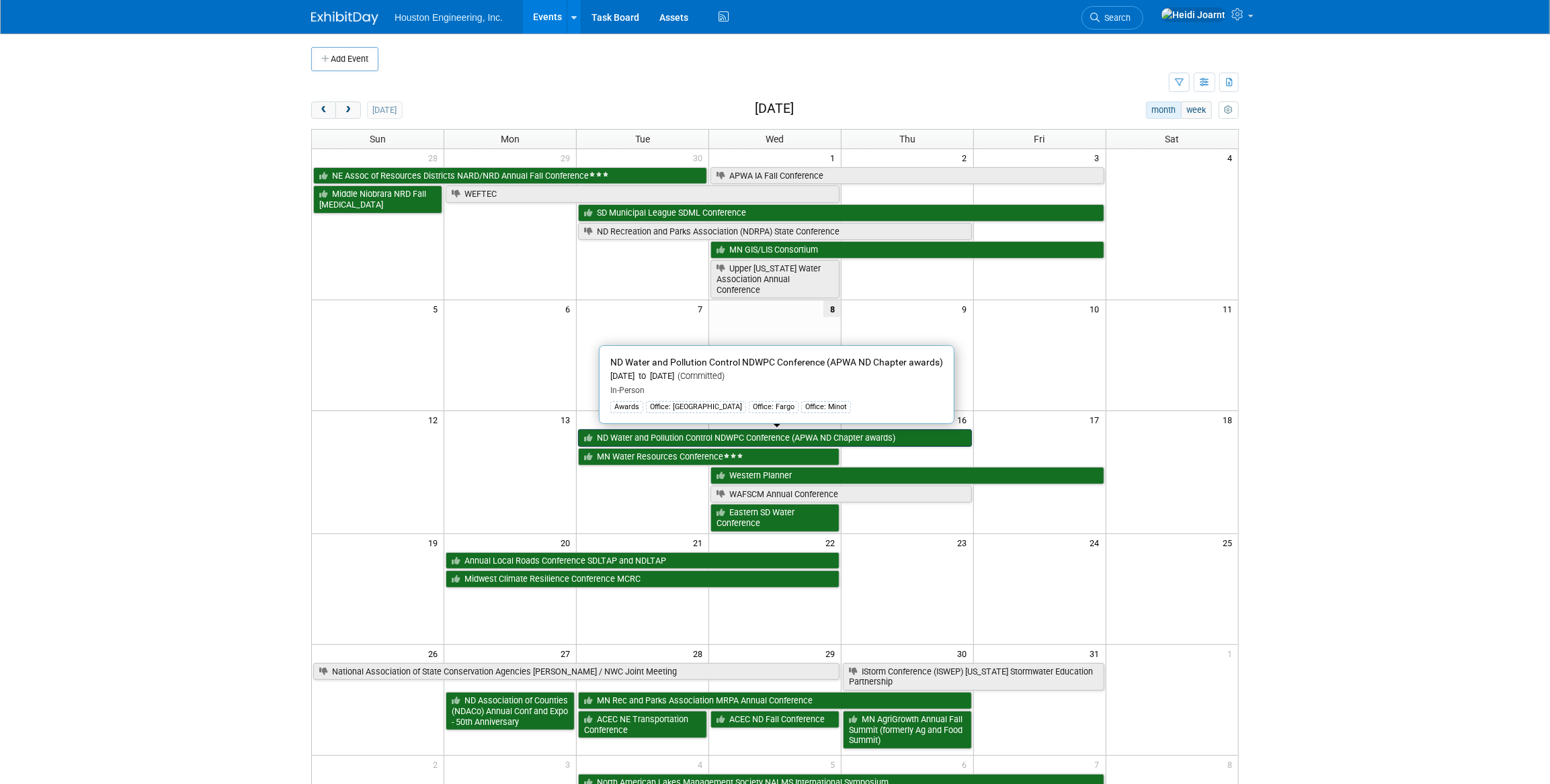
click at [643, 437] on link "ND Water and Pollution Control NDWPC Conference (APWA ND Chapter awards)" at bounding box center [775, 439] width 394 height 18
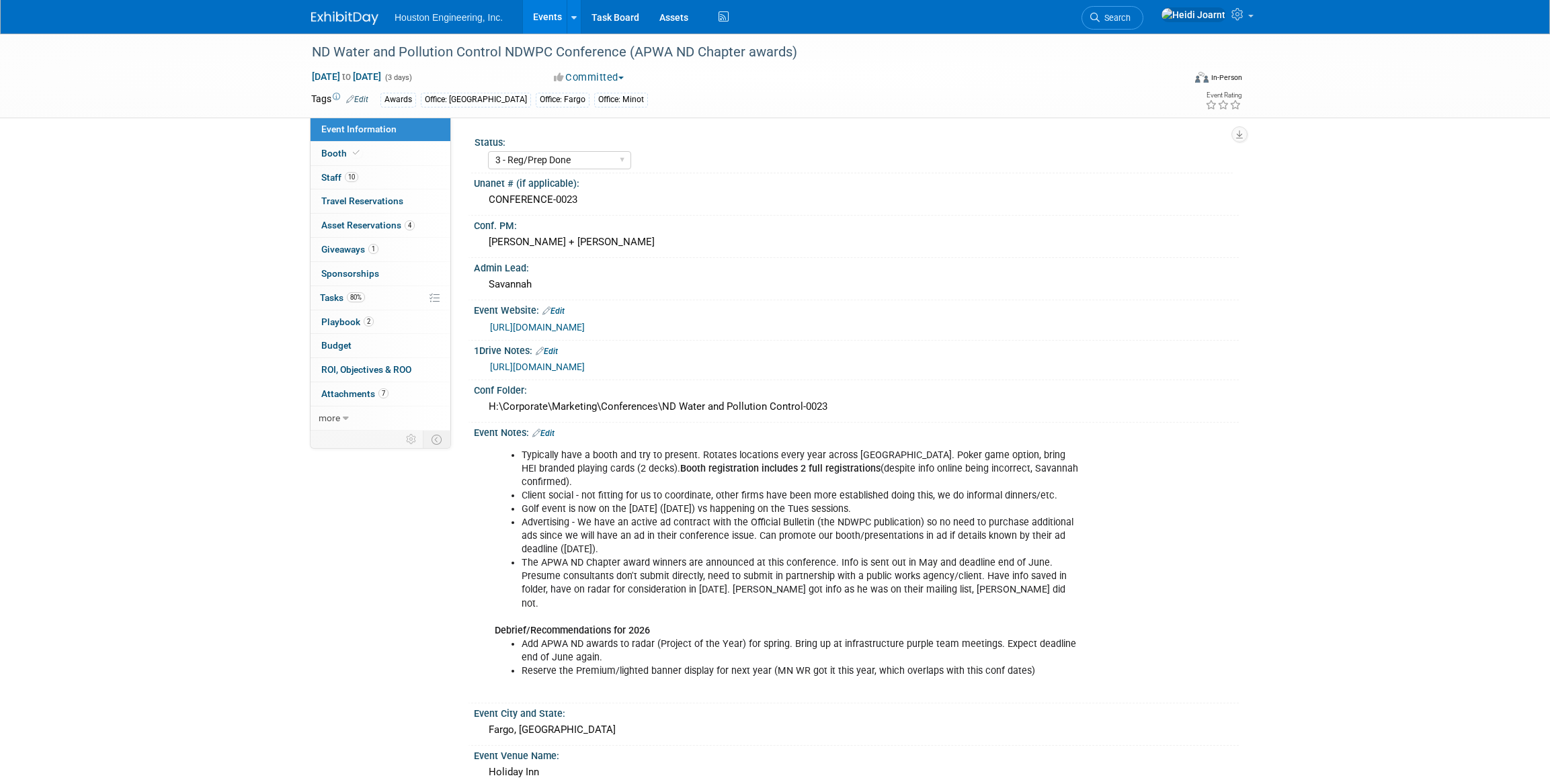
select select "3 - Reg/Prep Done"
select select "Yes"
select select "Mun. Infrastructure"
click at [551, 328] on link "[URL][DOMAIN_NAME]" at bounding box center [537, 328] width 95 height 11
click at [551, 20] on link "Events" at bounding box center [548, 16] width 49 height 33
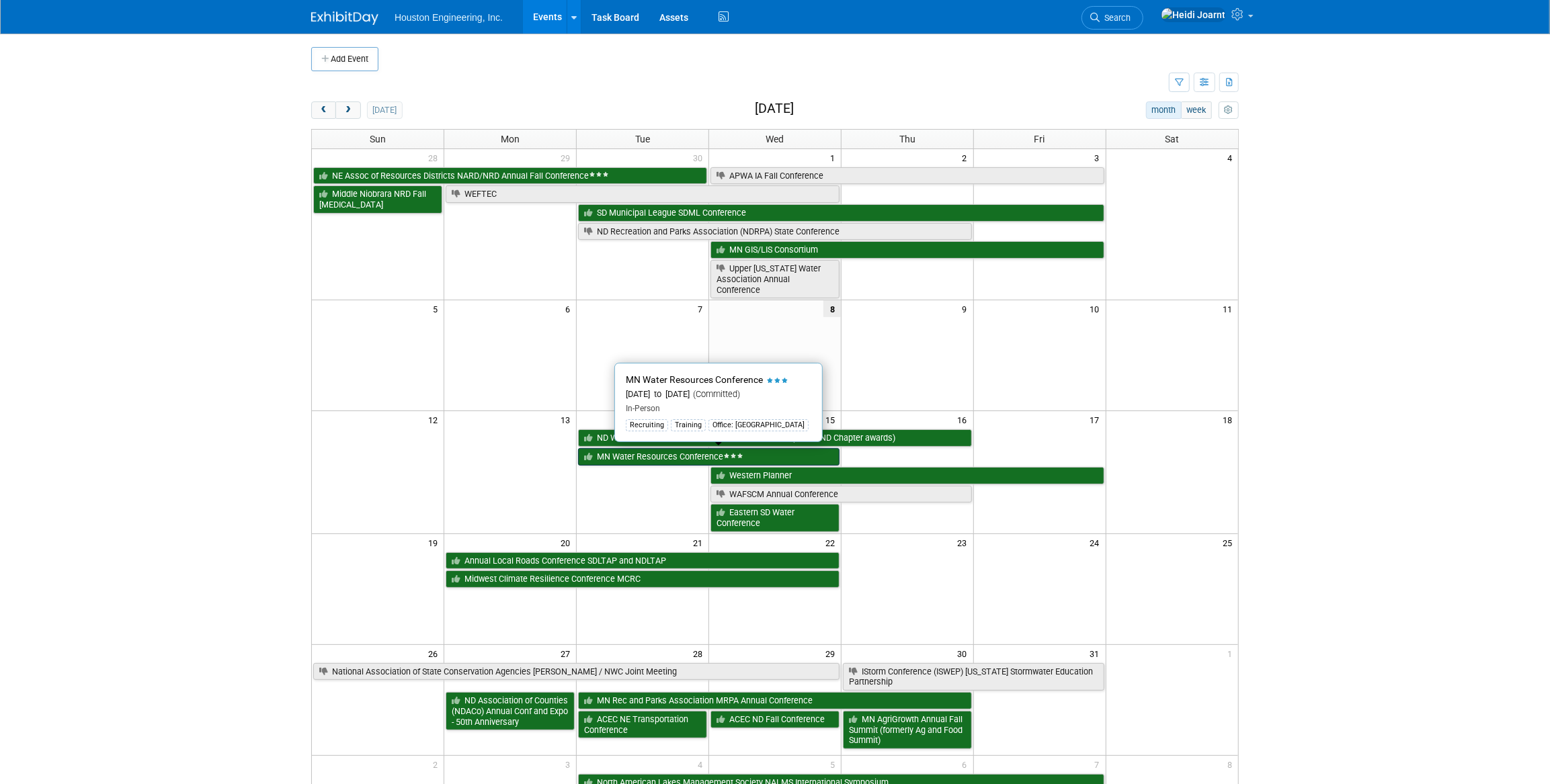
click at [664, 459] on link "MN Water Resources Conference" at bounding box center [709, 457] width 262 height 18
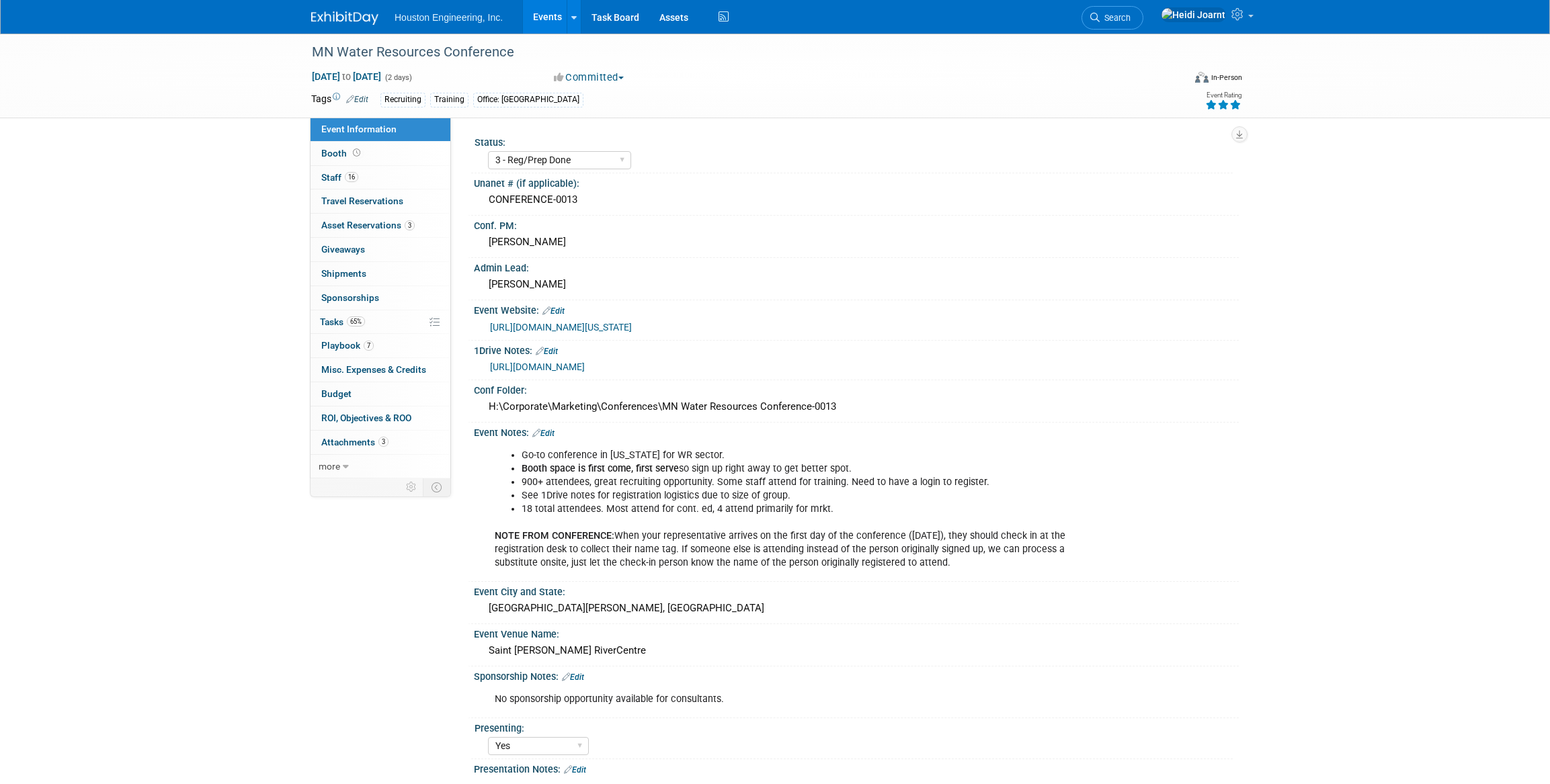
select select "3 - Reg/Prep Done"
select select "Yes"
select select "No"
select select "Water Resources"
click at [572, 324] on link "https://ccaps.umn.edu/minnesota-water-resources-conference" at bounding box center [561, 328] width 142 height 11
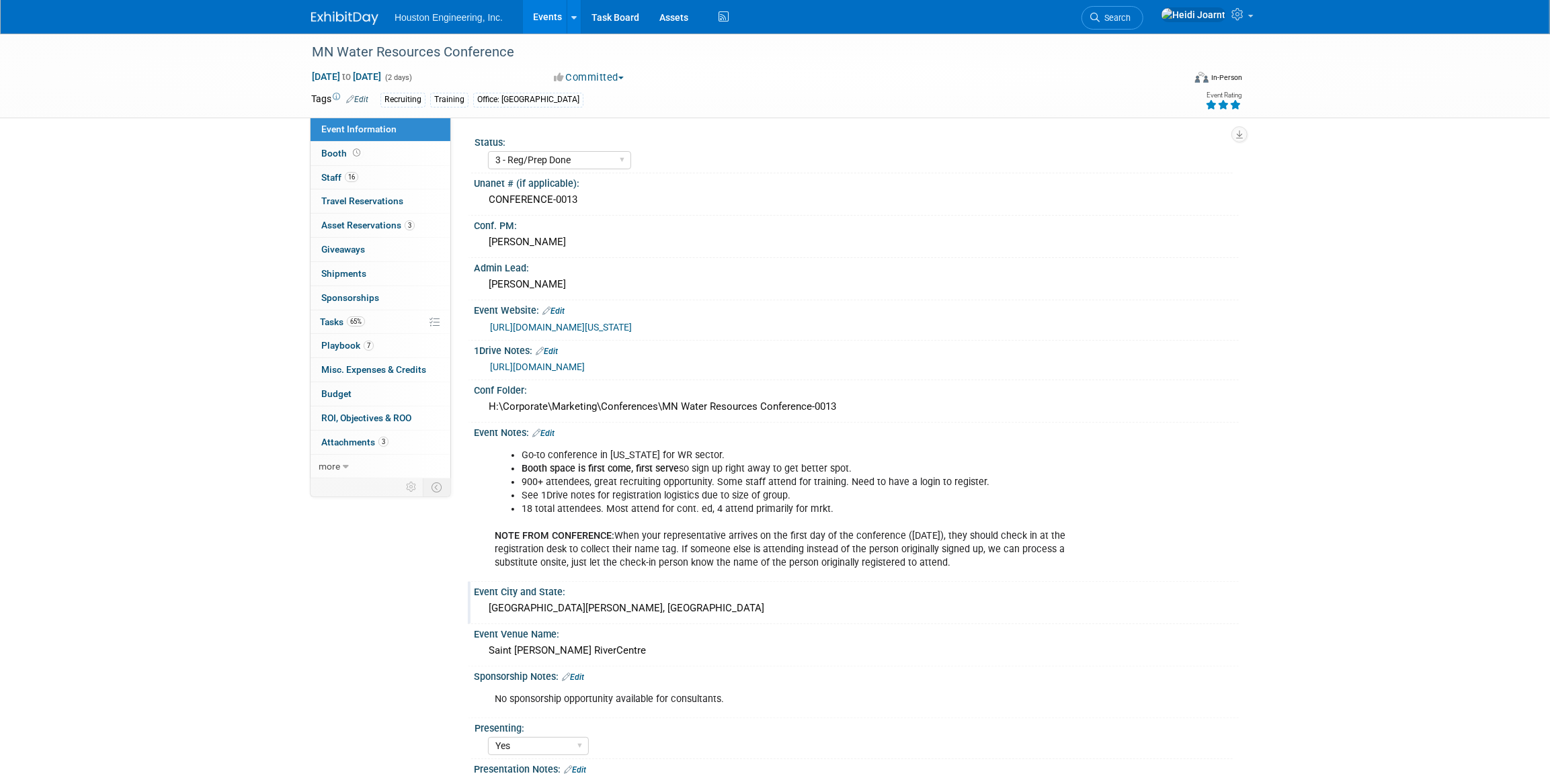
scroll to position [244, 0]
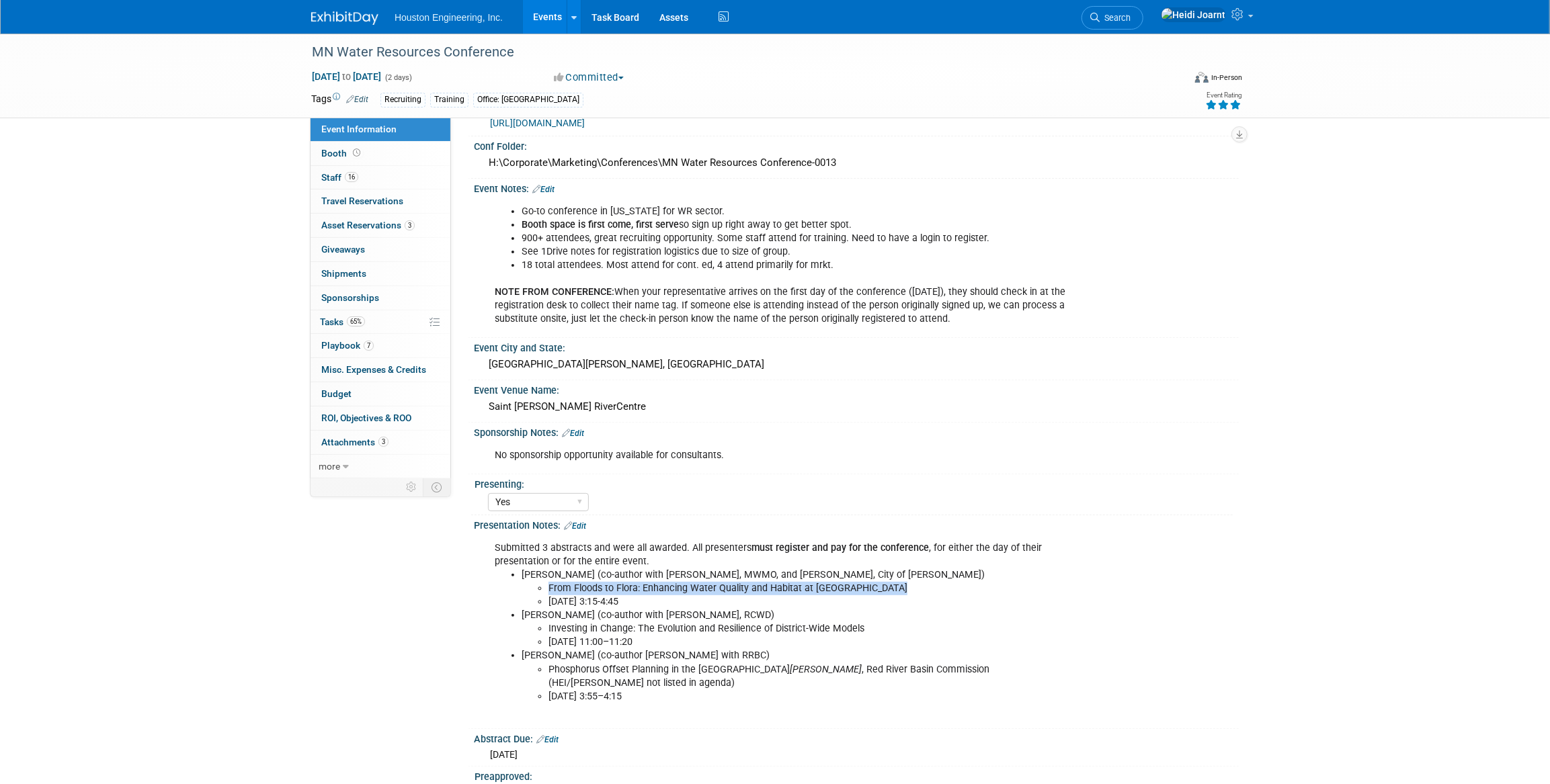
drag, startPoint x: 550, startPoint y: 584, endPoint x: 882, endPoint y: 587, distance: 332.0
click at [882, 587] on li "From Floods to Flora: Enhancing Water Quality and Habitat at Sylvan Hills Park" at bounding box center [816, 589] width 534 height 14
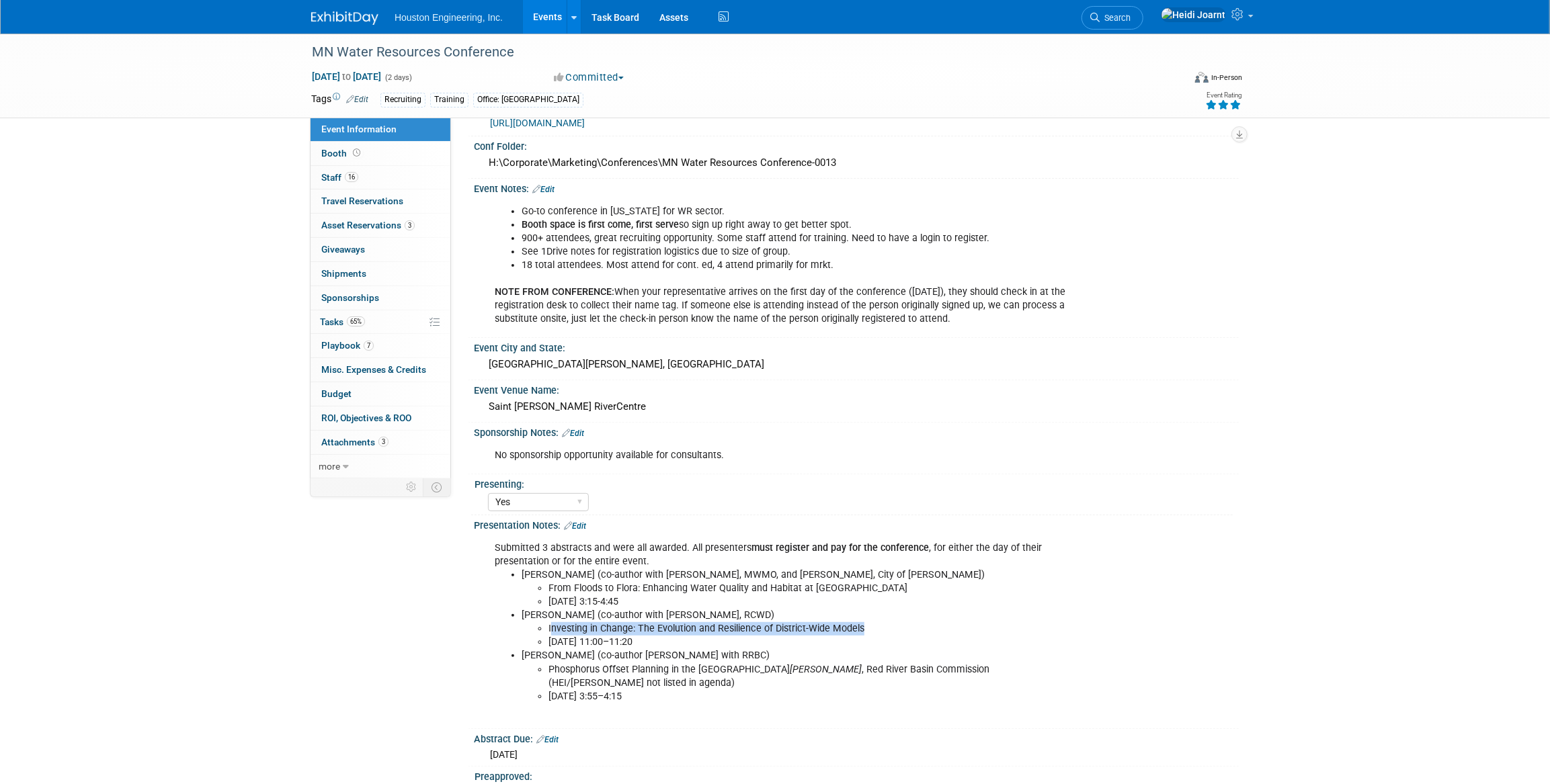
drag, startPoint x: 551, startPoint y: 625, endPoint x: 882, endPoint y: 624, distance: 331.0
click at [882, 624] on li "Investing in Change: The Evolution and Resilience of District-Wide Models" at bounding box center [816, 629] width 534 height 14
copy li "nvesting in Change: The Evolution and Resilience of District-Wide Models"
drag, startPoint x: 547, startPoint y: 665, endPoint x: 764, endPoint y: 668, distance: 217.0
click at [764, 668] on ul "Phosphorus Offset Planning in the Red River Basin Ted Preister , Red River Basi…" at bounding box center [803, 683] width 561 height 40
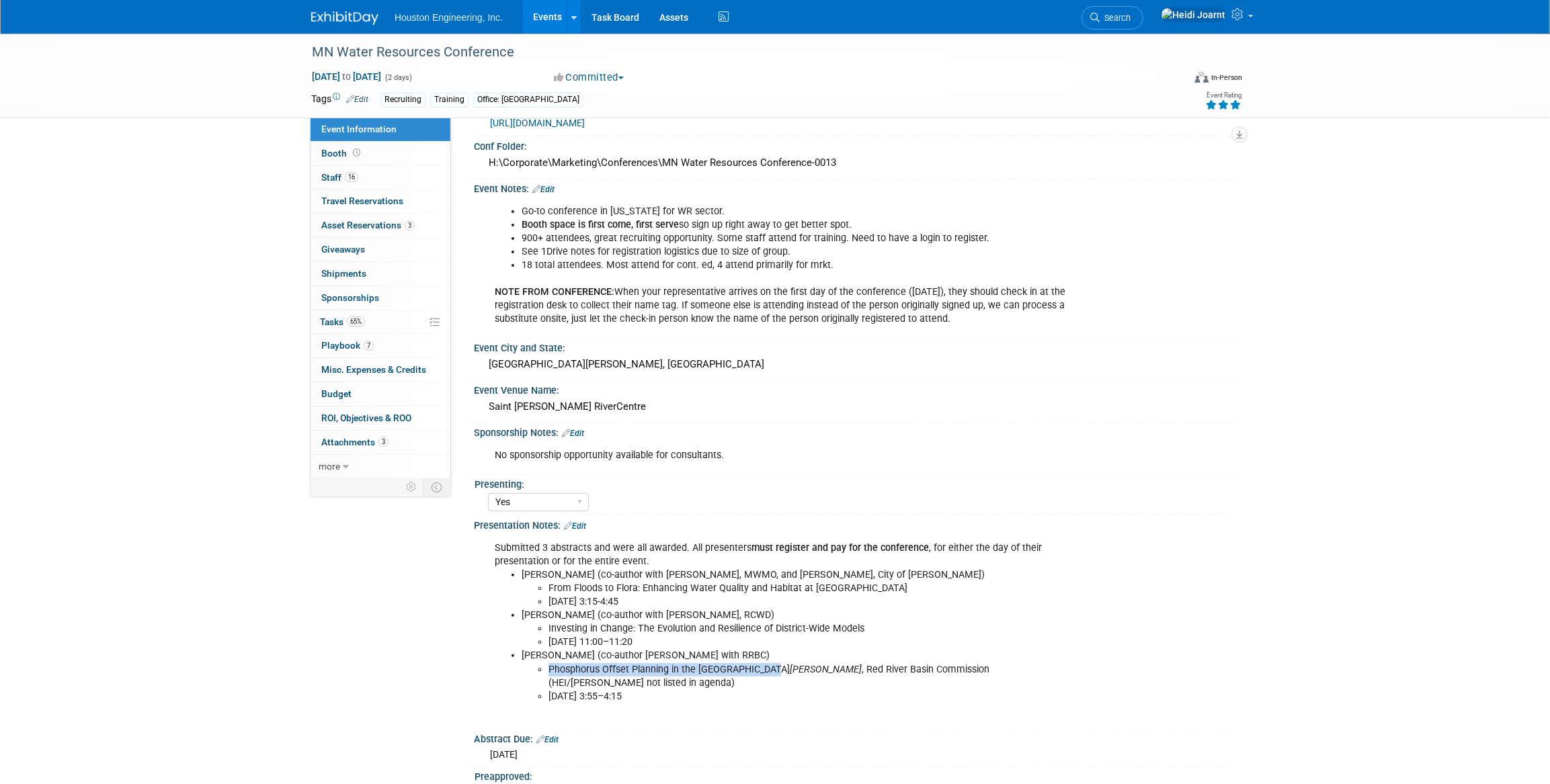
copy li "Phosphorus Offset Planning in the Red River Basin"
click at [555, 16] on link "Events" at bounding box center [548, 16] width 49 height 33
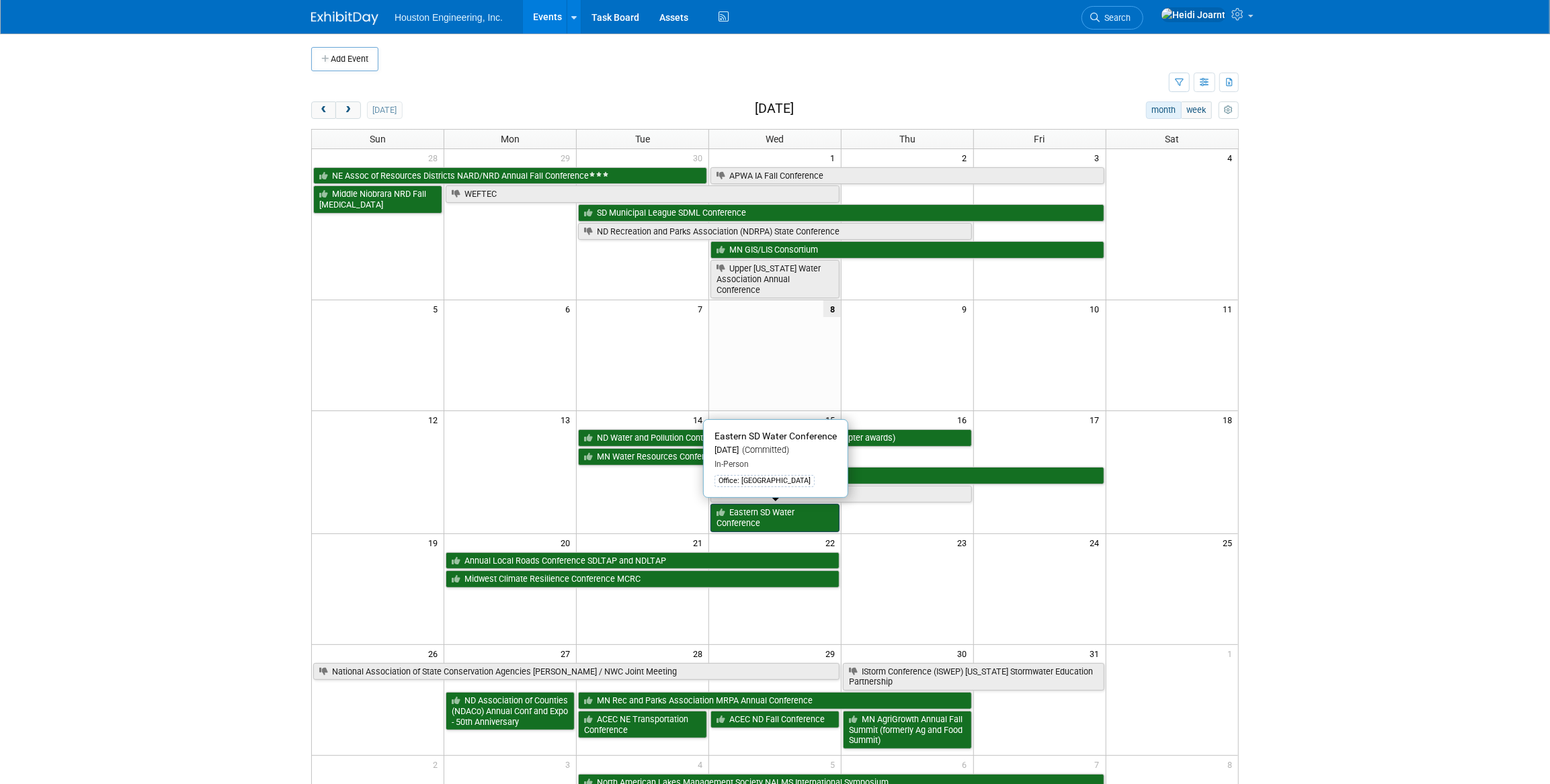
click at [758, 518] on link "Eastern SD Water Conference" at bounding box center [775, 518] width 129 height 27
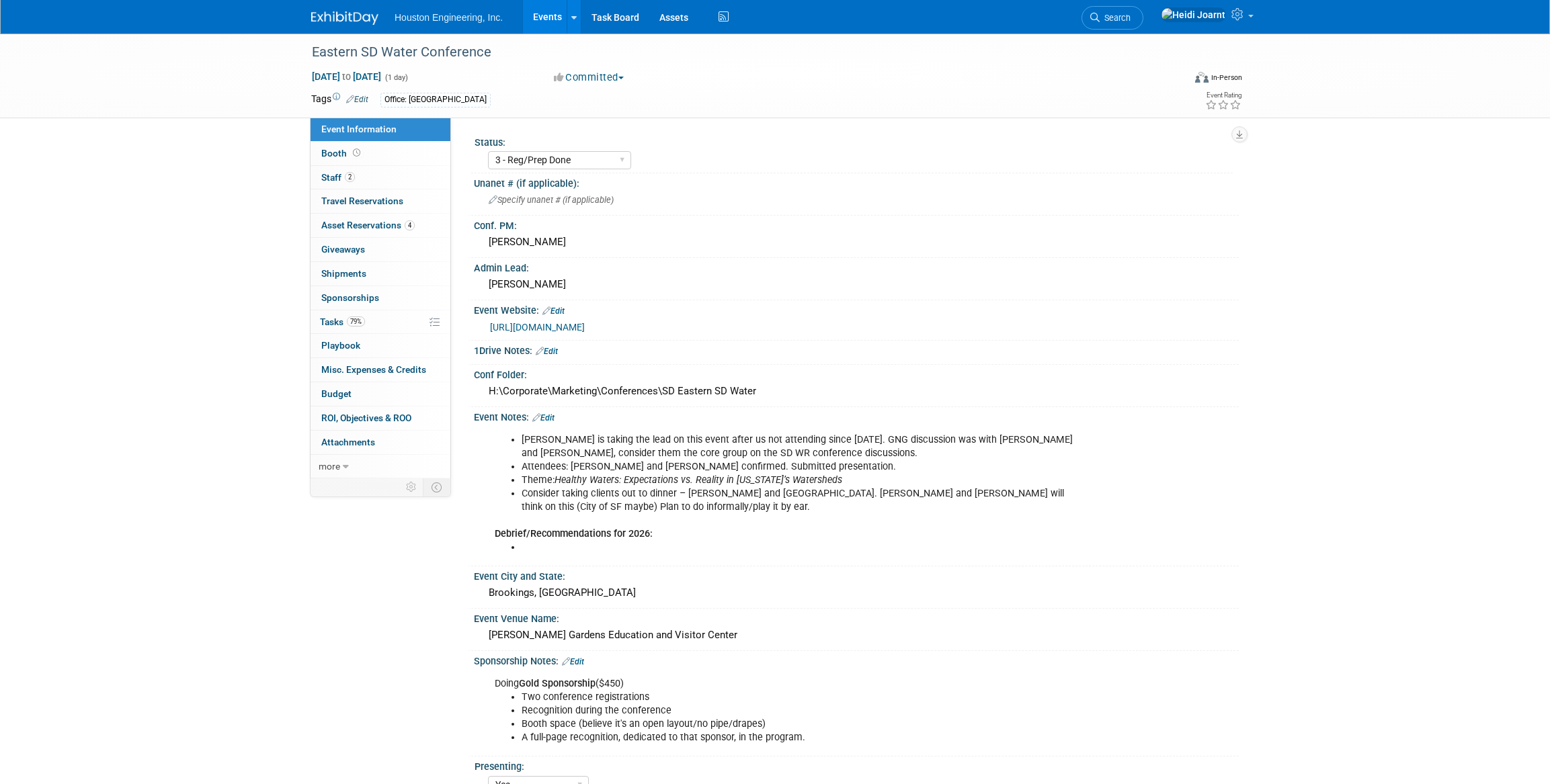
select select "3 - Reg/Prep Done"
select select "Yes"
select select "Water Resources"
click at [555, 322] on link "https://www.sdstate.edu/agricultural-biosystems-engineering/south-dakota-water-…" at bounding box center [537, 328] width 95 height 11
click at [551, 10] on link "Events" at bounding box center [548, 16] width 49 height 33
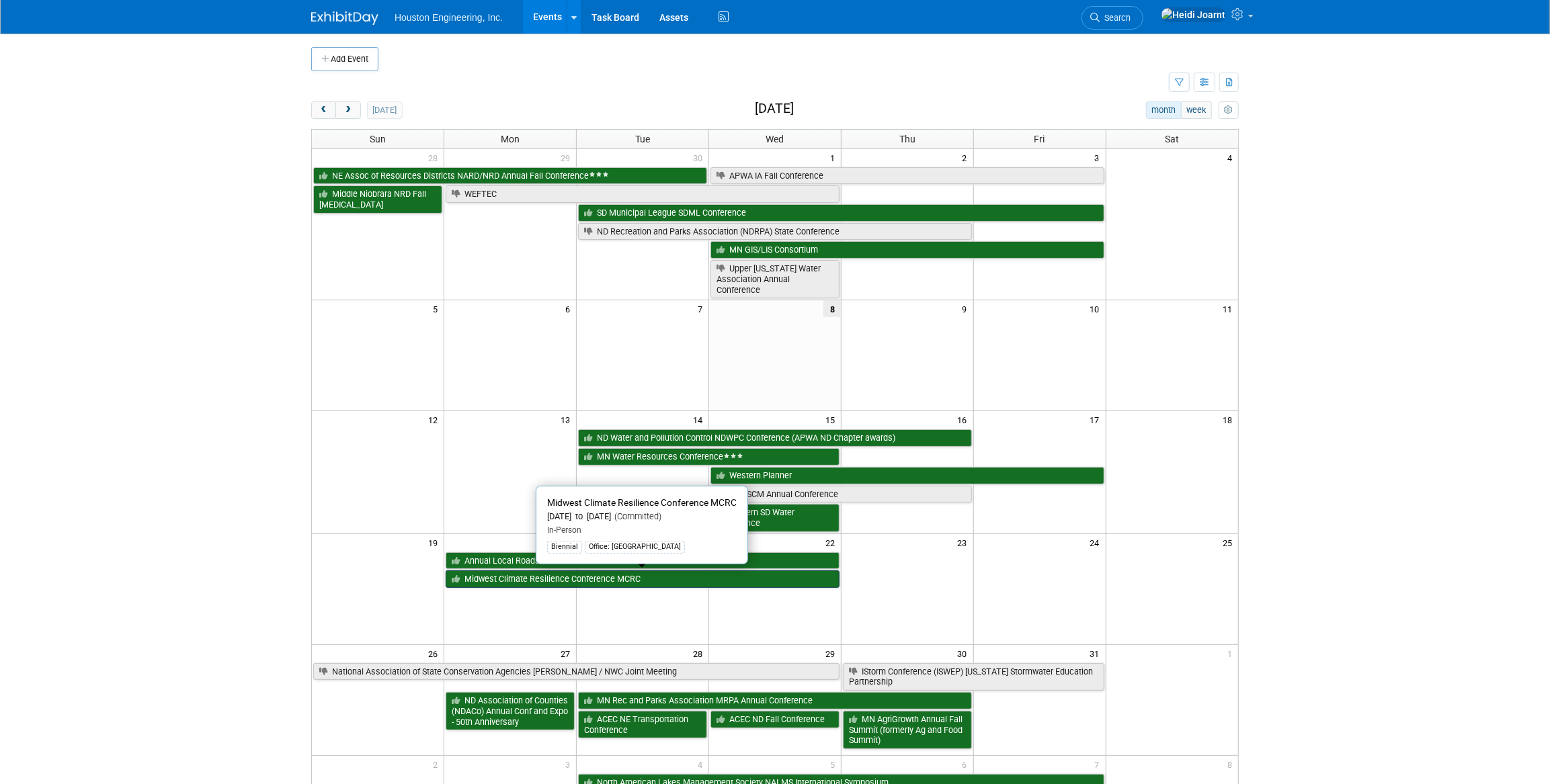
click at [531, 579] on link "Midwest Climate Resilience Conference MCRC" at bounding box center [642, 580] width 394 height 18
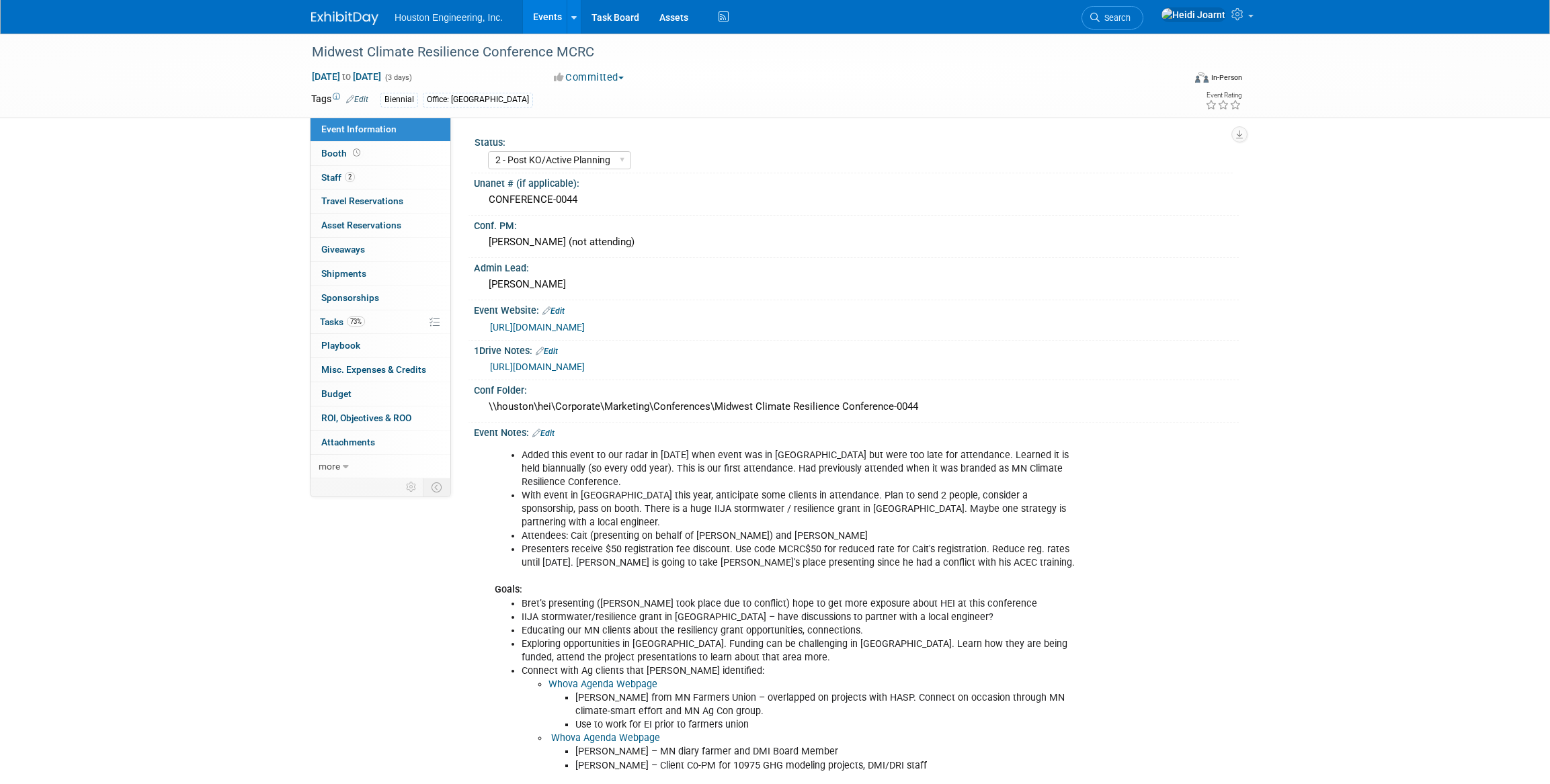
select select "2 - Post KO/Active Planning"
select select "Yes"
select select "Environmental"
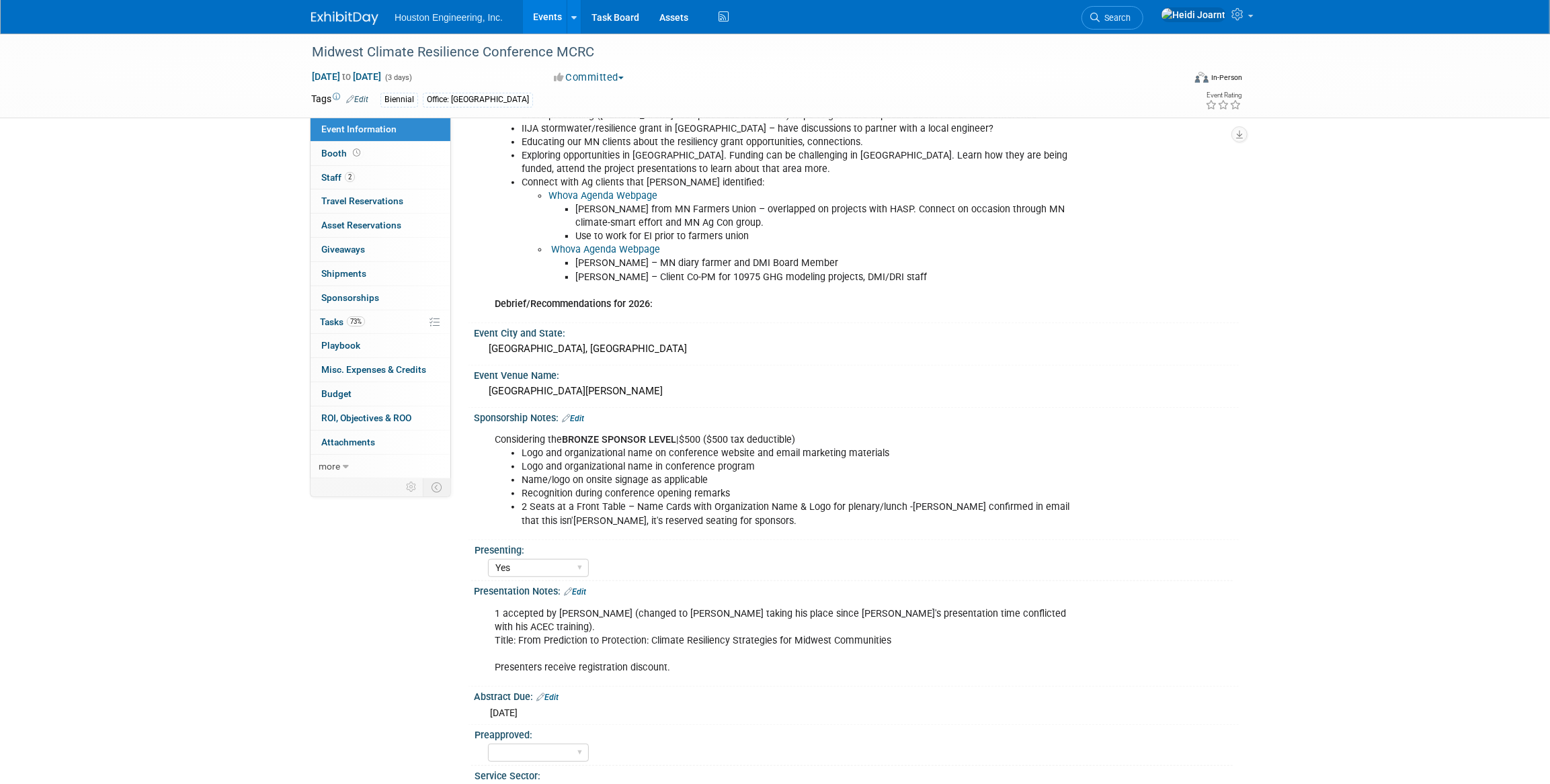
scroll to position [550, 0]
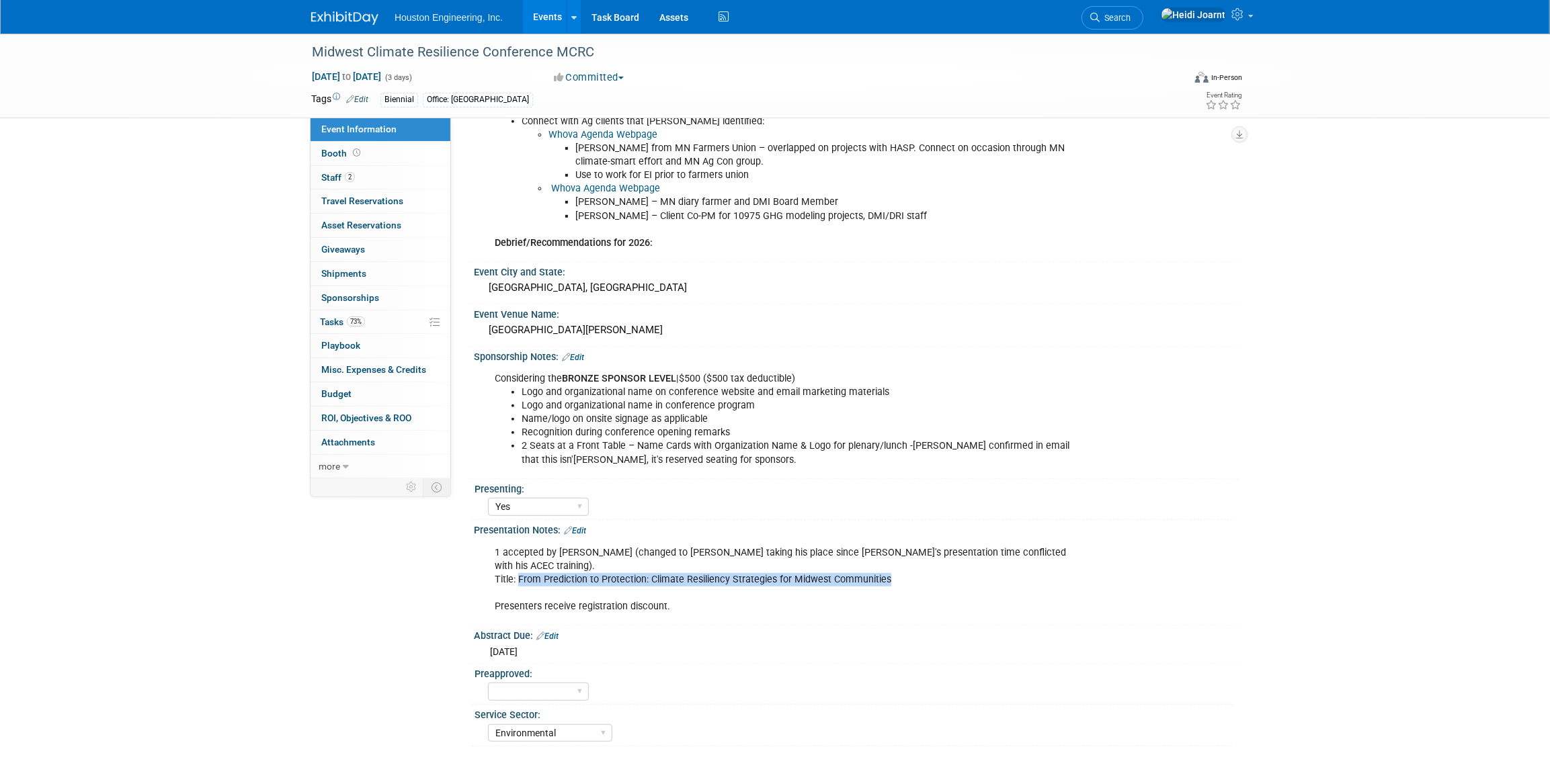
drag, startPoint x: 520, startPoint y: 551, endPoint x: 888, endPoint y: 548, distance: 368.0
click at [888, 548] on div "1 accepted by [PERSON_NAME] (changed to [PERSON_NAME] taking his place since [P…" at bounding box center [788, 580] width 606 height 80
copy div "From Prediction to Protection: Climate Resiliency Strategies for Midwest Commun…"
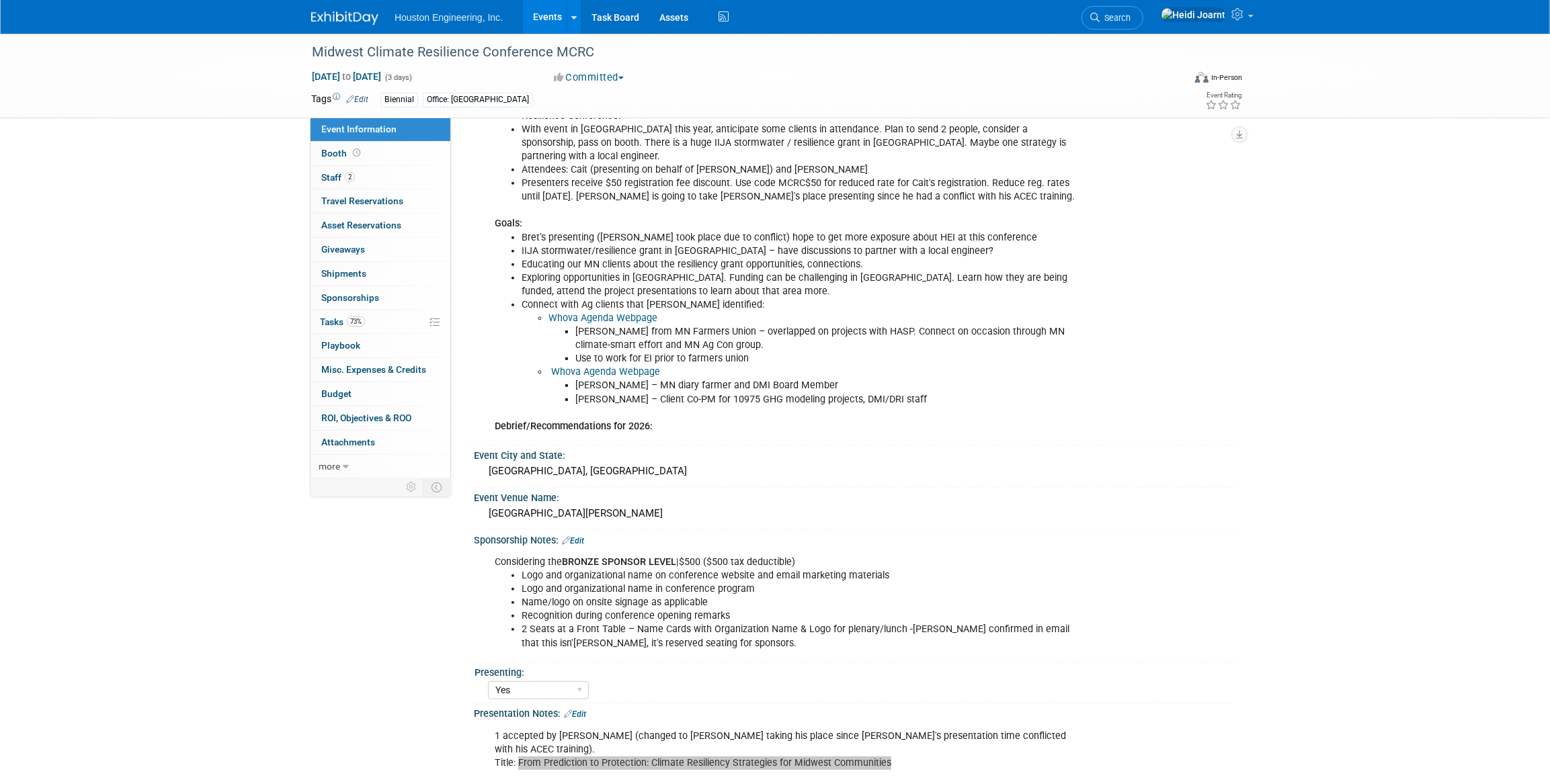
scroll to position [122, 0]
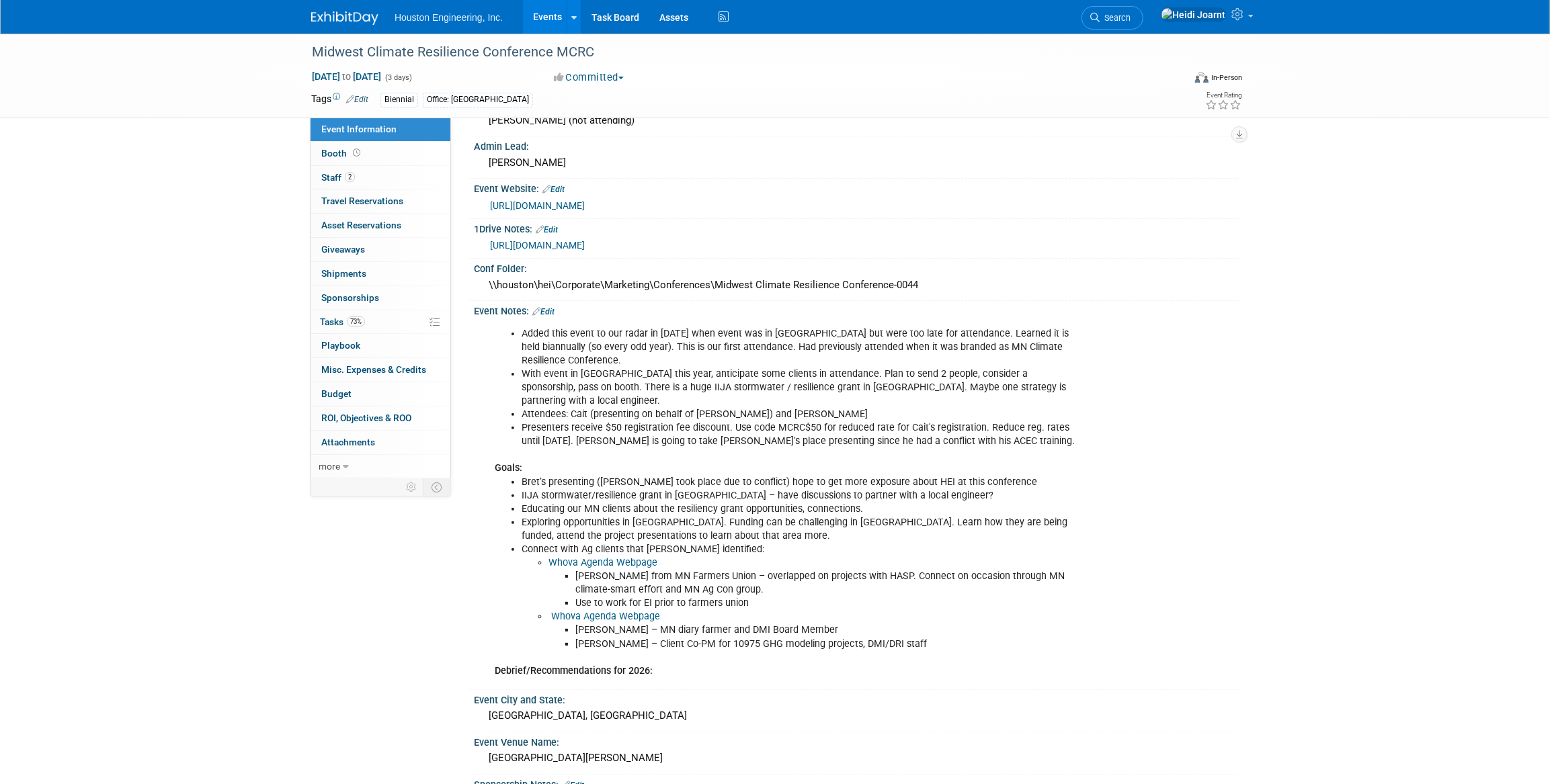
click at [552, 207] on link "https://mcrc.umn.edu/attend" at bounding box center [537, 206] width 95 height 11
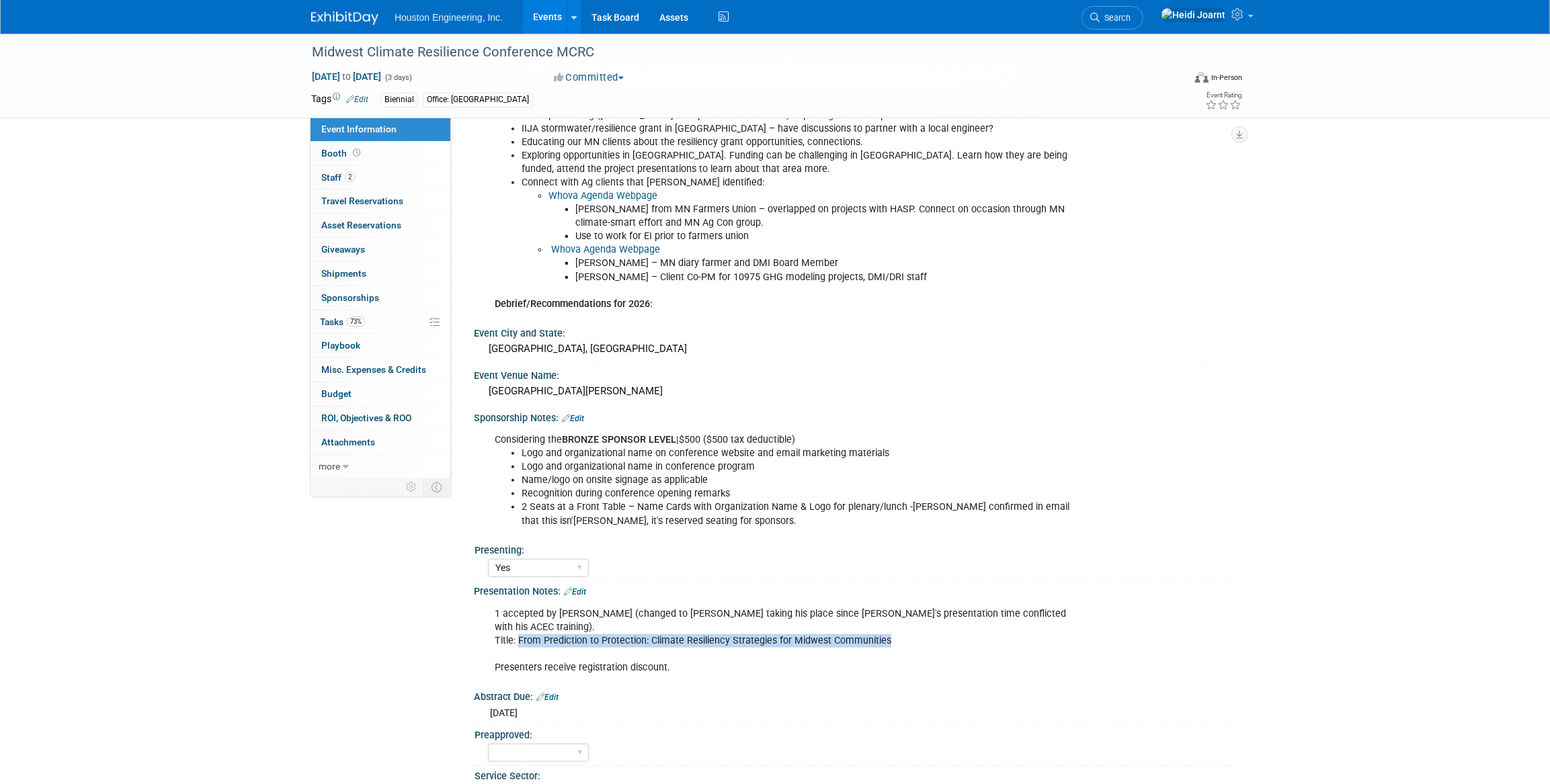
scroll to position [366, 0]
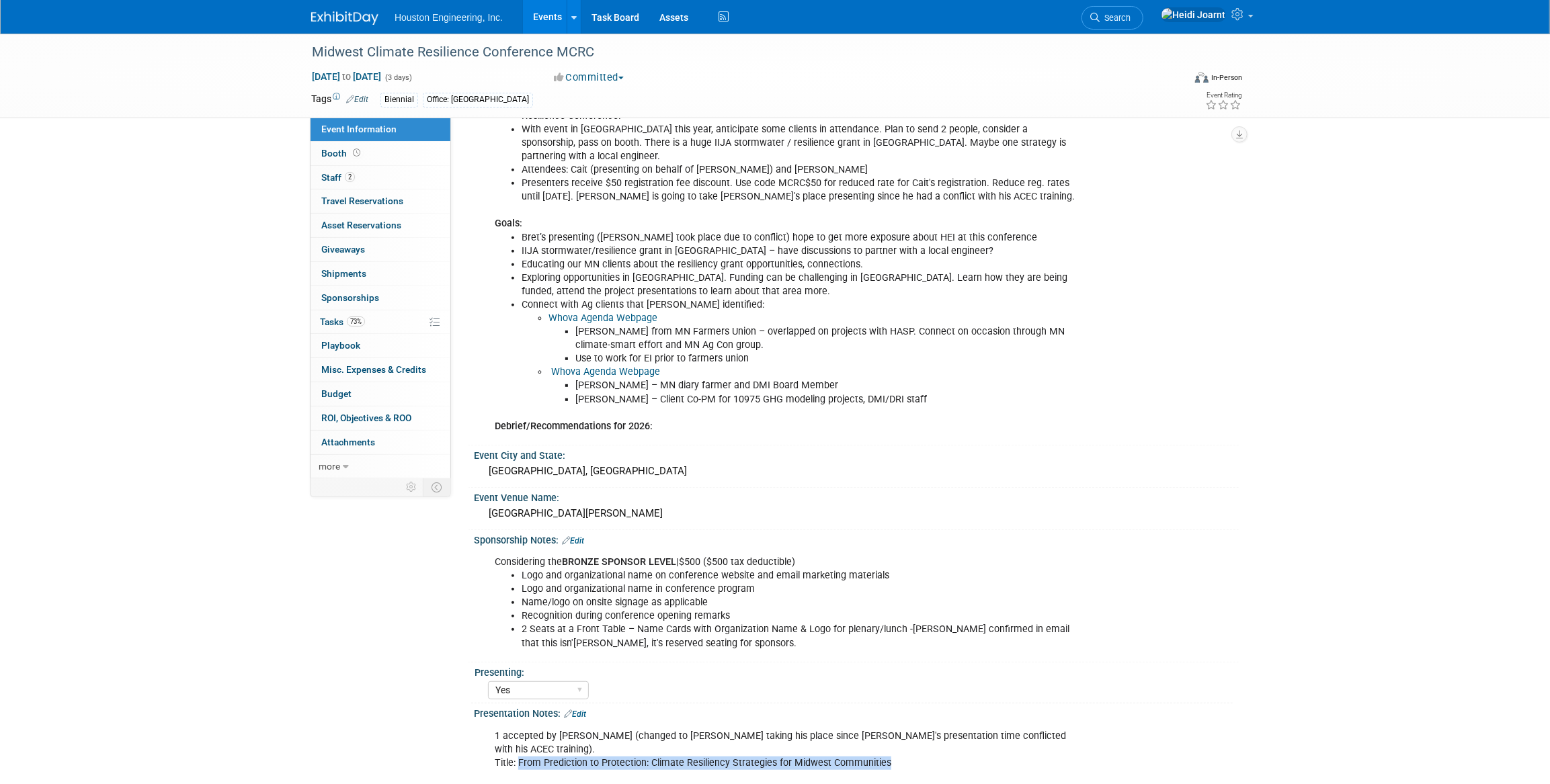
click at [547, 11] on link "Events" at bounding box center [548, 16] width 49 height 33
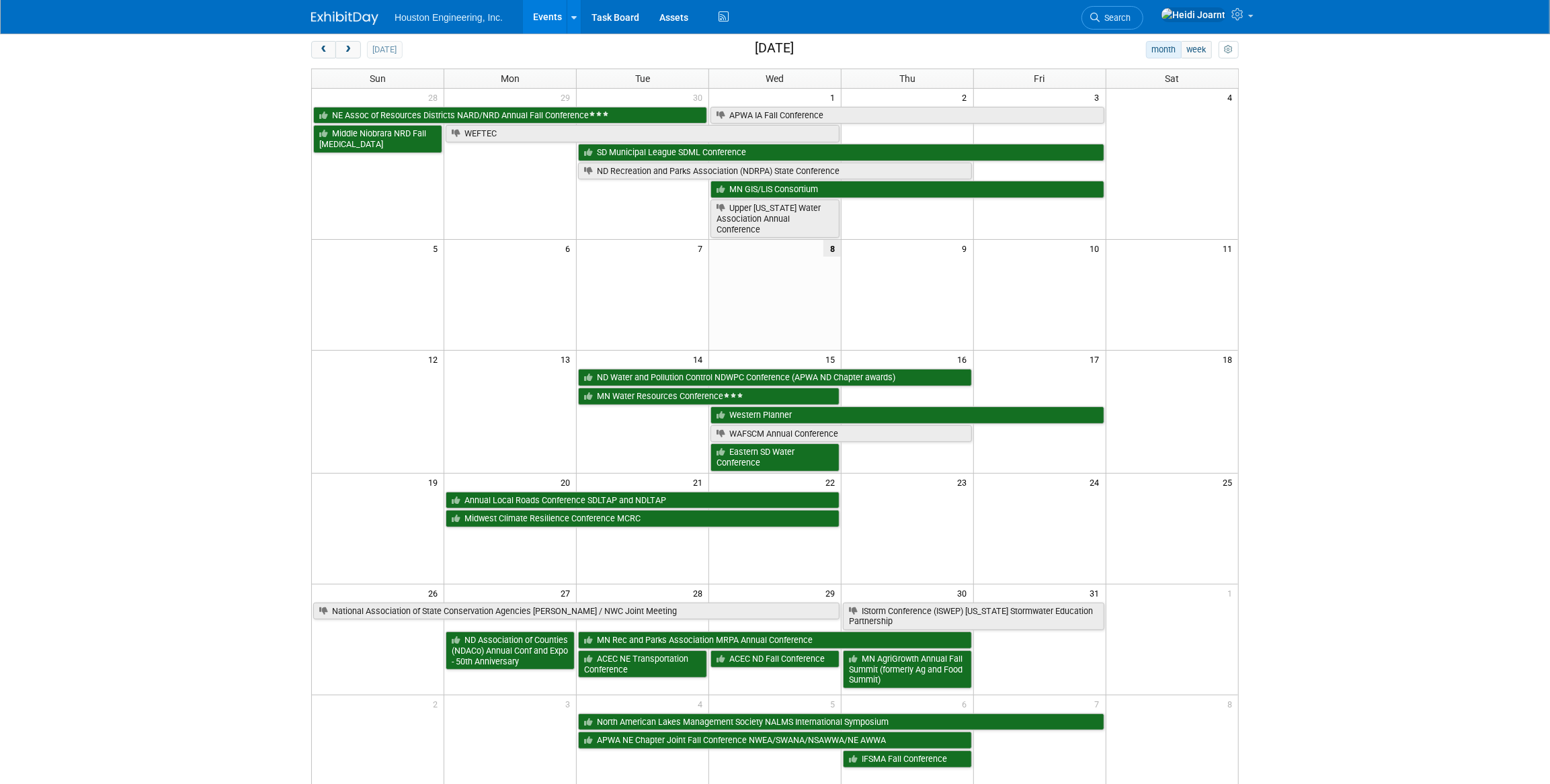
scroll to position [122, 0]
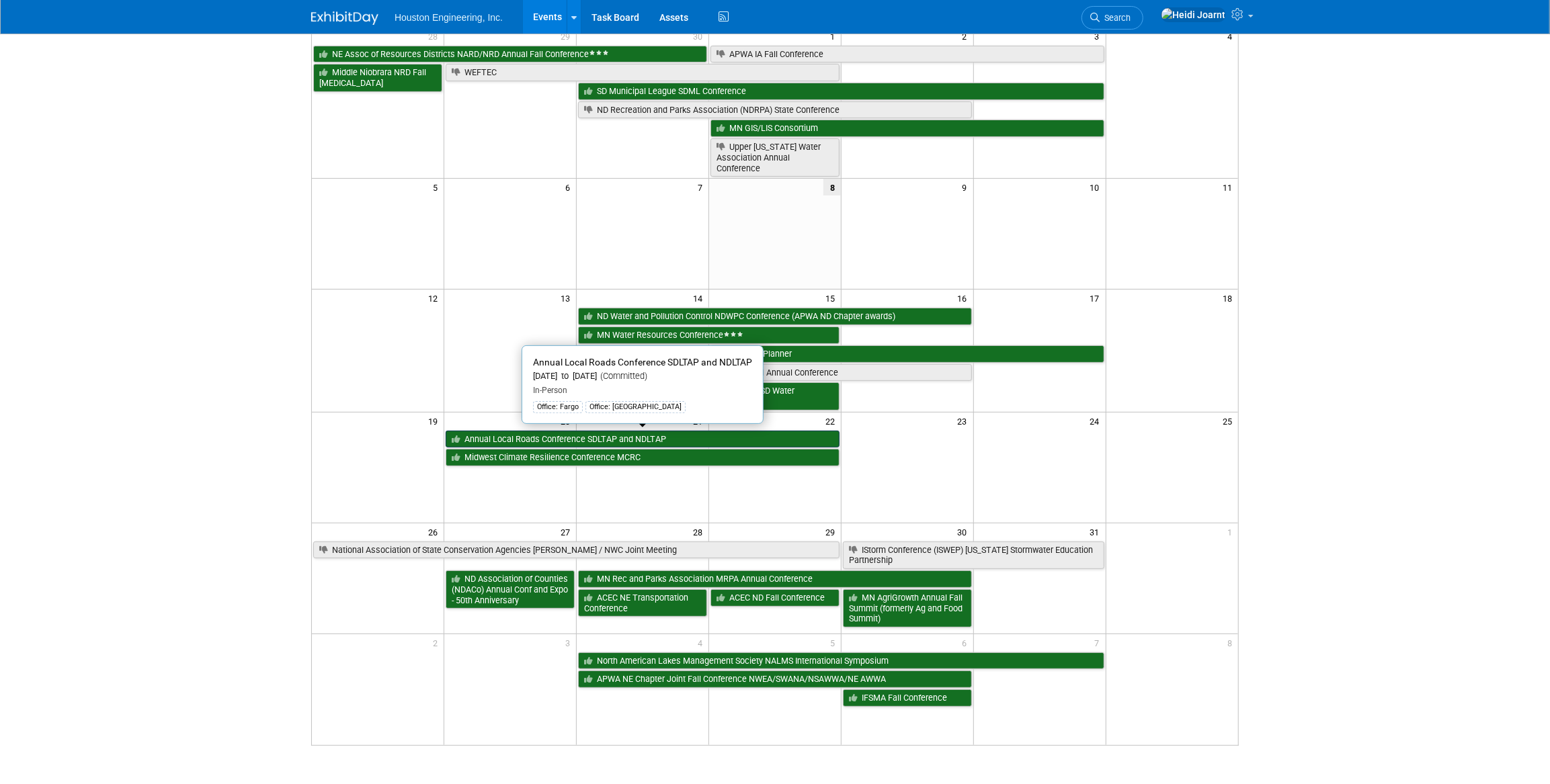
click at [525, 437] on link "Annual Local Roads Conference SDLTAP and NDLTAP" at bounding box center [642, 439] width 394 height 18
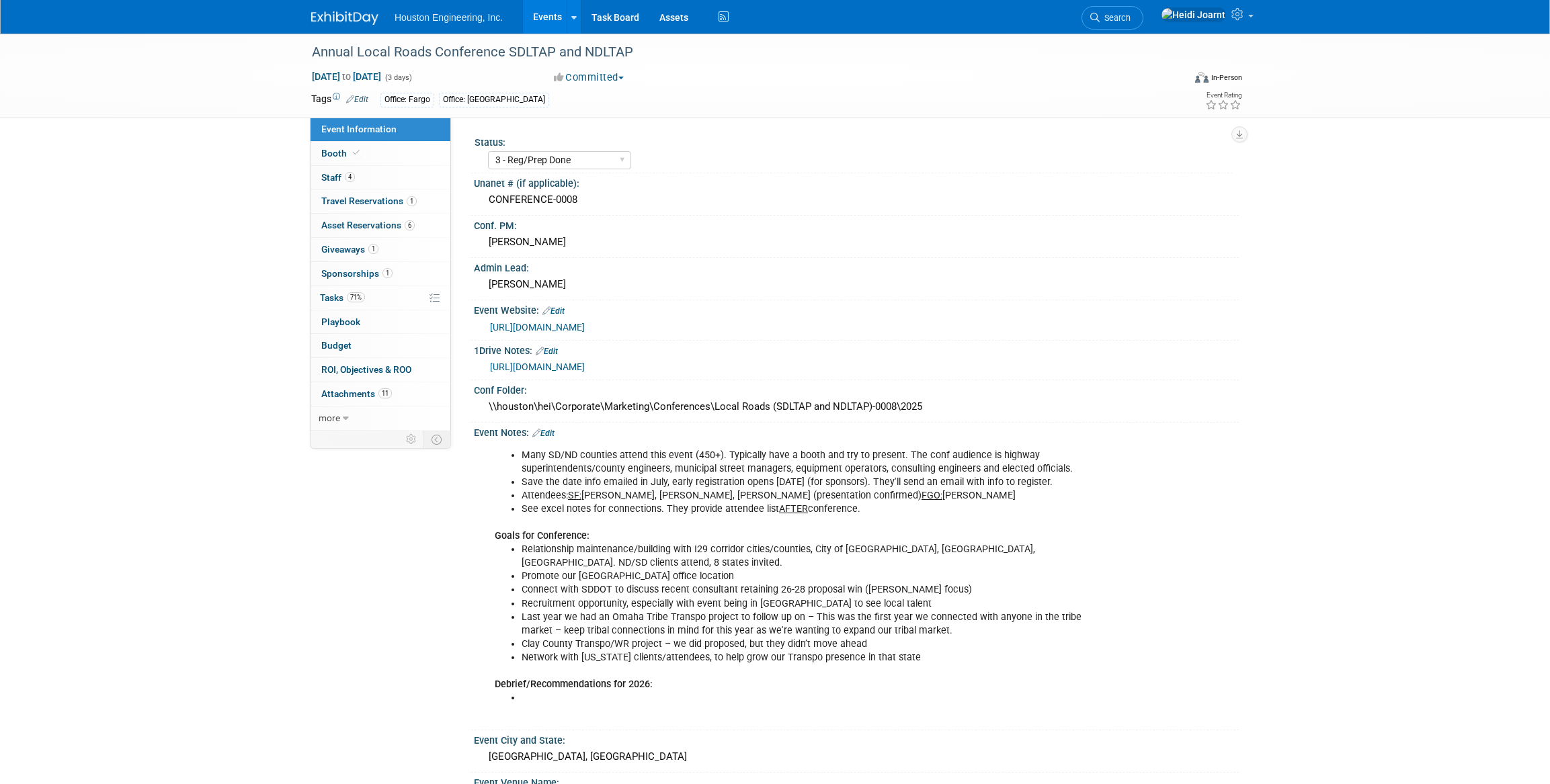
select select "3 - Reg/Prep Done"
select select "Yes"
select select "Multi-sector/Any/All"
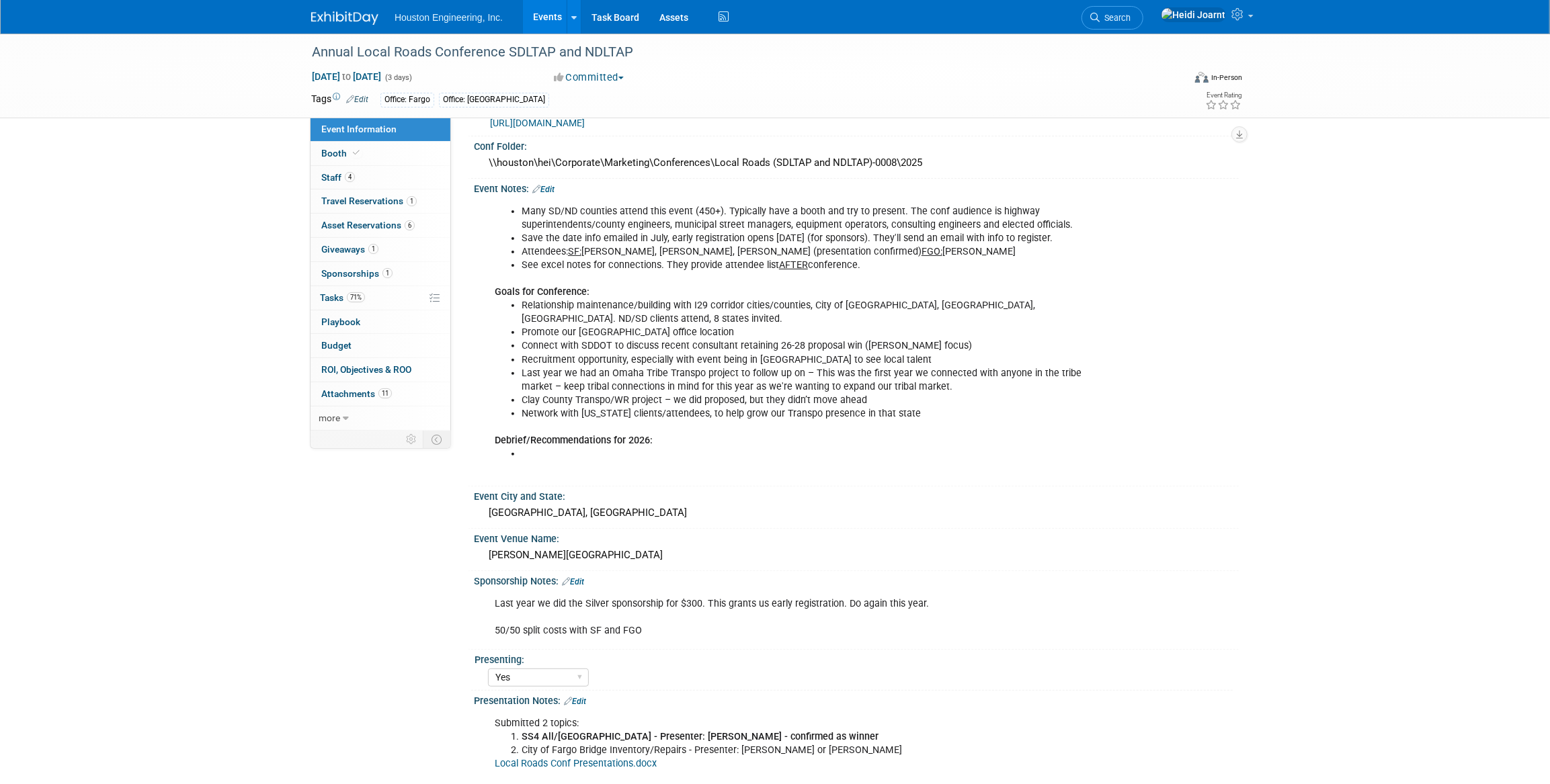
scroll to position [366, 0]
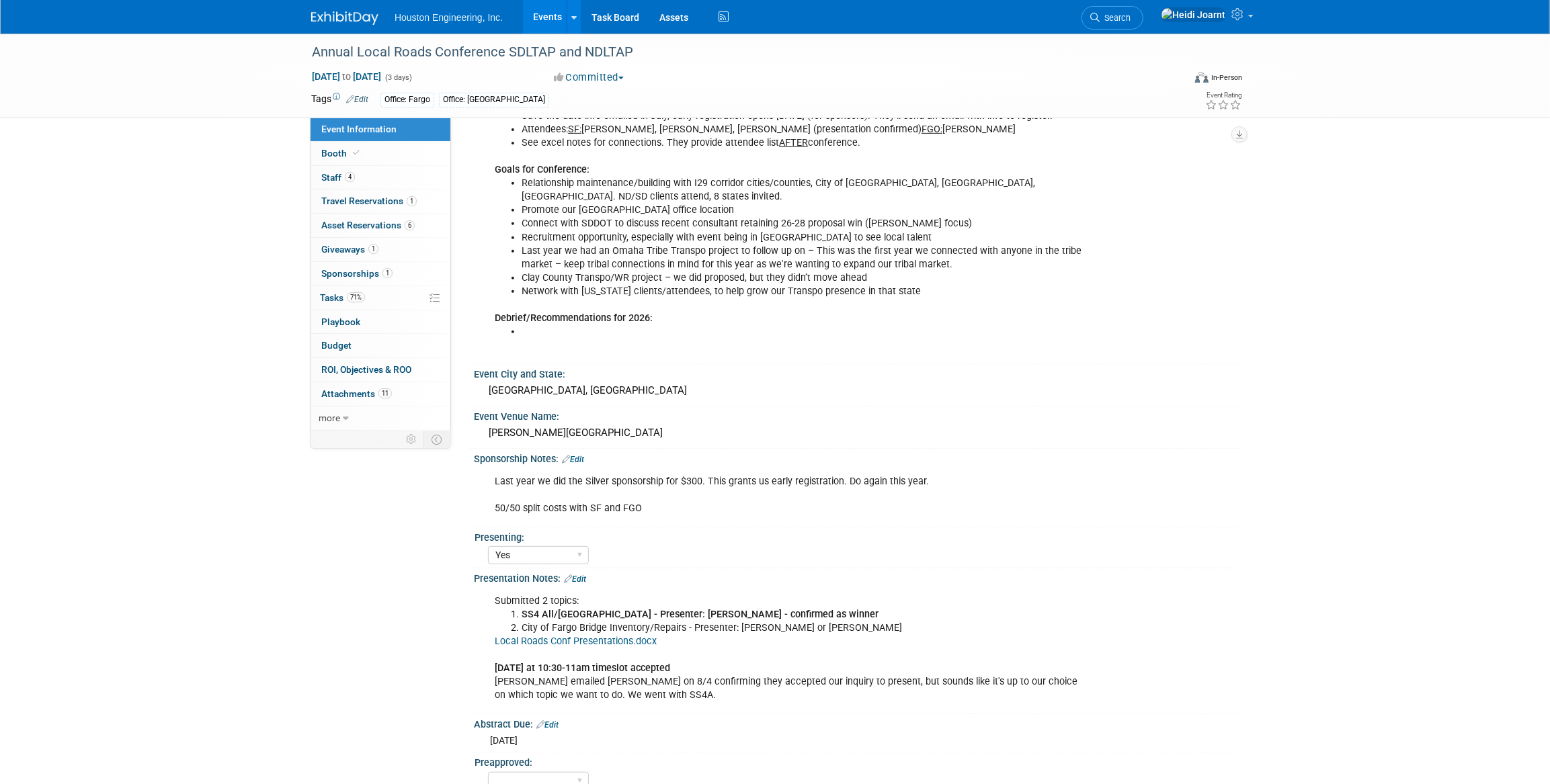
click at [582, 576] on link "Edit" at bounding box center [575, 580] width 22 height 10
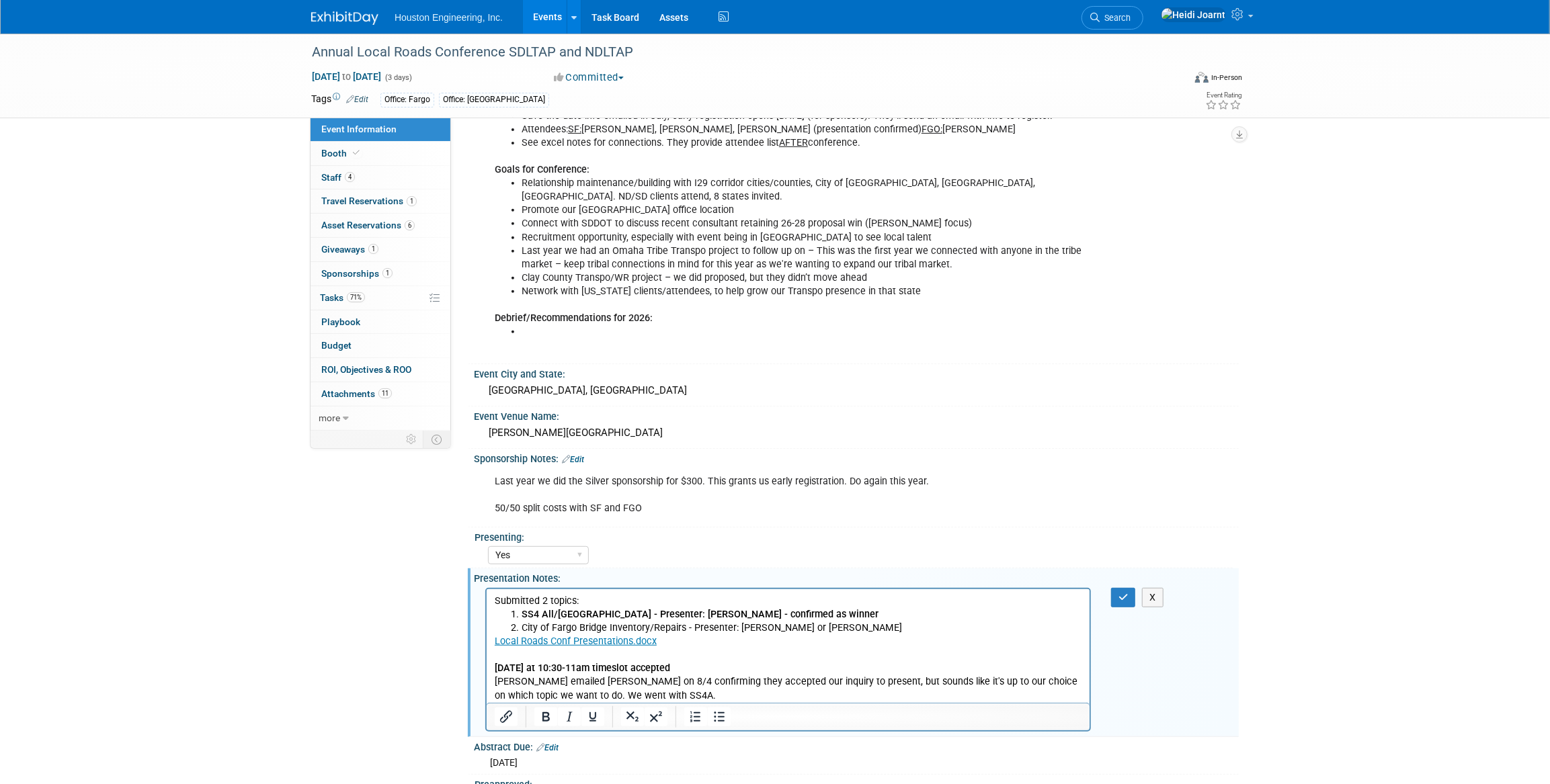
scroll to position [0, 0]
click at [582, 596] on p "Submitted 2 topics:" at bounding box center [788, 601] width 587 height 14
click at [1123, 598] on icon "button" at bounding box center [1123, 597] width 10 height 10
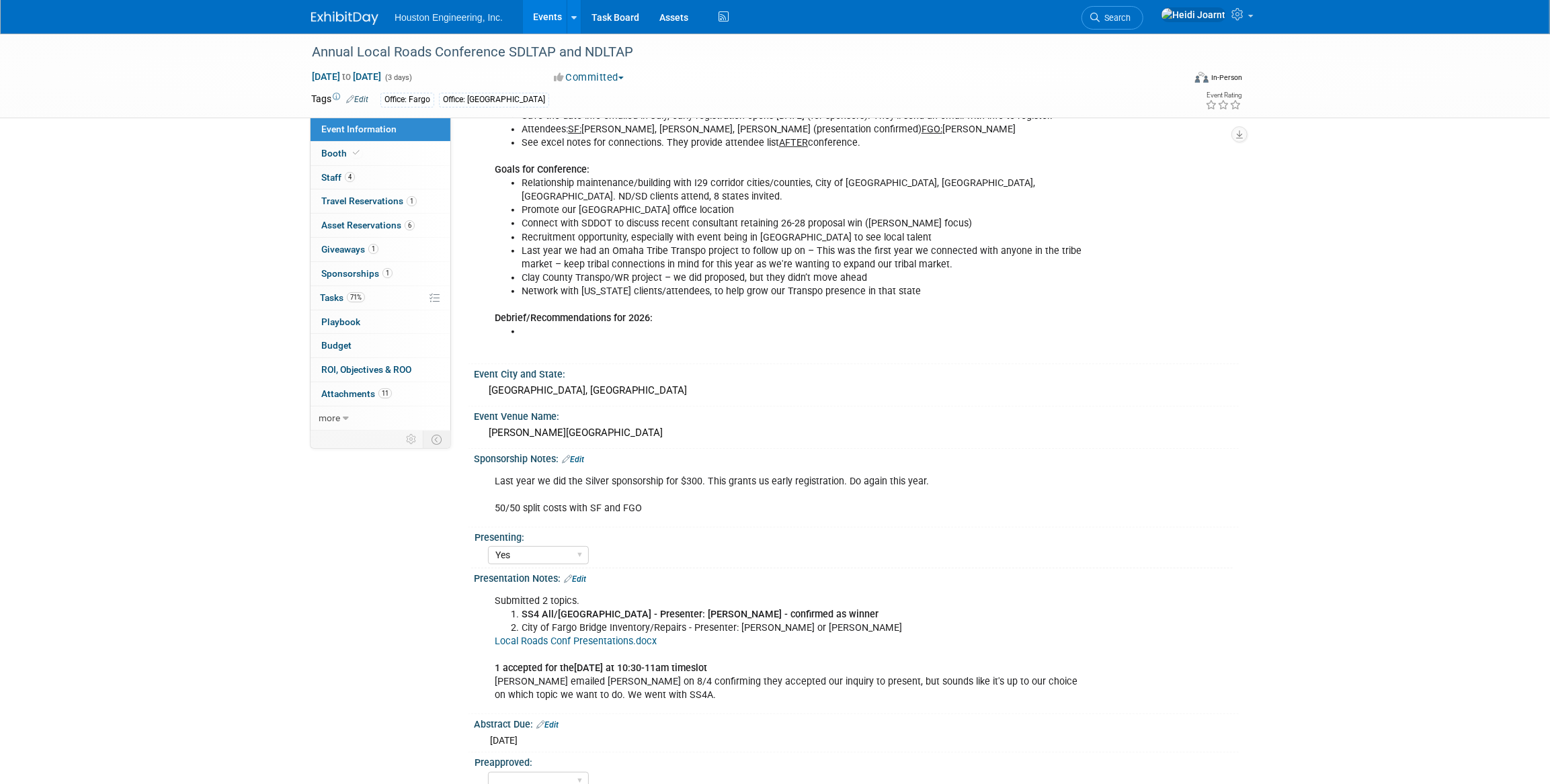
scroll to position [61, 0]
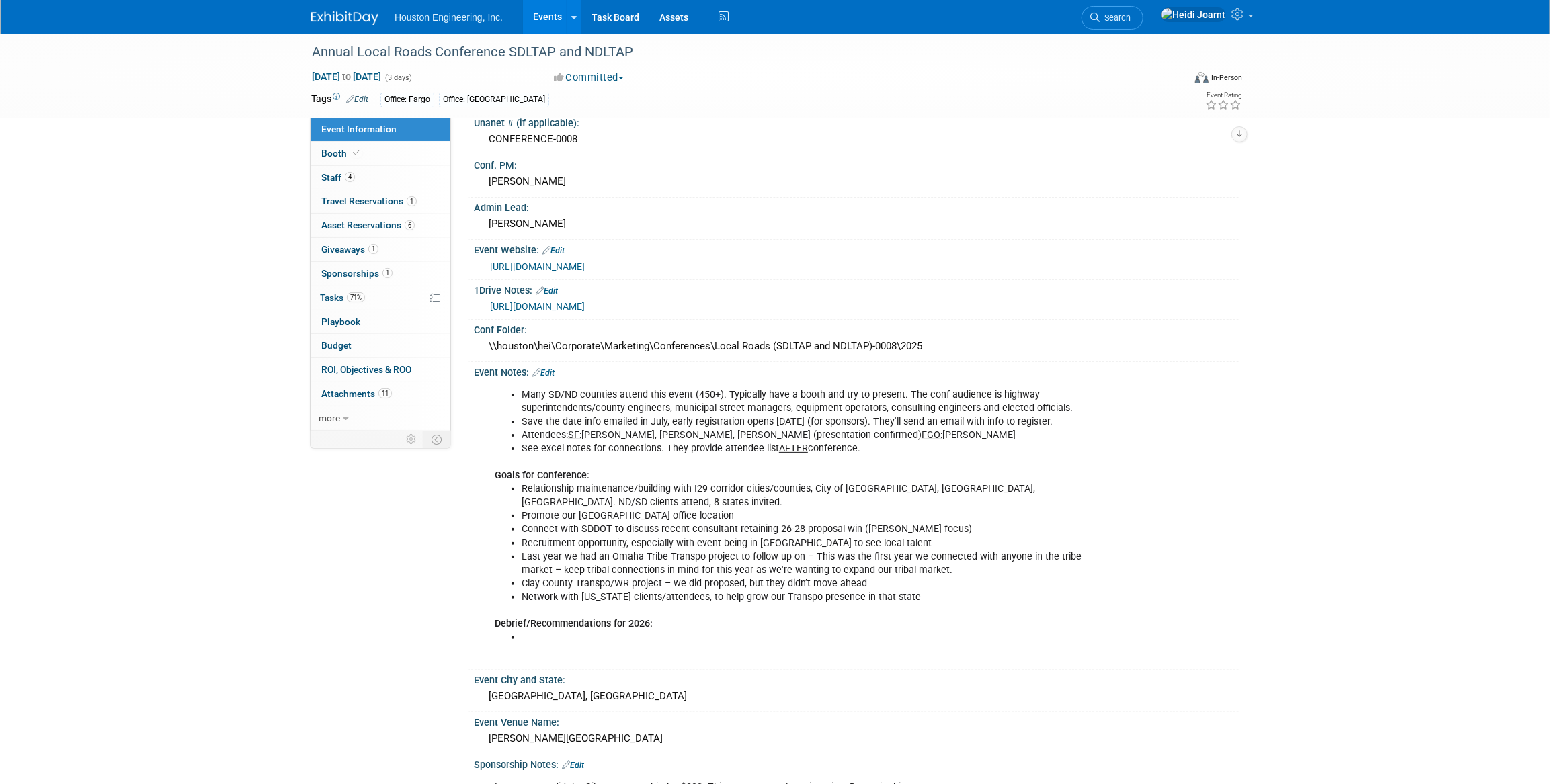
click at [585, 264] on link "https://www.ndltap.org/events/conference/" at bounding box center [537, 267] width 95 height 11
click at [567, 22] on link at bounding box center [574, 16] width 14 height 33
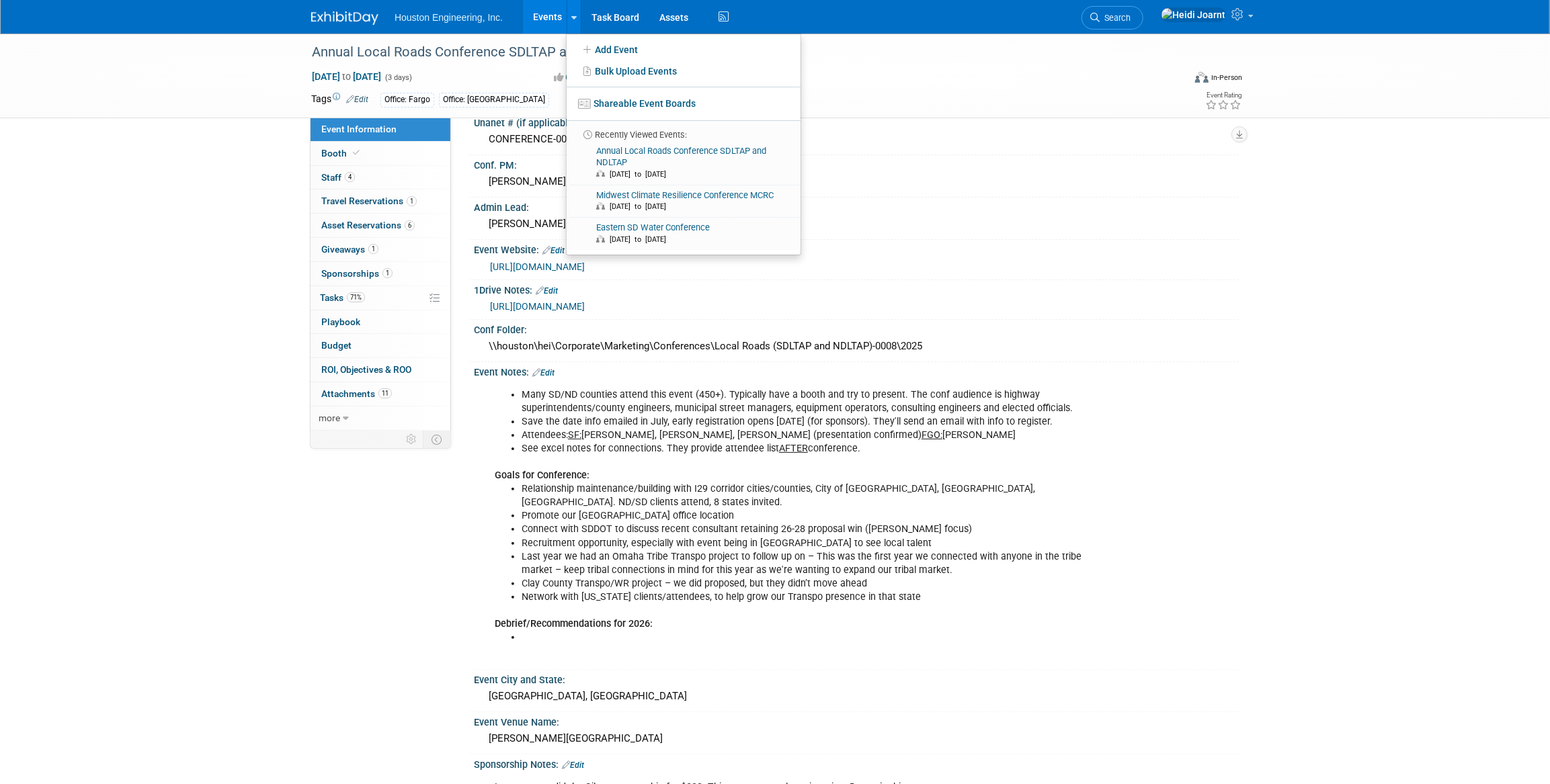
click at [546, 19] on link "Events" at bounding box center [548, 16] width 49 height 33
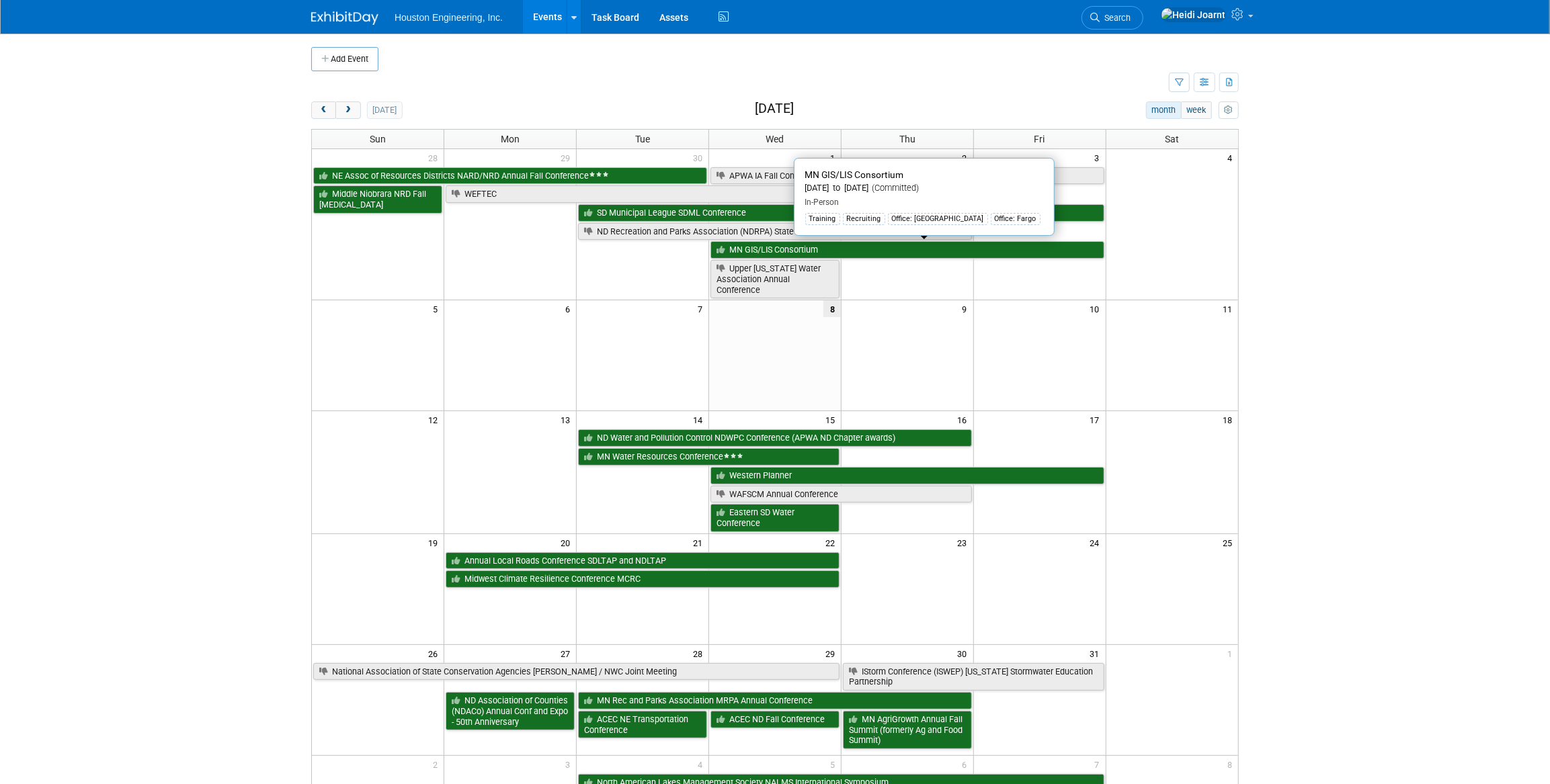
click at [790, 249] on link "MN GIS/LIS Consortium" at bounding box center [908, 250] width 394 height 18
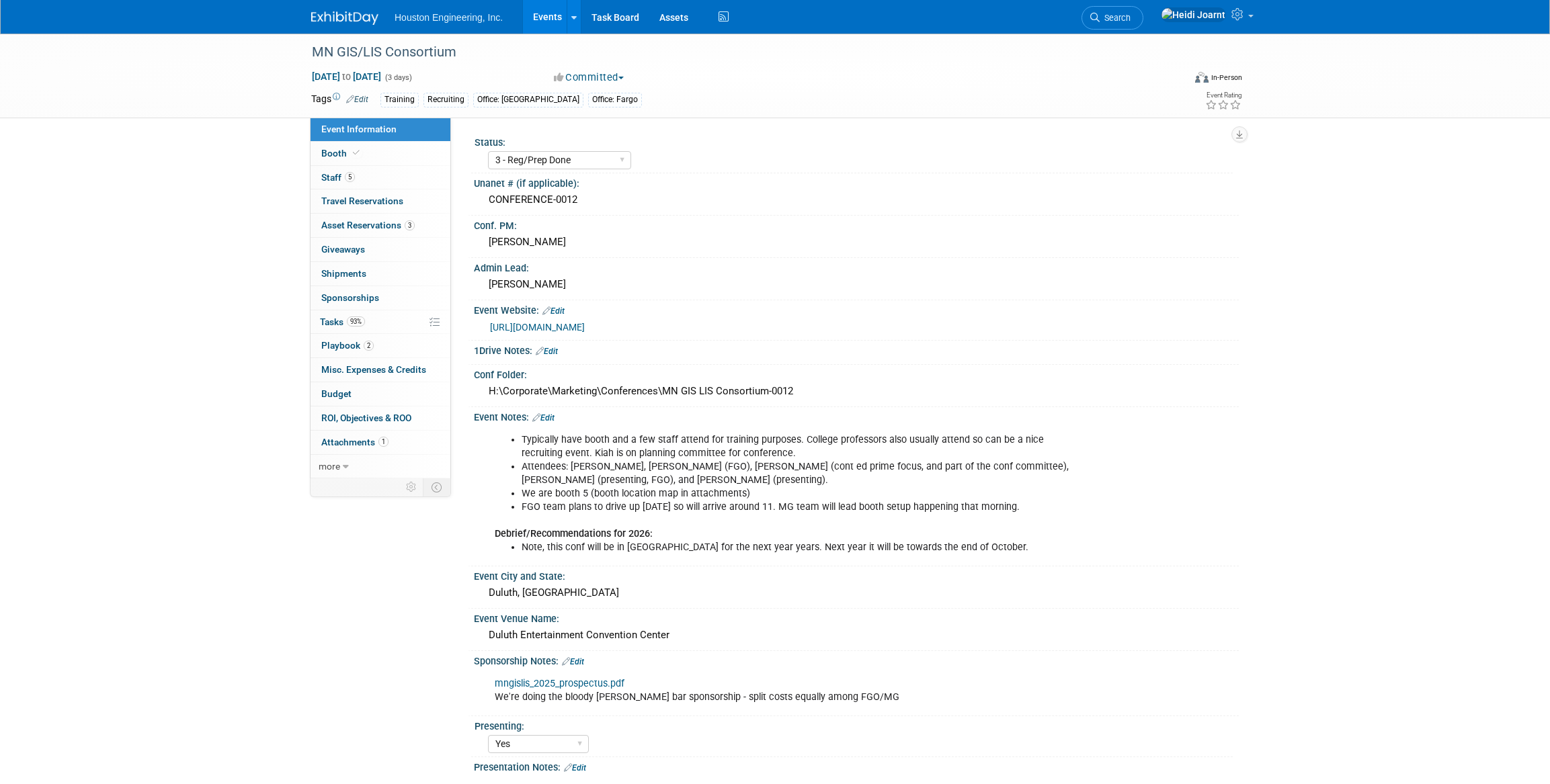
select select "3 - Reg/Prep Done"
select select "Yes"
select select "Geo. Technology"
click at [561, 21] on link "Events" at bounding box center [548, 16] width 49 height 33
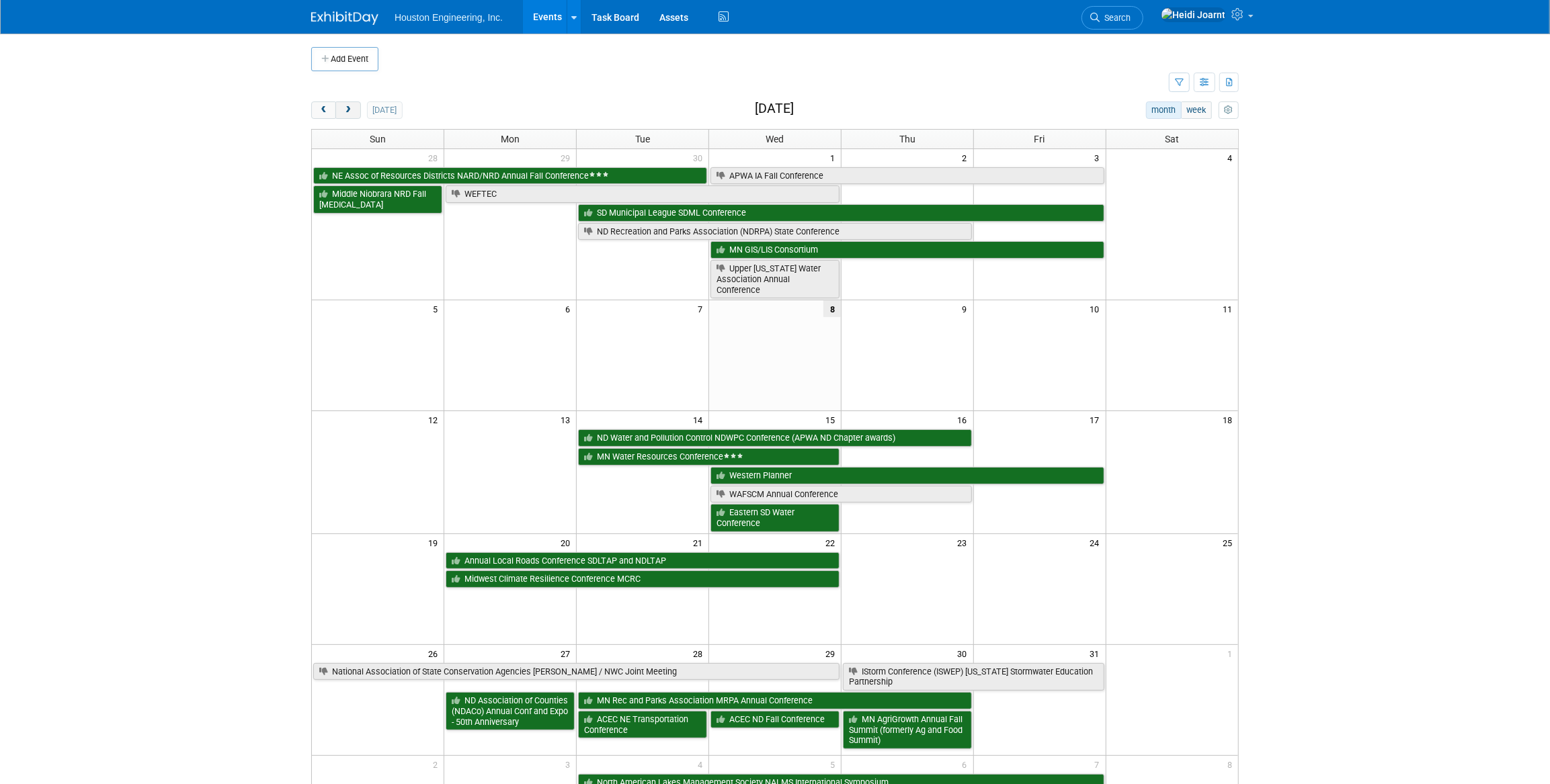
click at [354, 114] on button "next" at bounding box center [347, 110] width 25 height 18
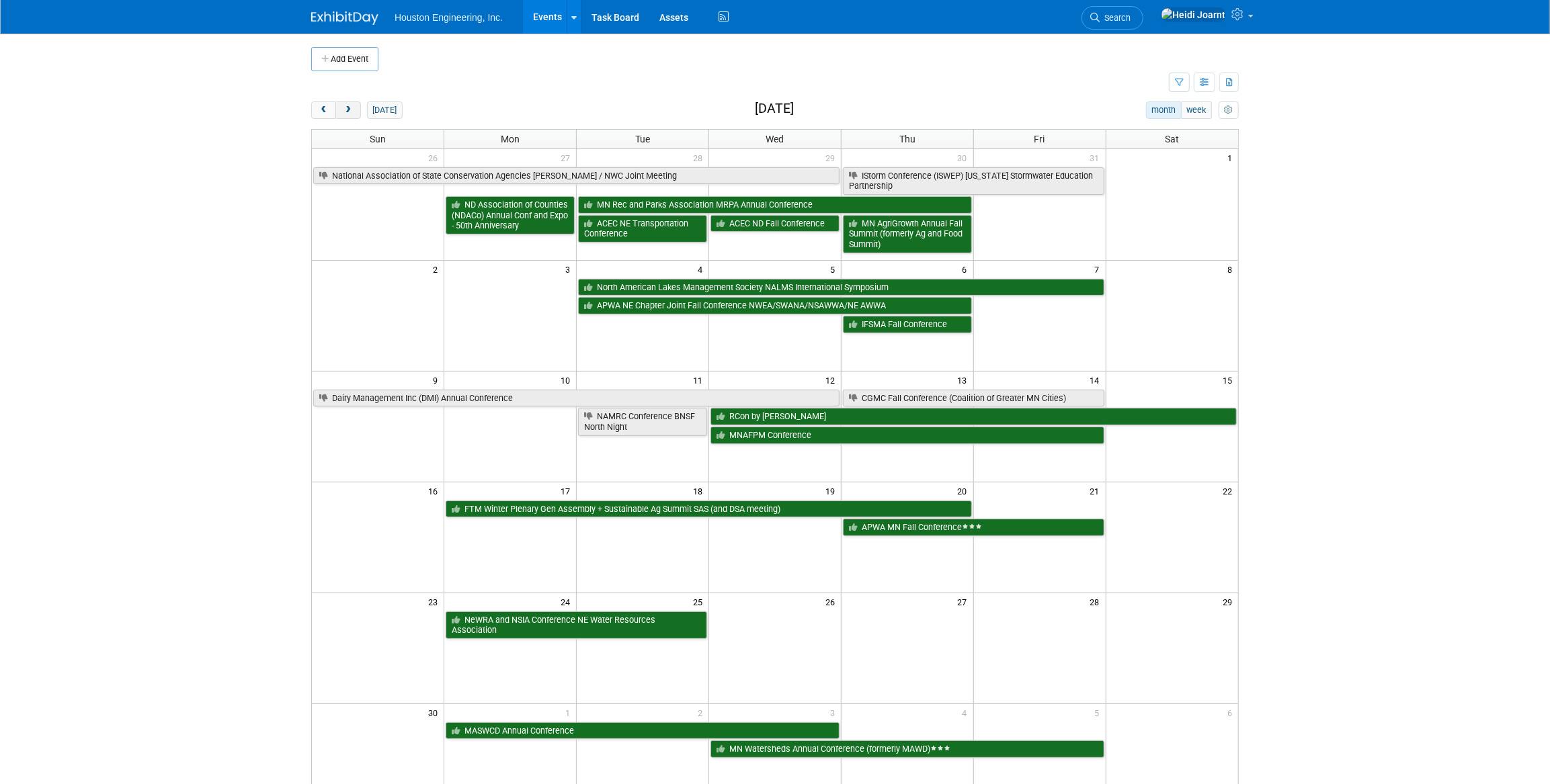
click at [354, 114] on button "next" at bounding box center [347, 110] width 25 height 18
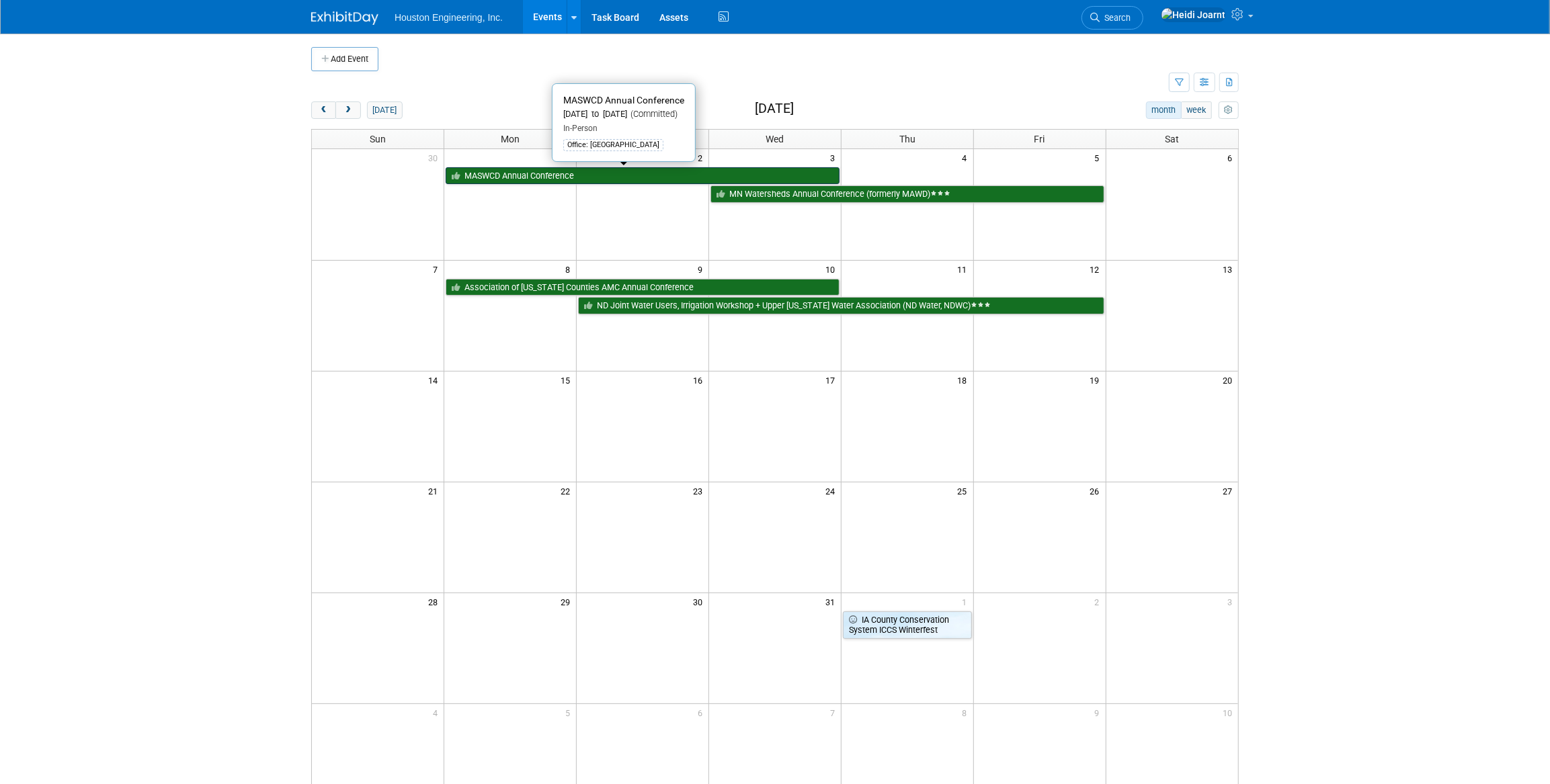
click at [499, 174] on link "MASWCD Annual Conference" at bounding box center [642, 176] width 394 height 18
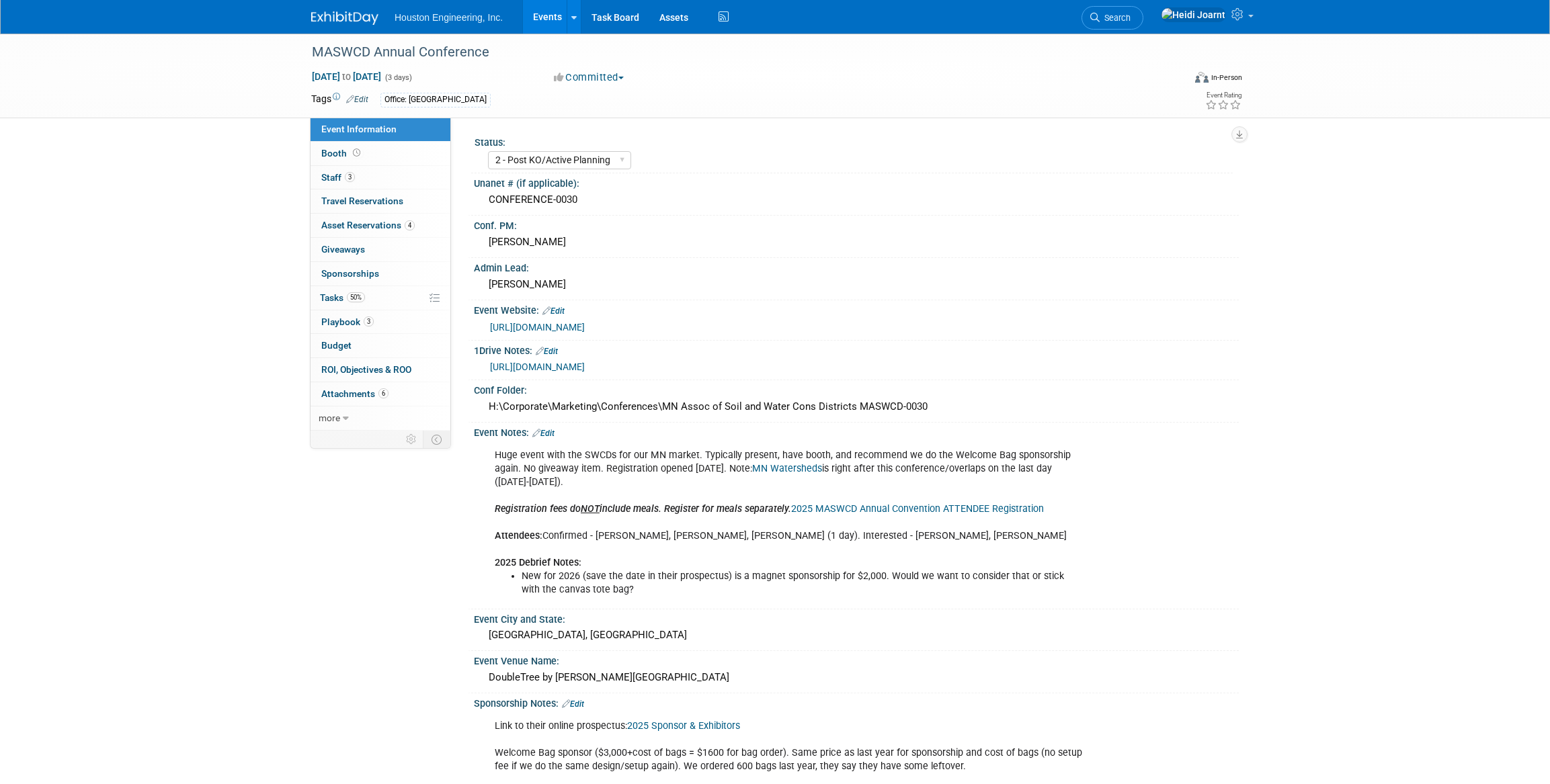
select select "2 - Post KO/Active Planning"
select select "Pending"
select select "Environmental"
click at [363, 298] on span "50%" at bounding box center [356, 297] width 18 height 10
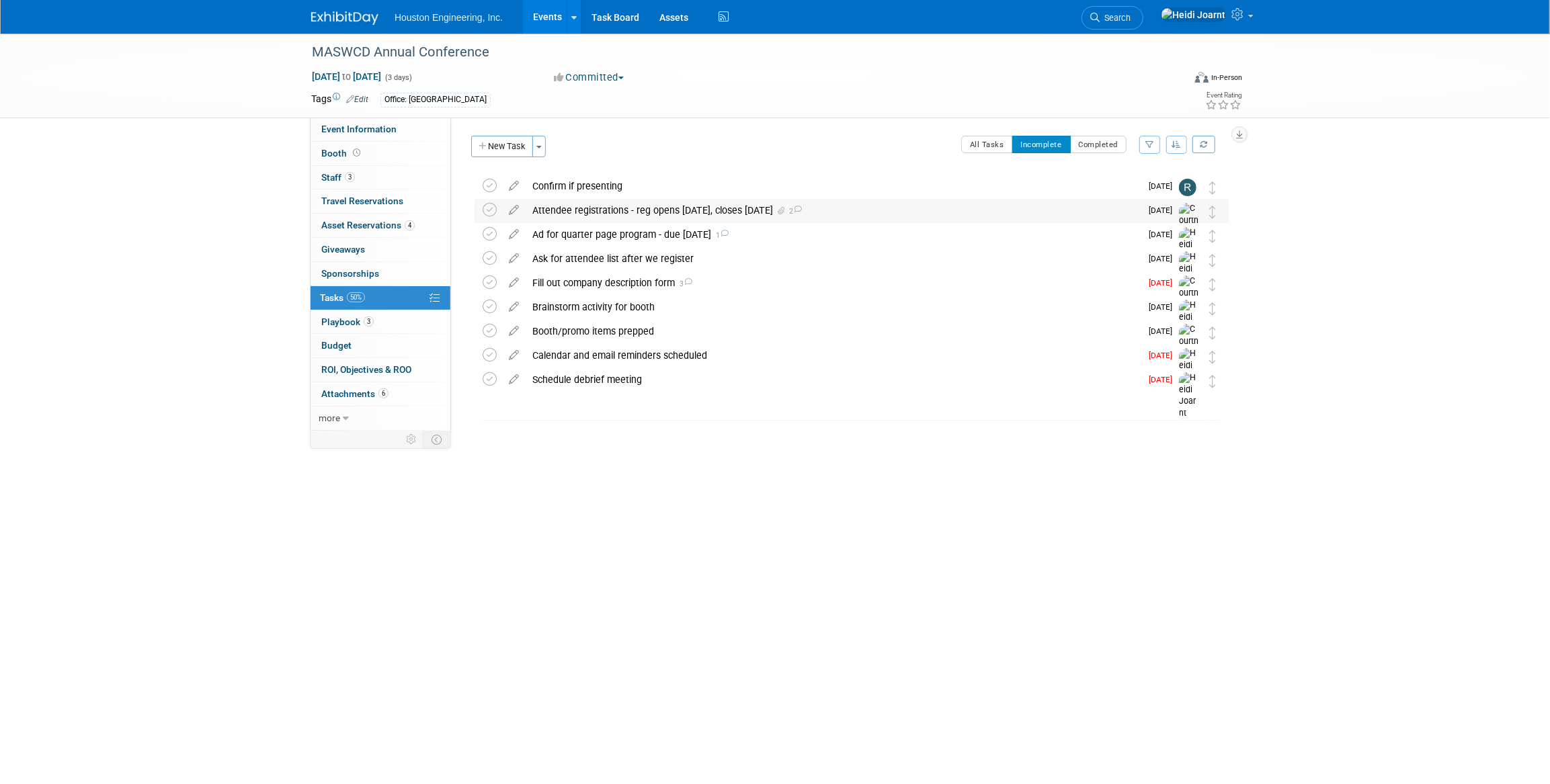
click at [568, 208] on div "Attendee registrations - reg opens [DATE], closes [DATE] 2" at bounding box center [833, 210] width 615 height 23
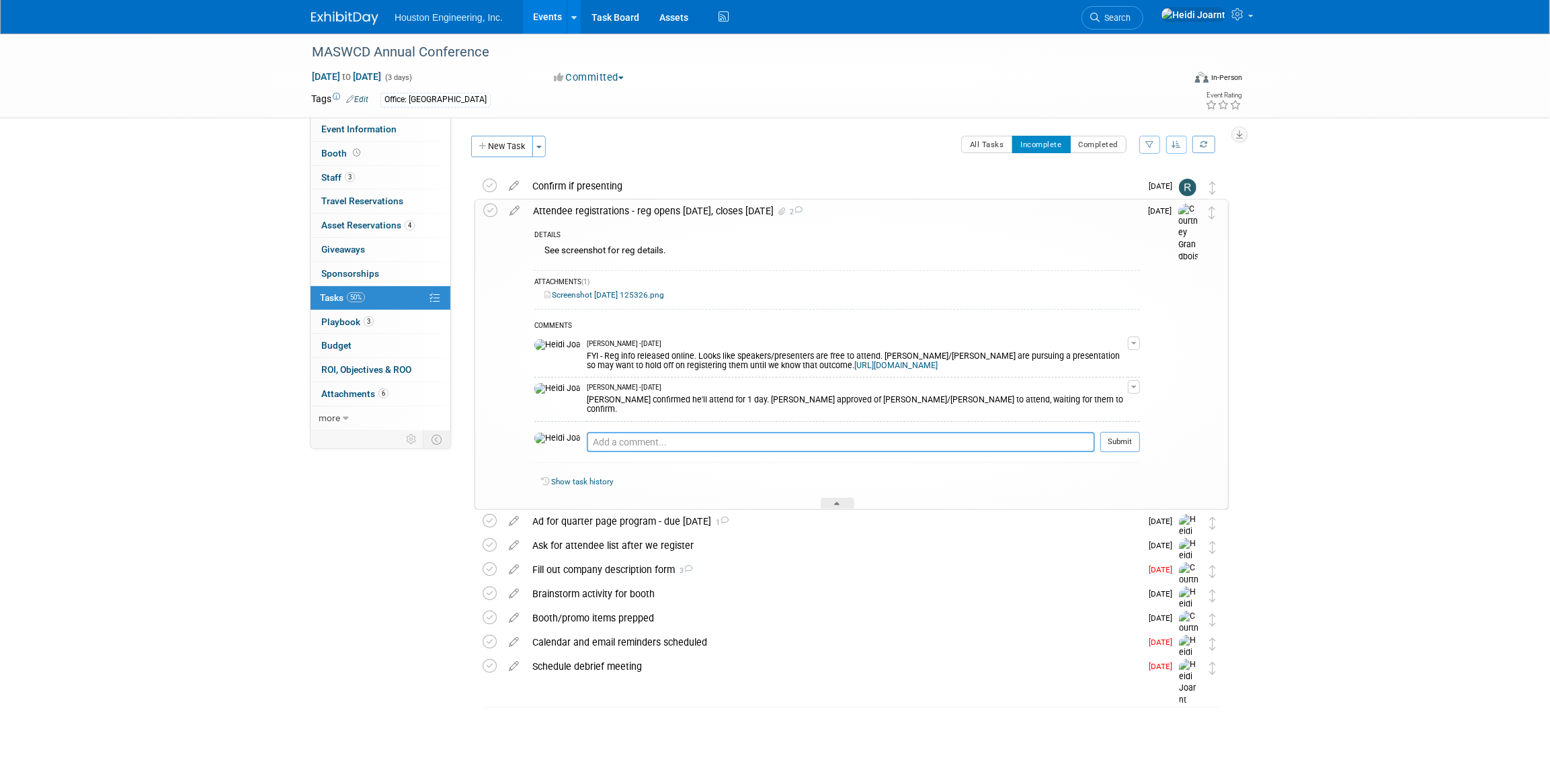
click at [619, 437] on textarea at bounding box center [841, 442] width 508 height 20
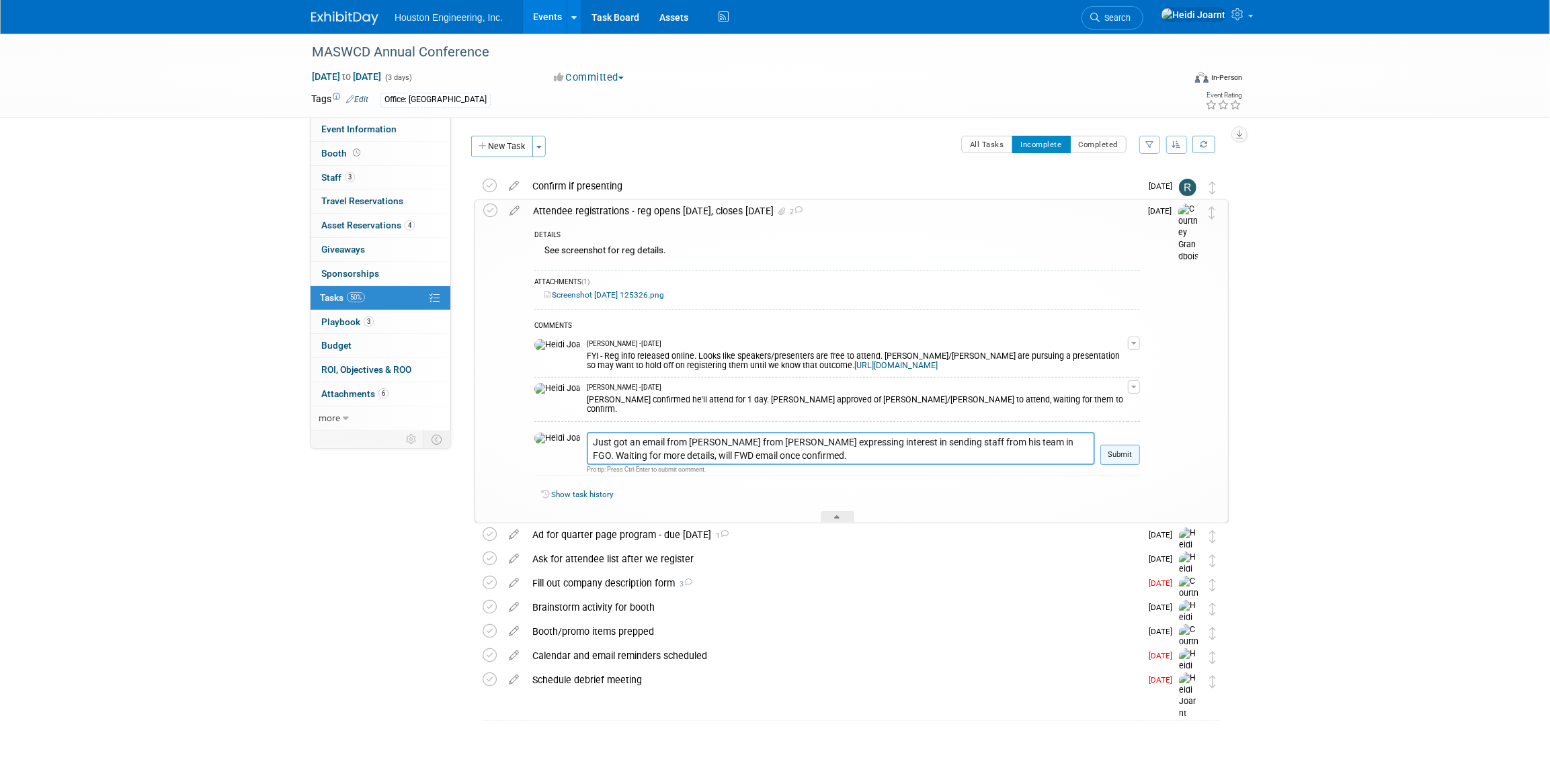
type textarea "Just got an email from Rachel Olm from Mark Aanenson expressing interest in sen…"
click at [1123, 454] on button "Submit" at bounding box center [1120, 455] width 40 height 20
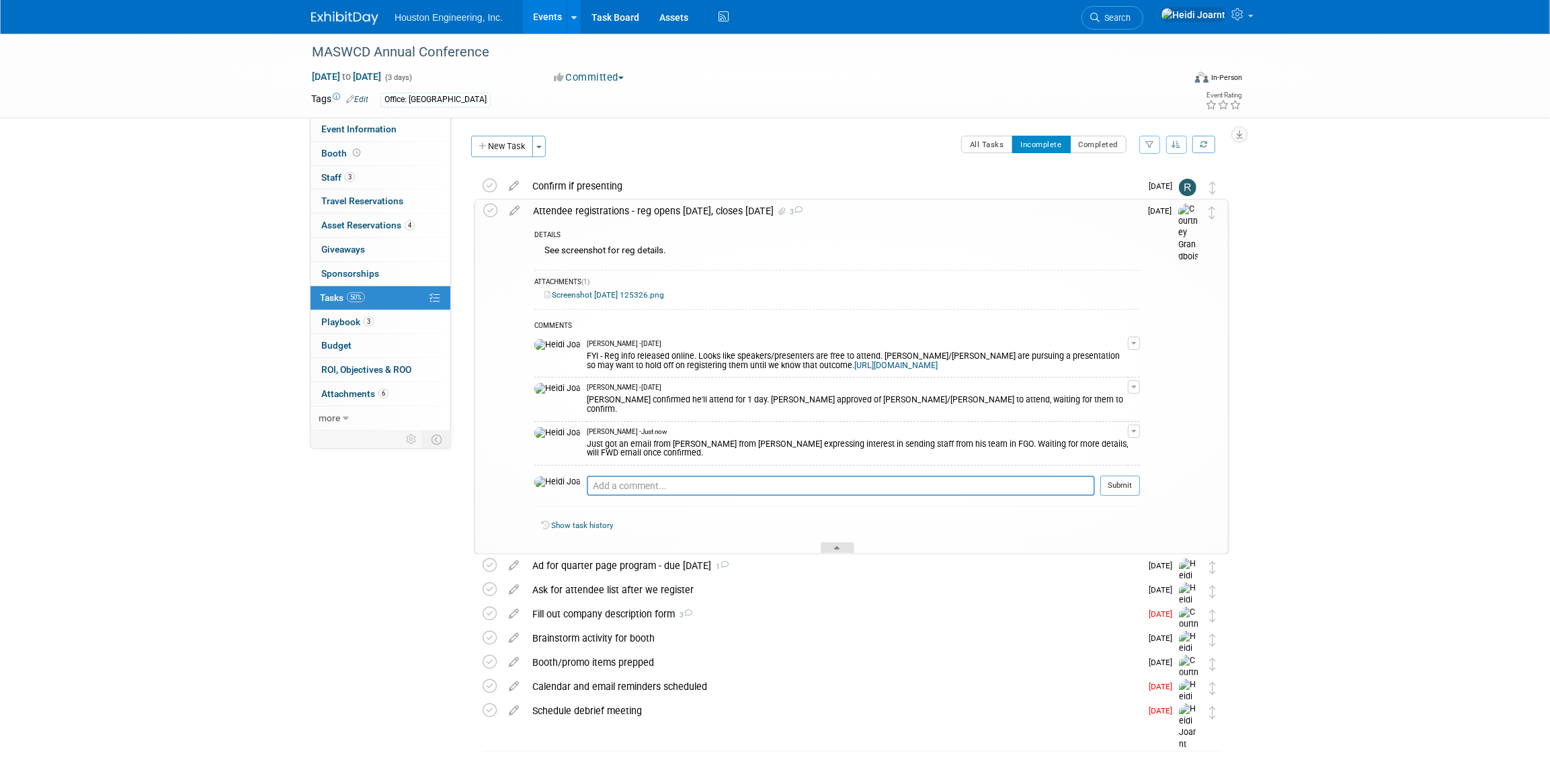
click at [844, 550] on div at bounding box center [837, 548] width 33 height 12
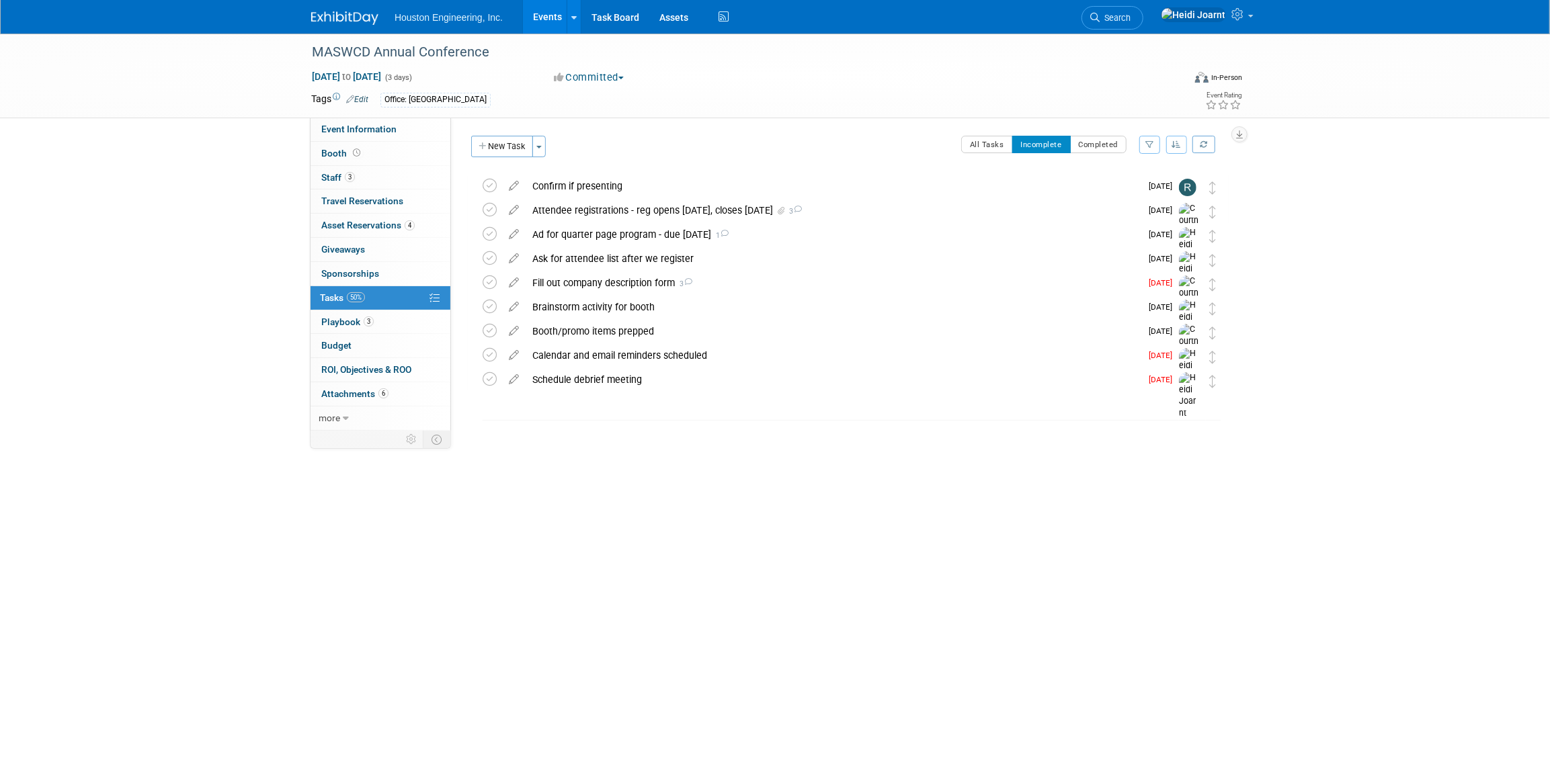
click at [557, 25] on link "Events" at bounding box center [548, 16] width 49 height 33
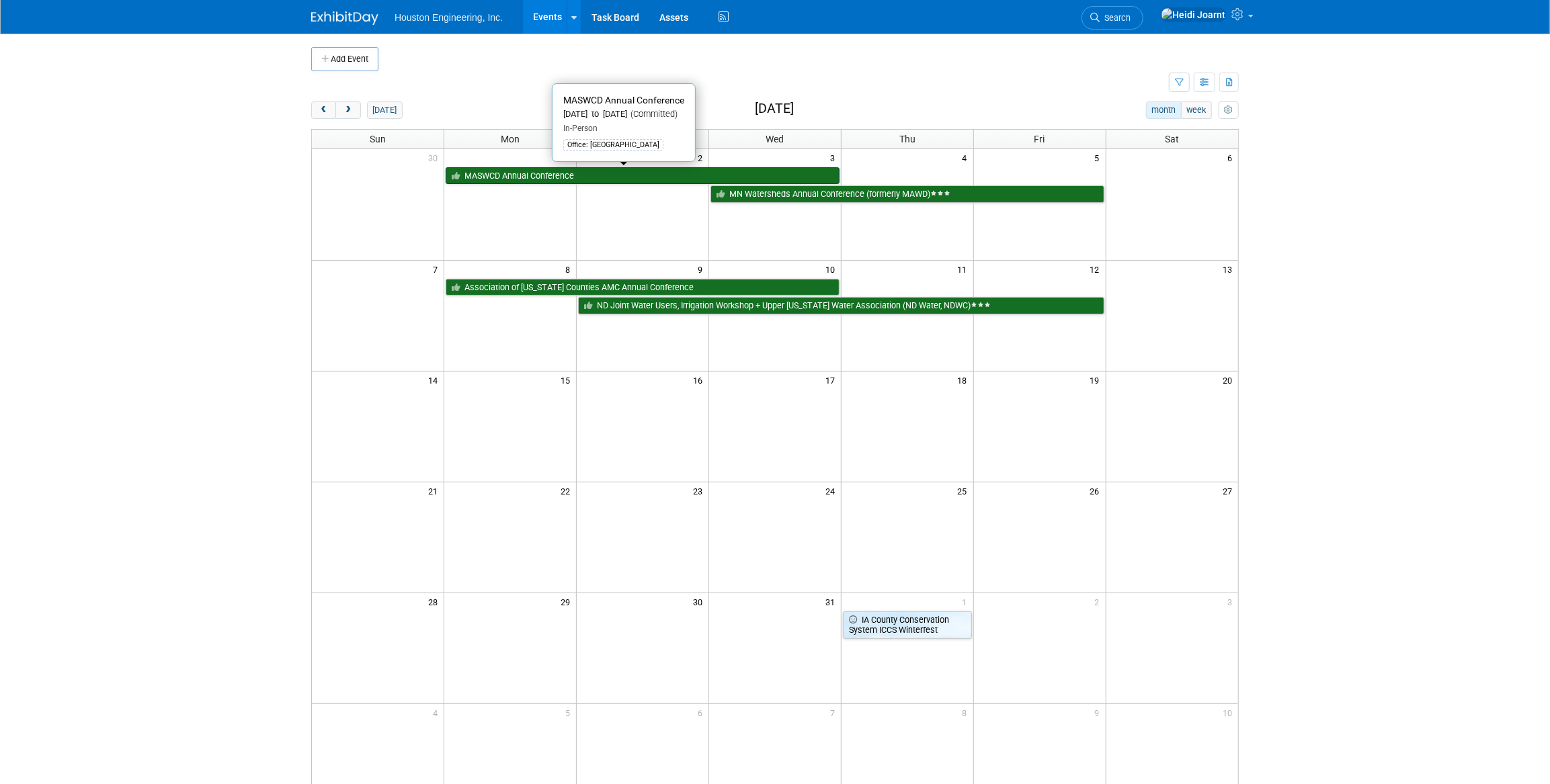
click at [548, 175] on link "MASWCD Annual Conference" at bounding box center [642, 176] width 394 height 18
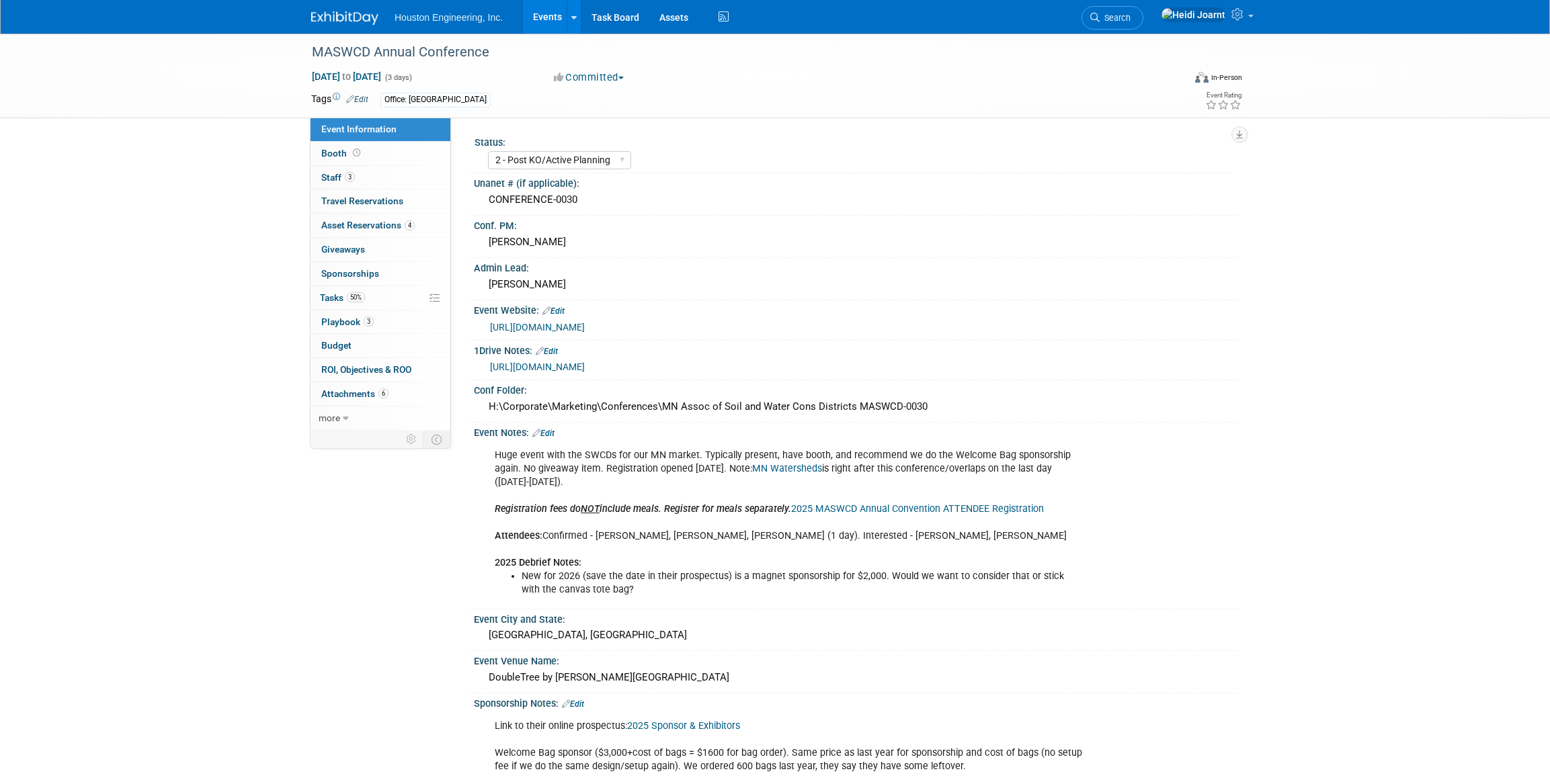
select select "2 - Post KO/Active Planning"
select select "Pending"
select select "Environmental"
click at [563, 329] on link "https://www.maswcd.info/" at bounding box center [537, 328] width 95 height 11
click at [1239, 17] on icon at bounding box center [1239, 14] width 16 height 12
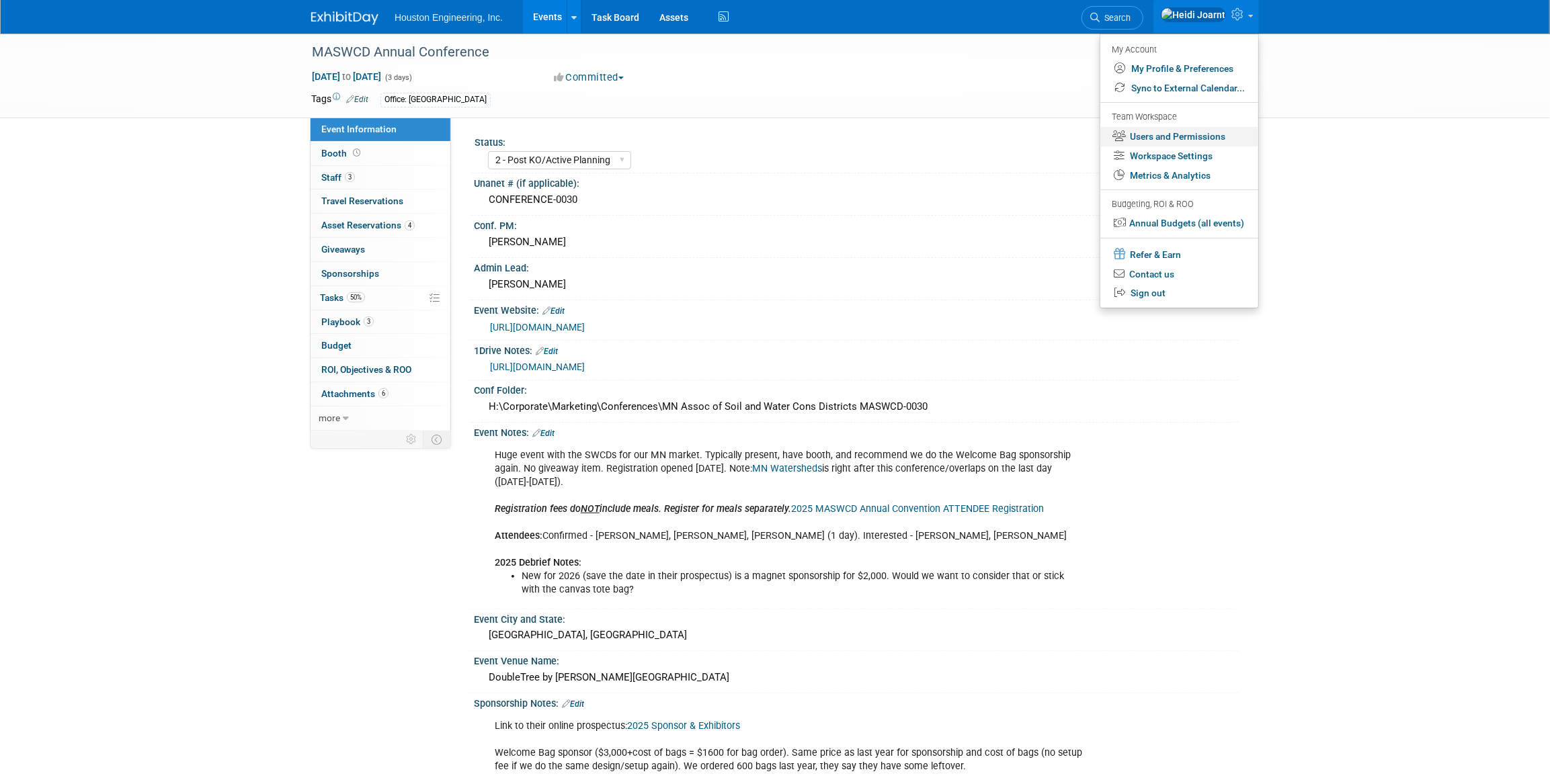
click at [1185, 141] on link "Users and Permissions" at bounding box center [1179, 136] width 158 height 20
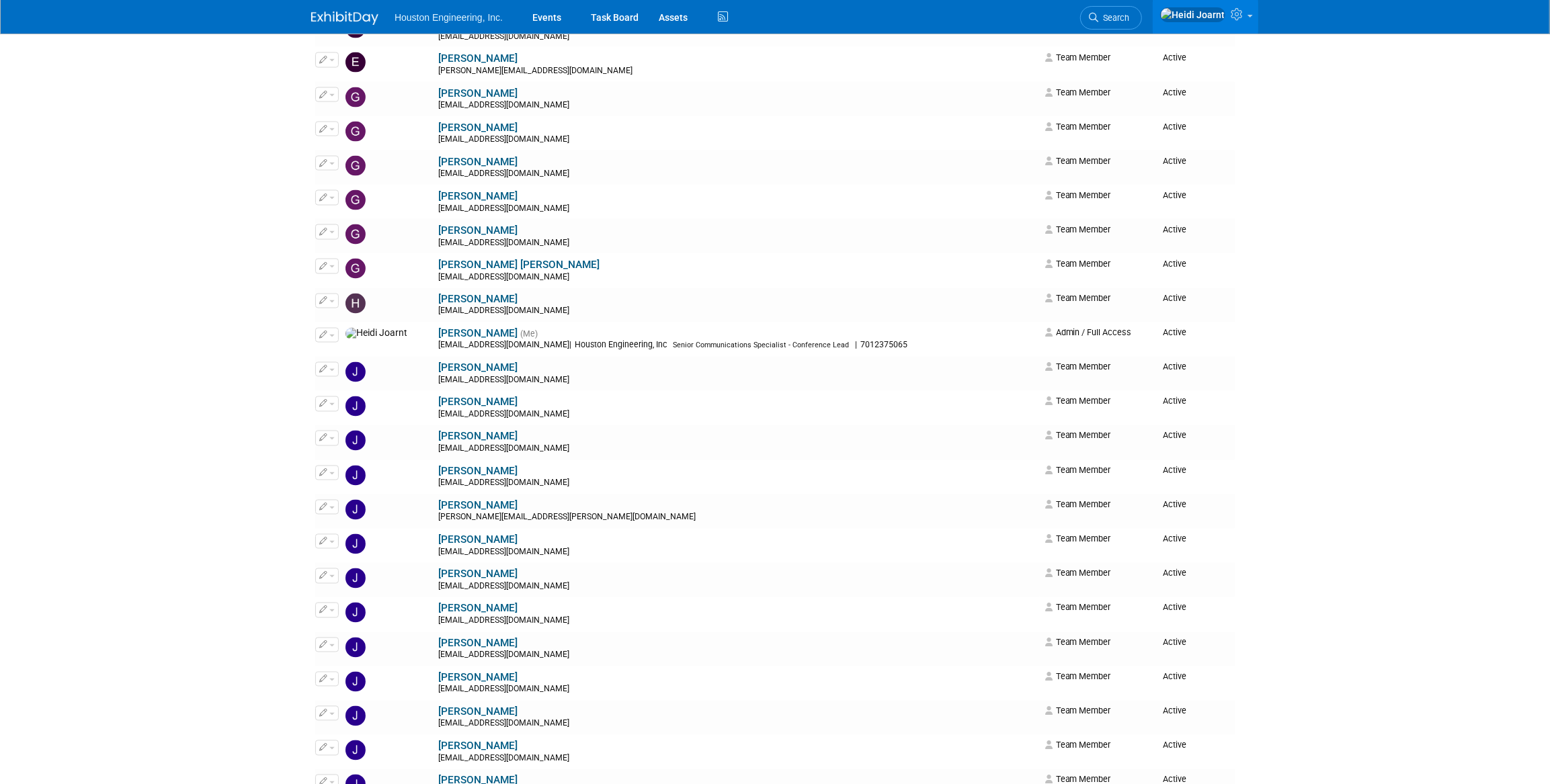
scroll to position [1527, 0]
